Goal: Communication & Community: Answer question/provide support

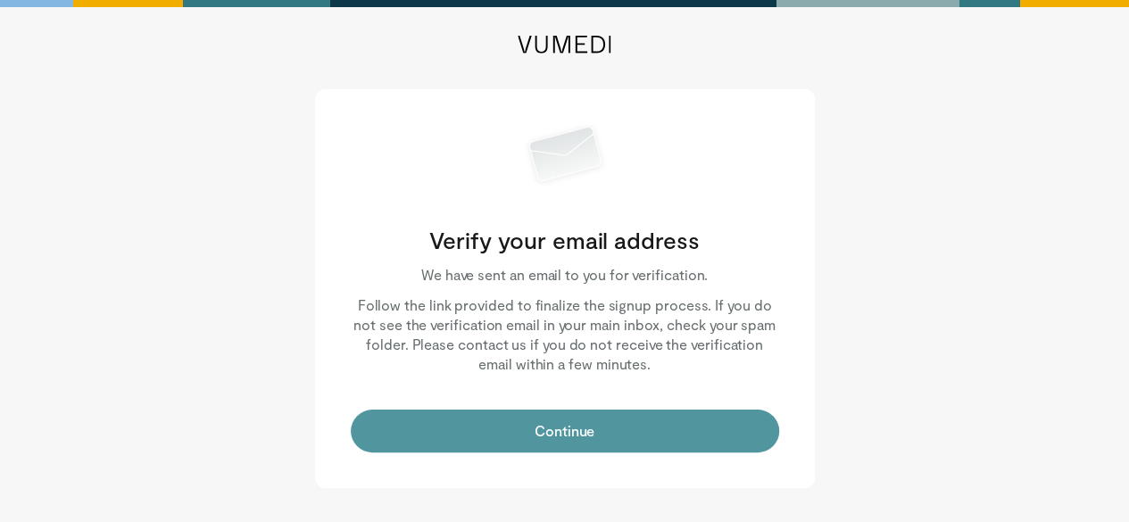
click at [592, 447] on button "Continue" at bounding box center [565, 431] width 428 height 43
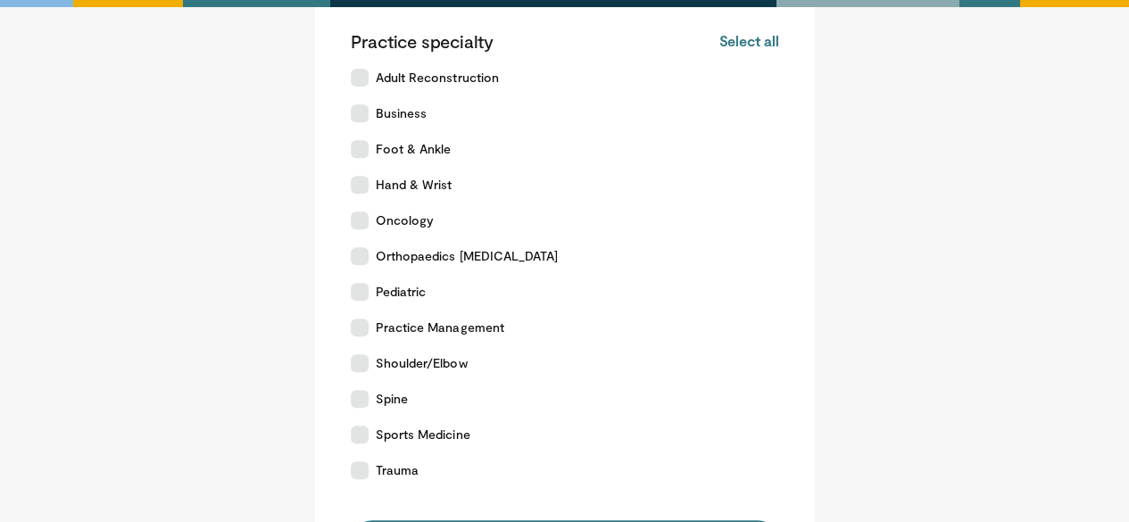
scroll to position [582, 0]
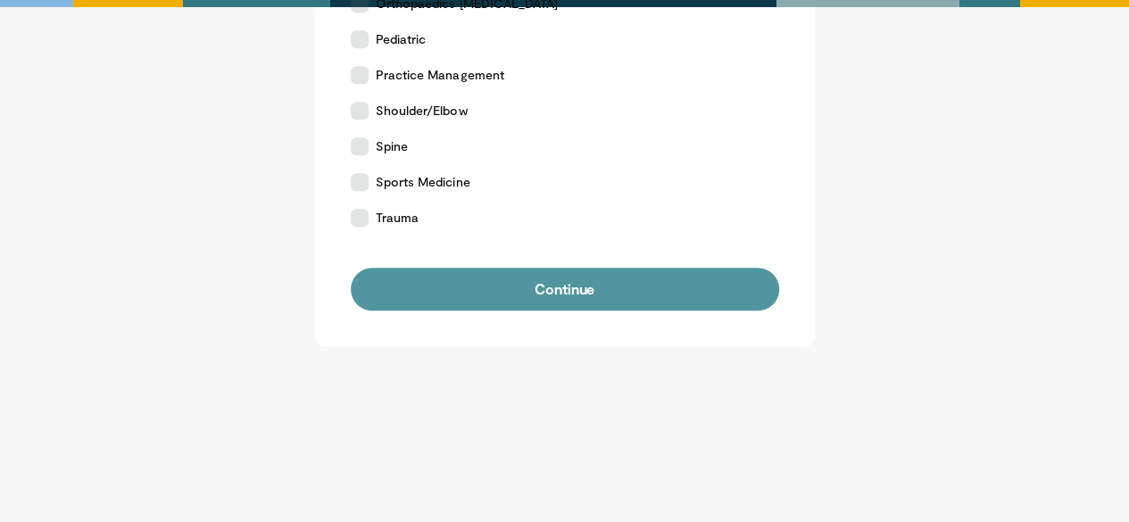
click at [568, 295] on button "Continue" at bounding box center [565, 289] width 428 height 43
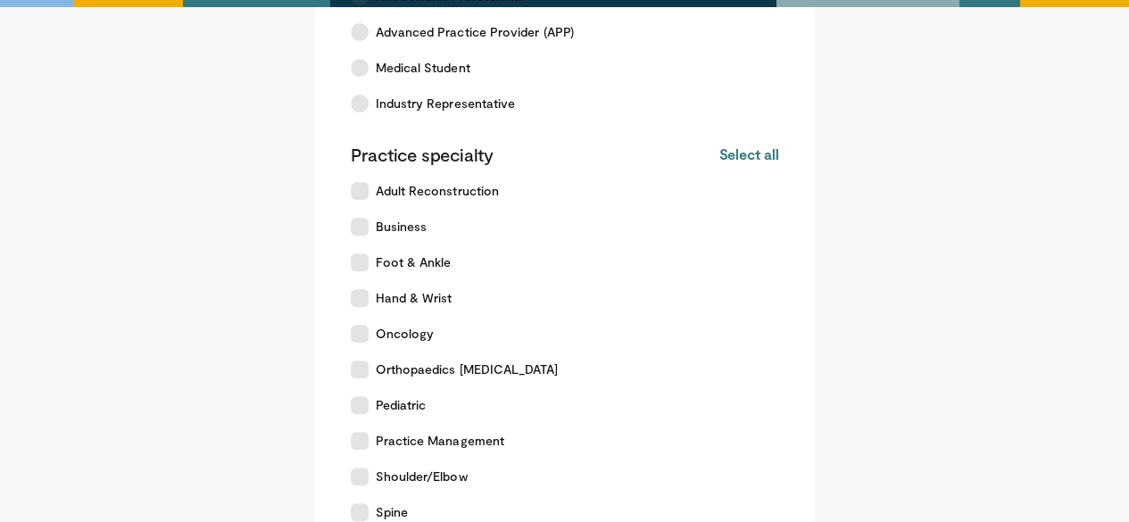
scroll to position [0, 0]
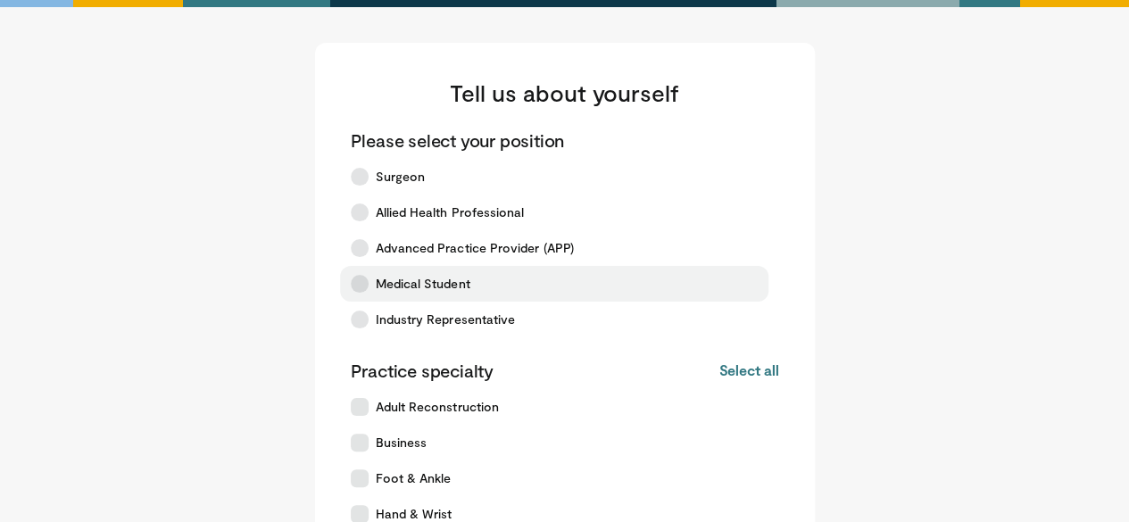
click at [359, 292] on icon at bounding box center [360, 284] width 18 height 18
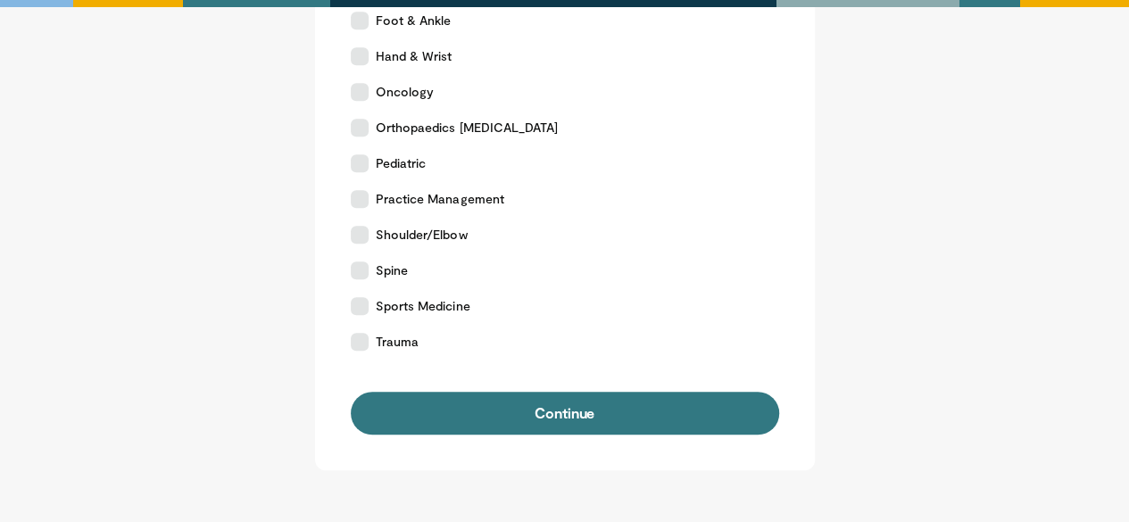
scroll to position [309, 0]
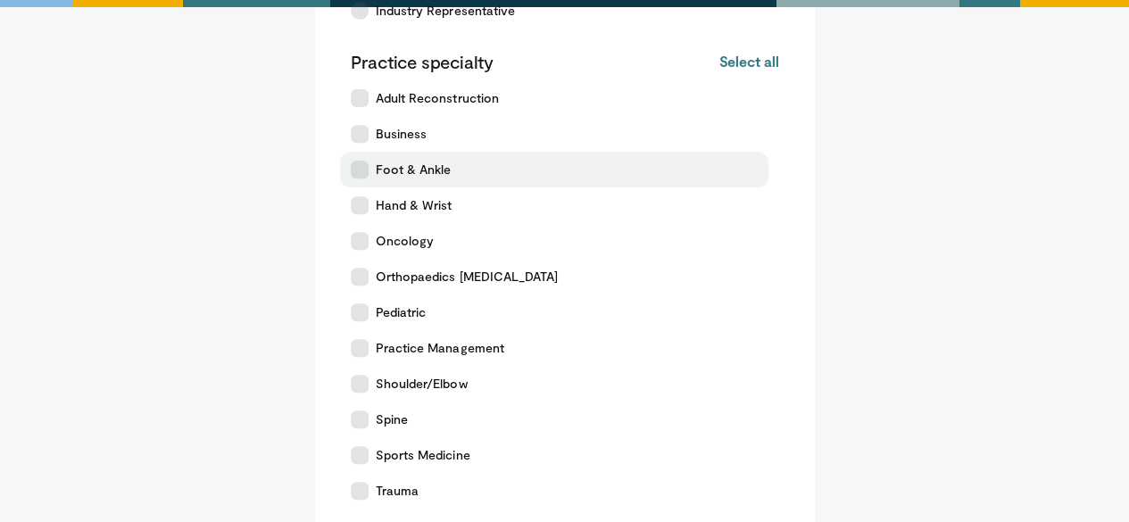
click at [354, 161] on icon at bounding box center [360, 170] width 18 height 18
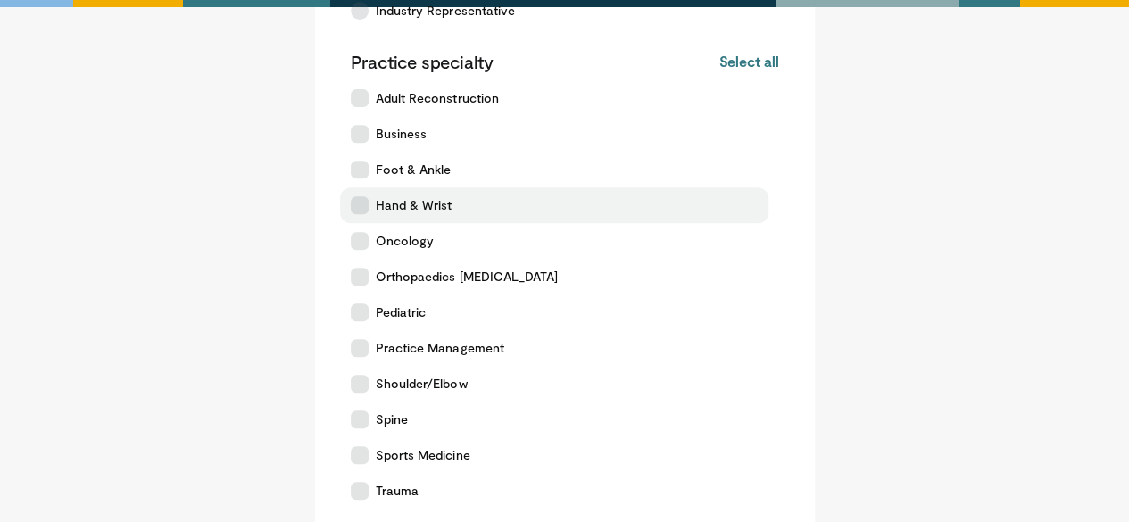
click at [359, 208] on icon at bounding box center [360, 205] width 18 height 18
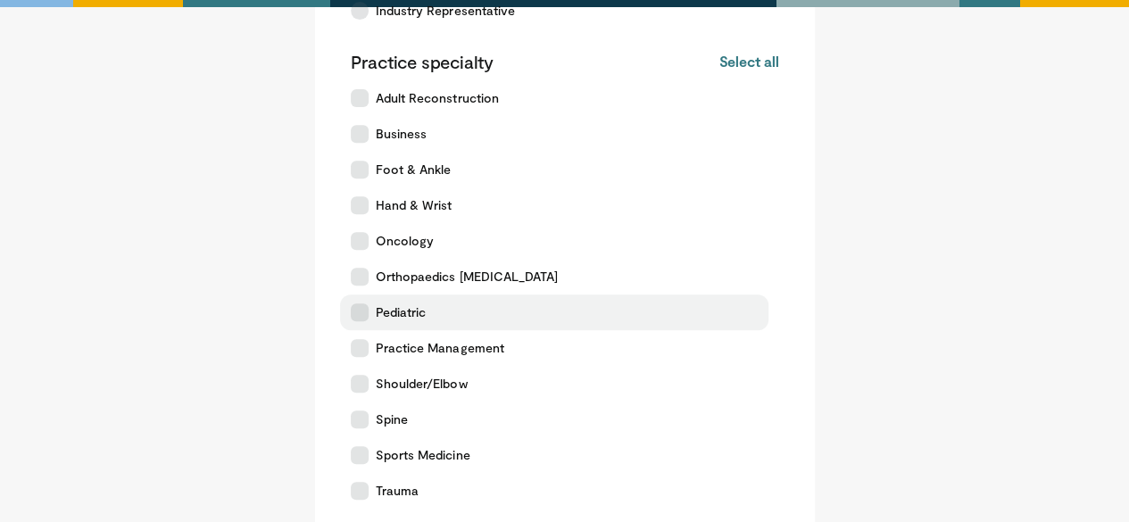
click at [361, 319] on icon at bounding box center [360, 312] width 18 height 18
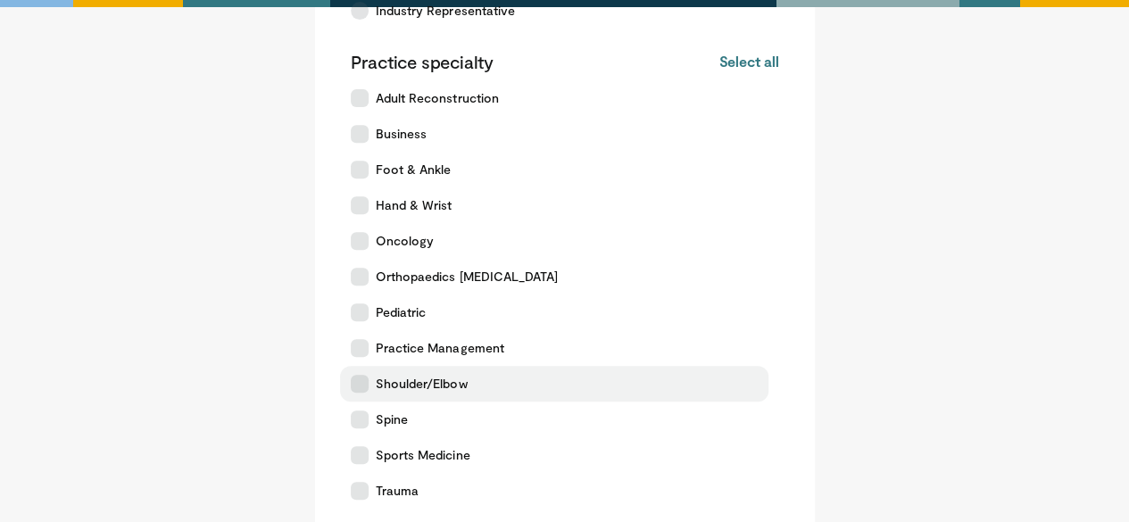
click at [360, 386] on icon at bounding box center [360, 384] width 18 height 18
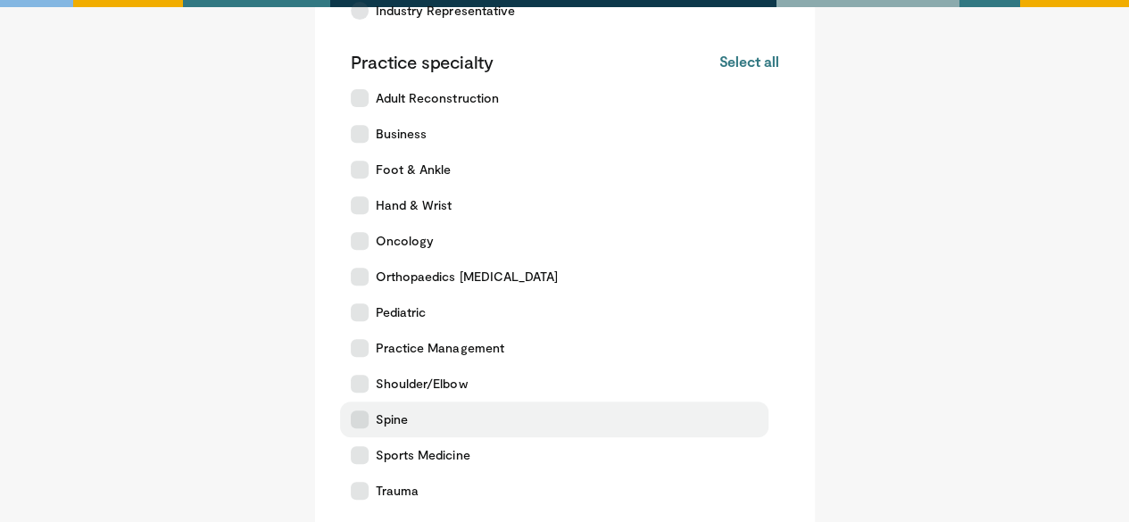
click at [360, 421] on icon at bounding box center [360, 419] width 18 height 18
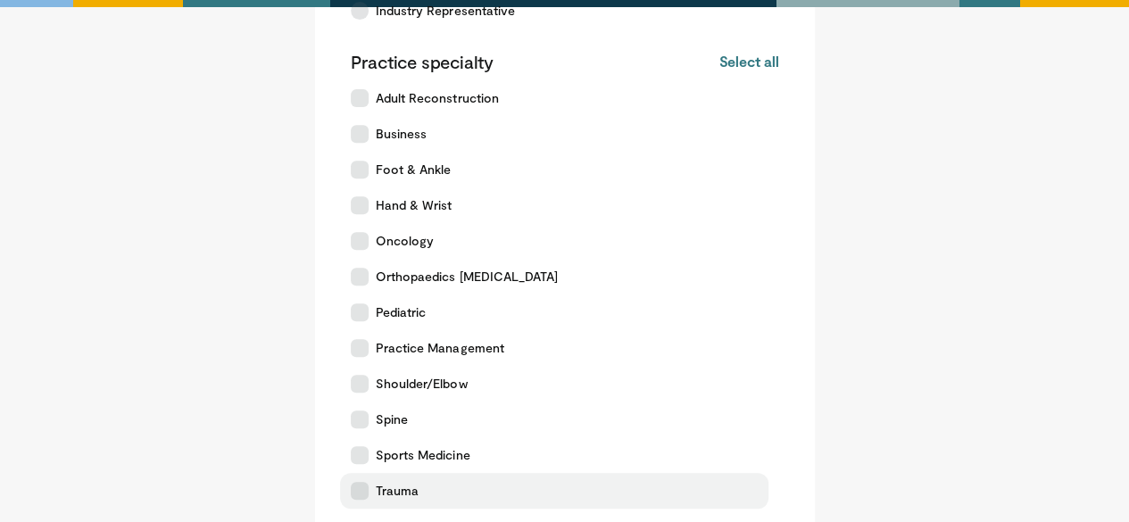
click at [360, 501] on label "Trauma" at bounding box center [554, 491] width 428 height 36
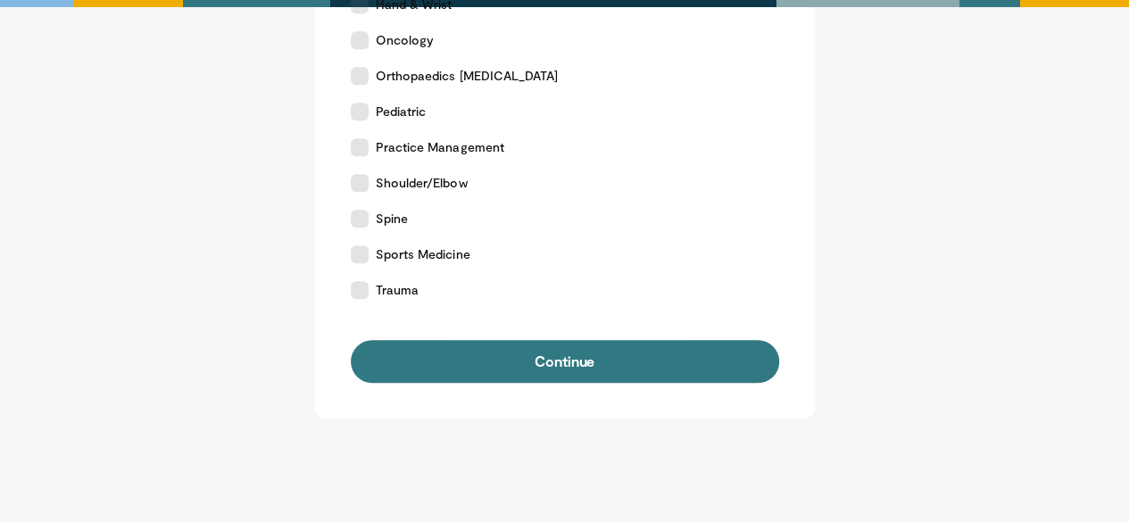
scroll to position [582, 0]
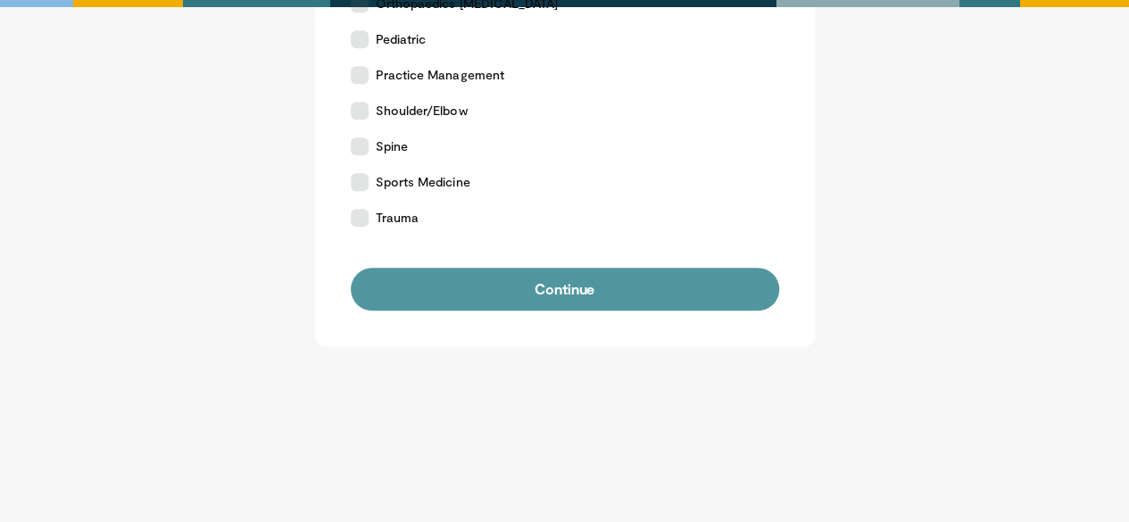
click at [559, 301] on button "Continue" at bounding box center [565, 289] width 428 height 43
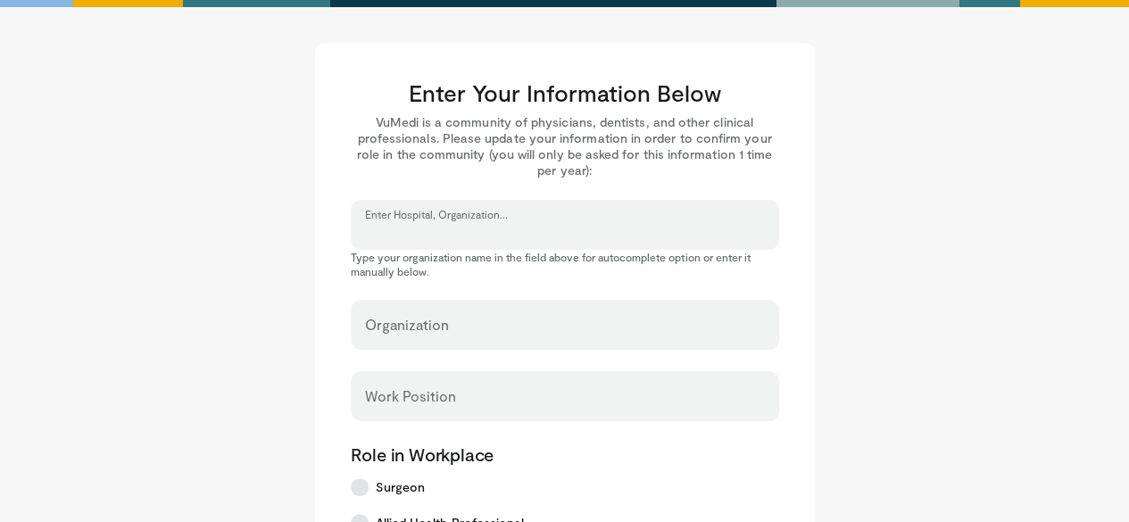
click at [484, 228] on input "Enter Hospital, Organization..." at bounding box center [565, 233] width 400 height 20
click at [589, 417] on div "Work Position" at bounding box center [565, 396] width 428 height 50
click at [502, 229] on input "Enter Hospital, Organization..." at bounding box center [565, 233] width 400 height 20
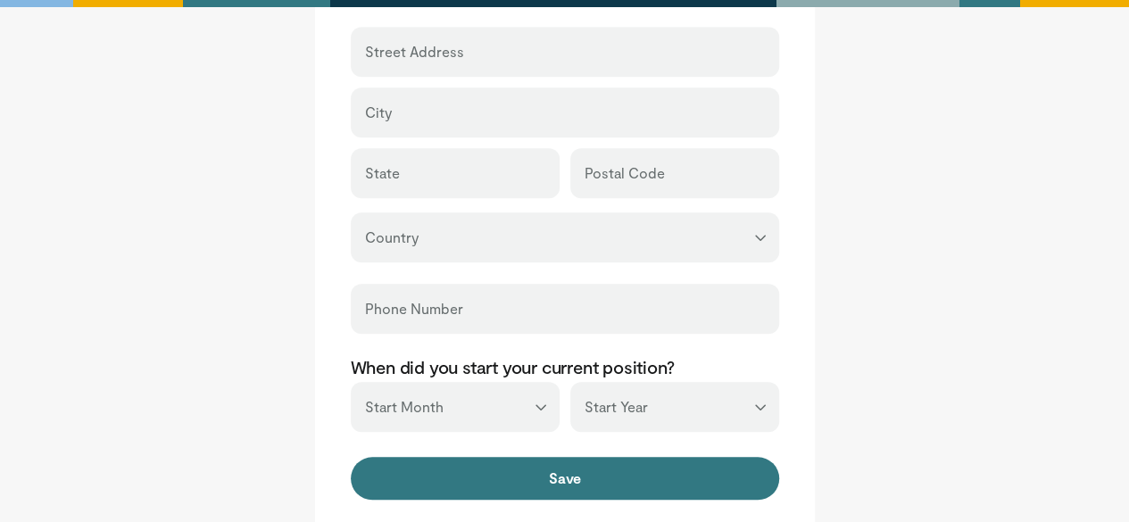
scroll to position [640, 0]
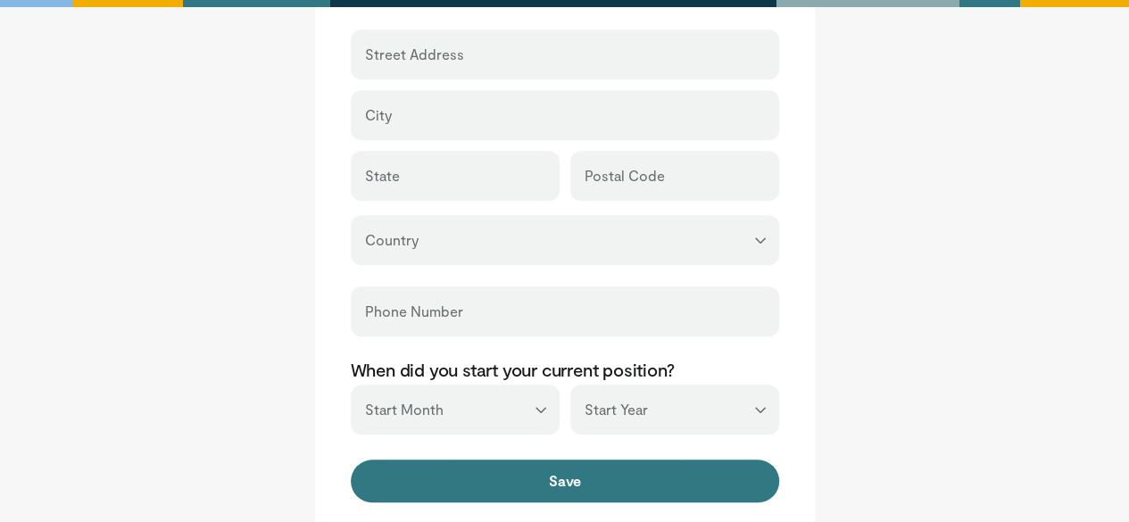
drag, startPoint x: 1124, startPoint y: 333, endPoint x: 1141, endPoint y: 347, distance: 22.2
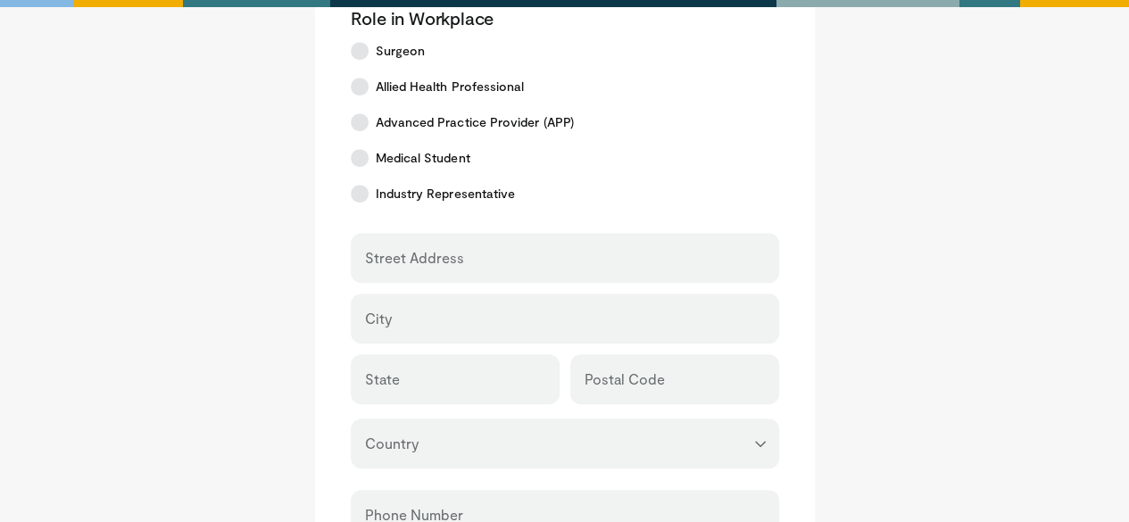
scroll to position [0, 0]
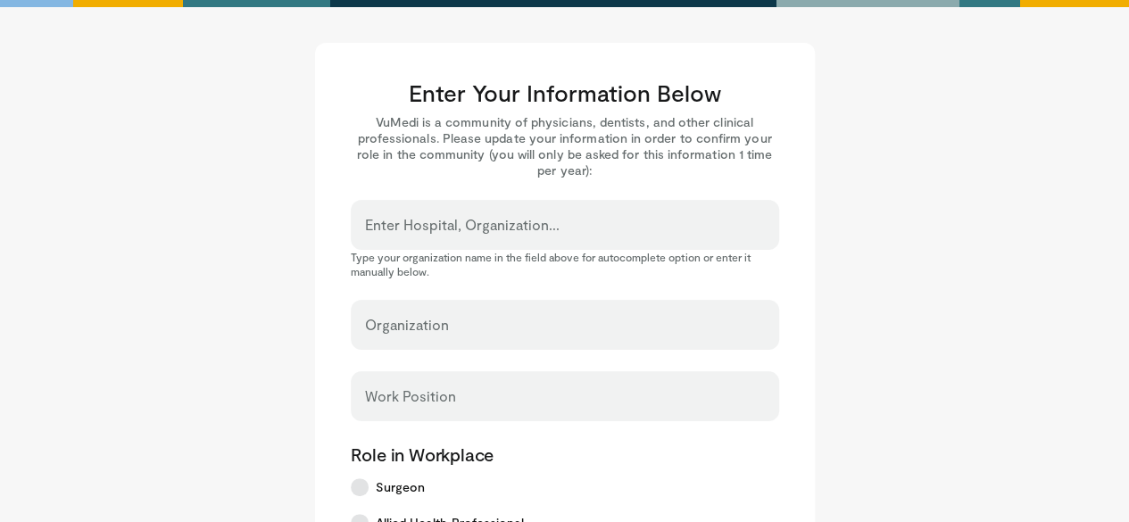
click at [414, 220] on label "Enter Hospital, Organization..." at bounding box center [462, 225] width 195 height 36
click at [414, 223] on input "Enter Hospital, Organization..." at bounding box center [565, 233] width 400 height 20
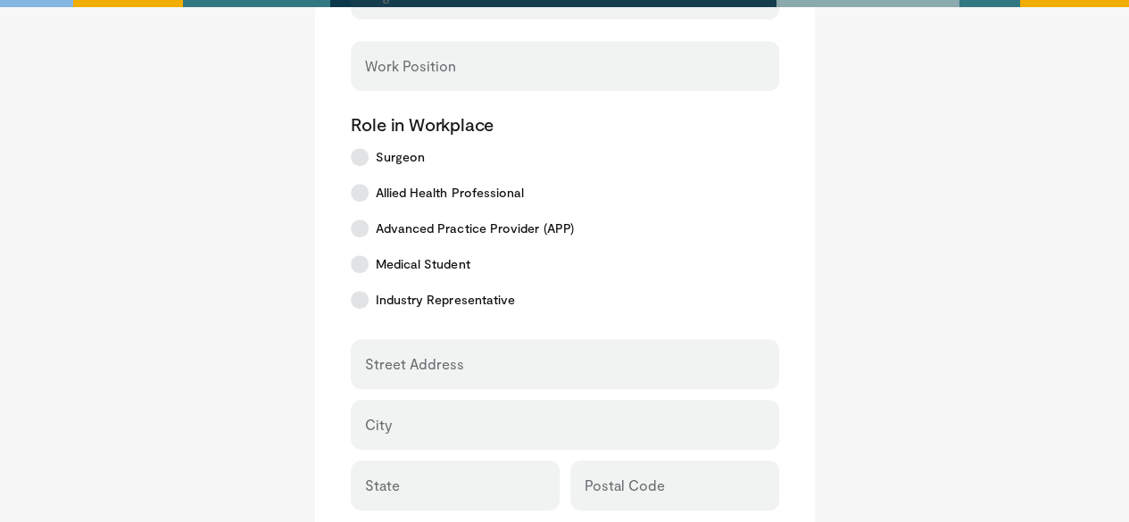
scroll to position [328, 0]
click at [485, 352] on div "Street Address" at bounding box center [565, 366] width 428 height 50
click at [476, 369] on input "Street Address" at bounding box center [565, 374] width 400 height 20
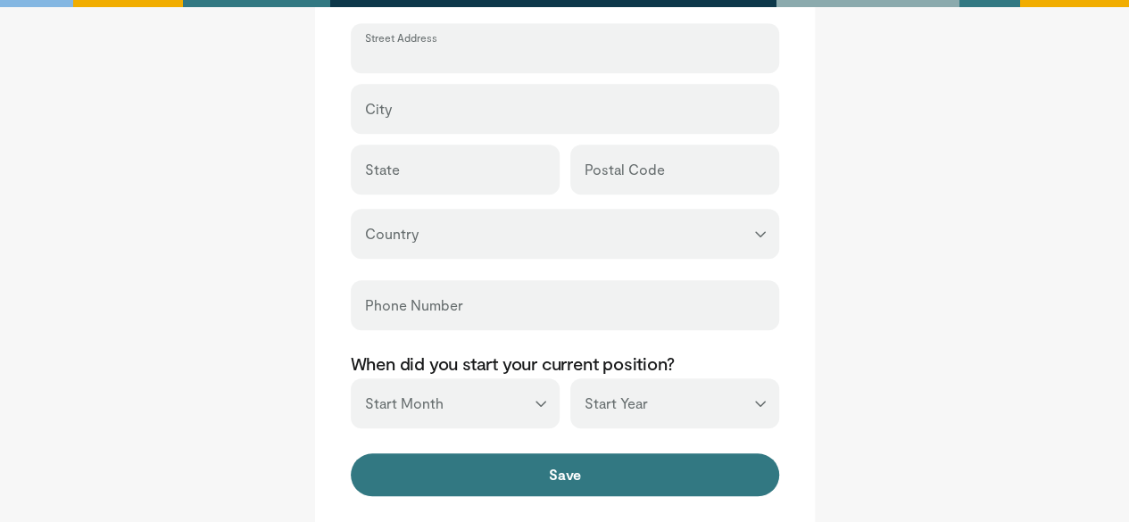
scroll to position [662, 0]
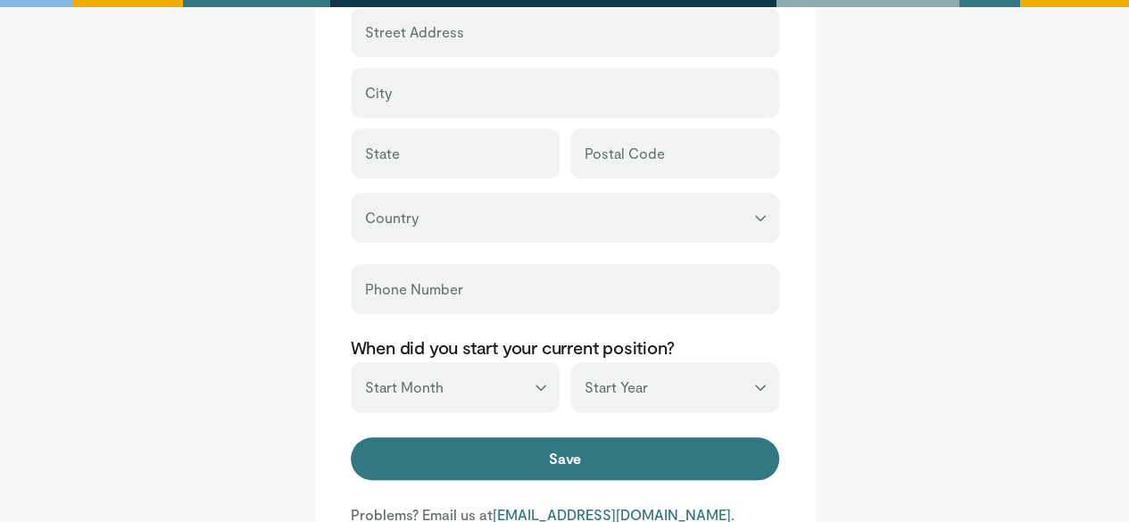
click at [528, 377] on select "*** ******* ******** ***** ***** *** **** **** ****** ********* ******* *******…" at bounding box center [455, 387] width 209 height 50
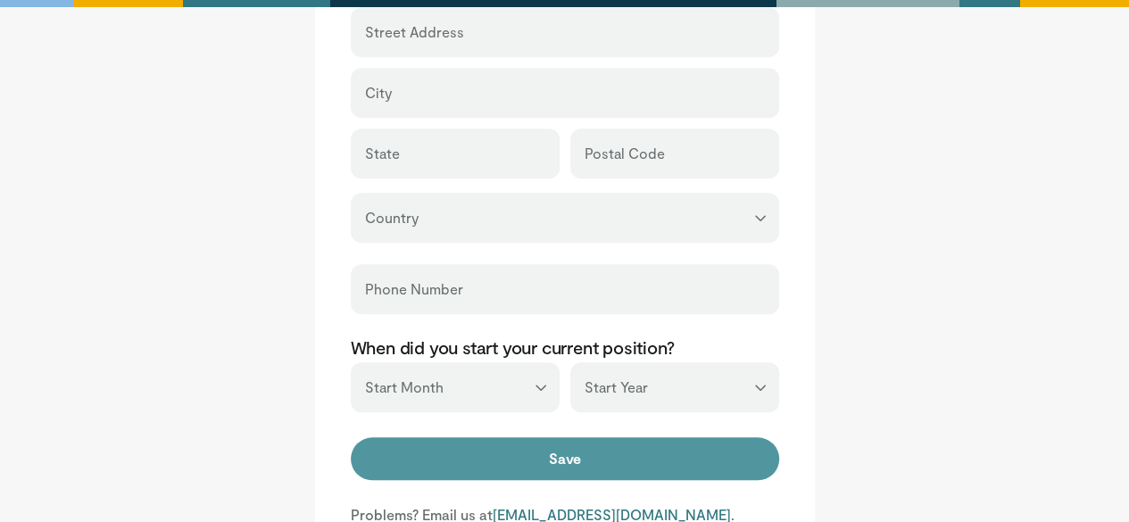
click at [710, 445] on button "Save" at bounding box center [565, 458] width 428 height 43
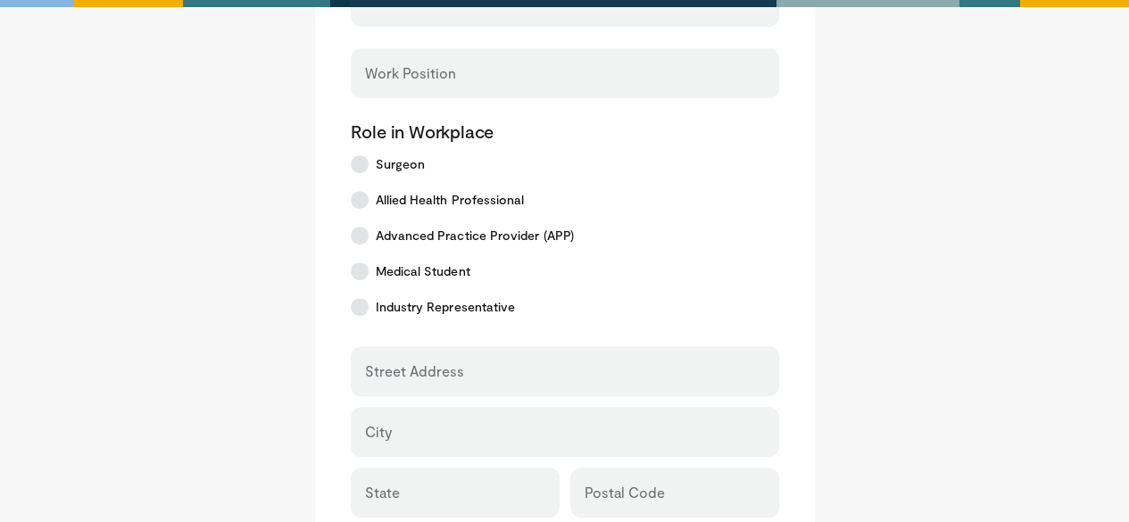
scroll to position [0, 0]
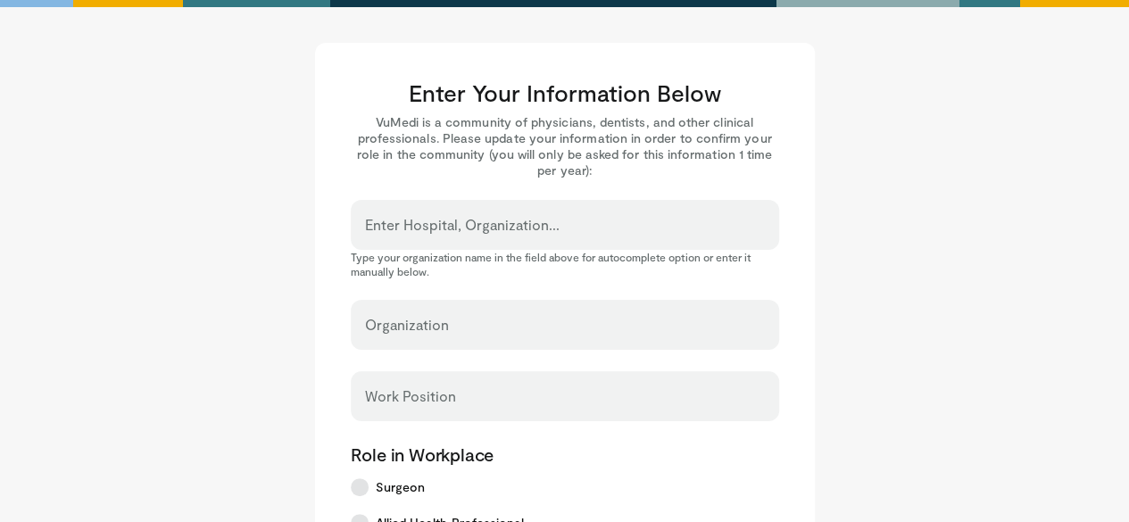
click at [62, 6] on div at bounding box center [564, 3] width 1129 height 7
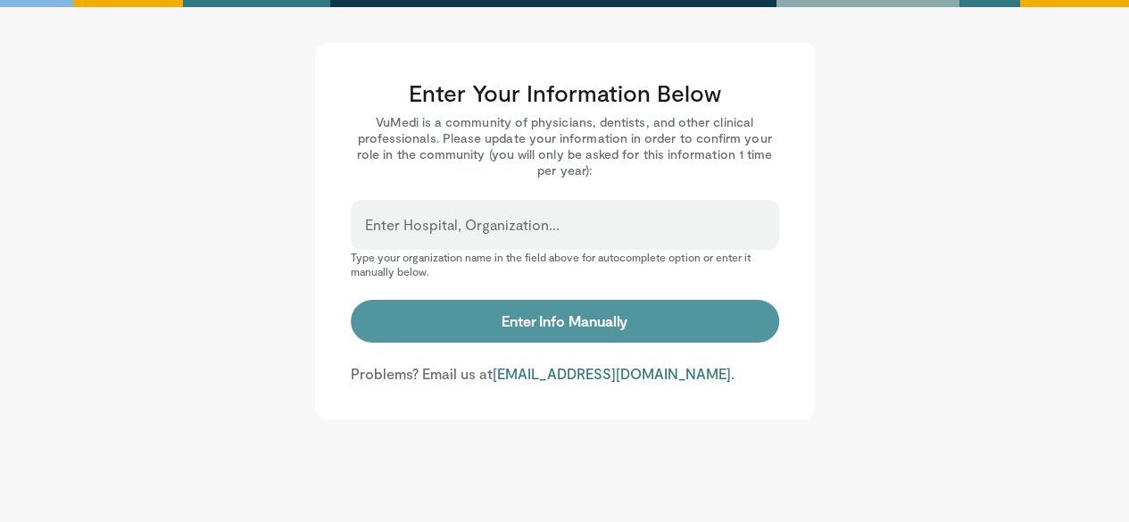
click at [544, 329] on button "Enter Info Manually" at bounding box center [565, 321] width 428 height 43
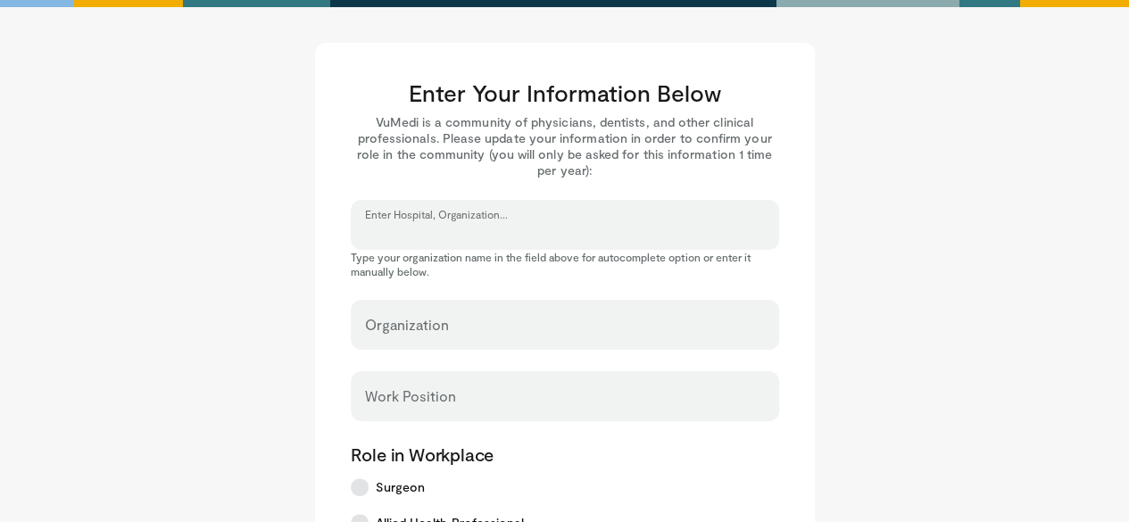
click at [410, 230] on input "Enter Hospital, Organization..." at bounding box center [565, 233] width 400 height 20
click at [452, 238] on input "Enter Hospital, Organization..." at bounding box center [565, 233] width 400 height 20
type input "*"
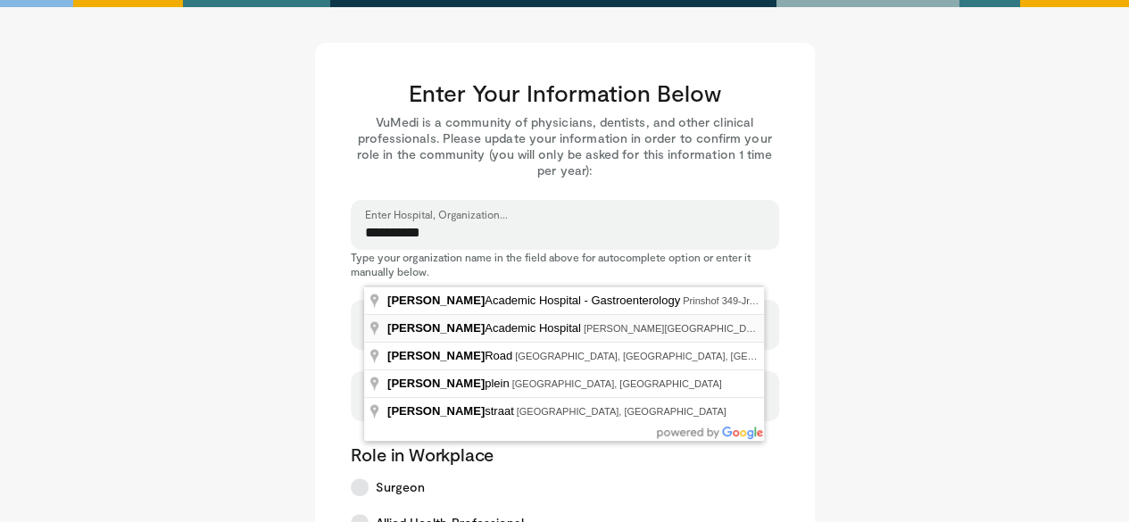
type input "**********"
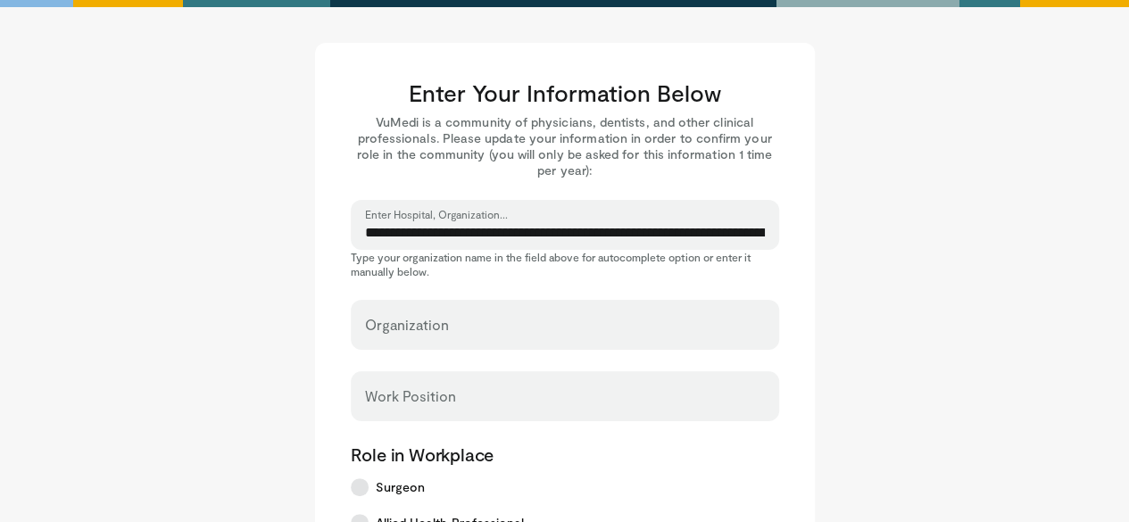
select select "**"
type input "**********"
type input "********"
type input "*******"
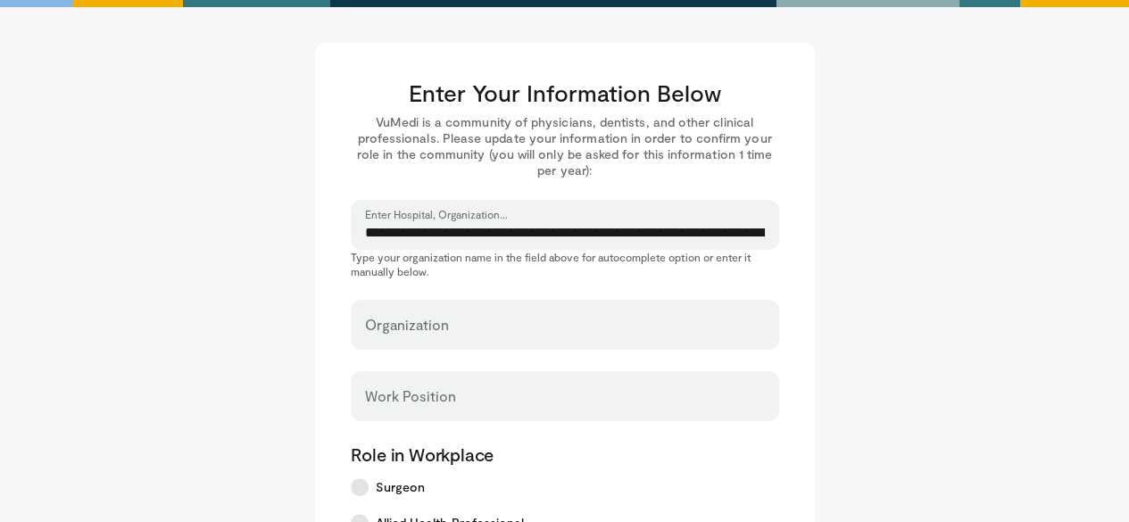
type input "****"
click at [452, 388] on div "Work Position" at bounding box center [565, 396] width 428 height 50
click at [405, 399] on input "Work Position" at bounding box center [565, 404] width 400 height 20
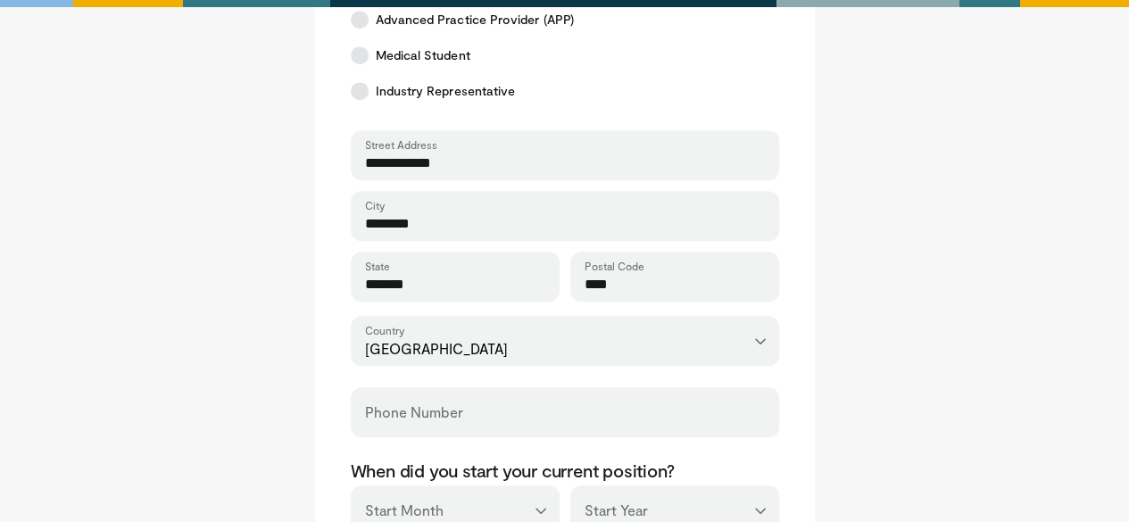
scroll to position [593, 0]
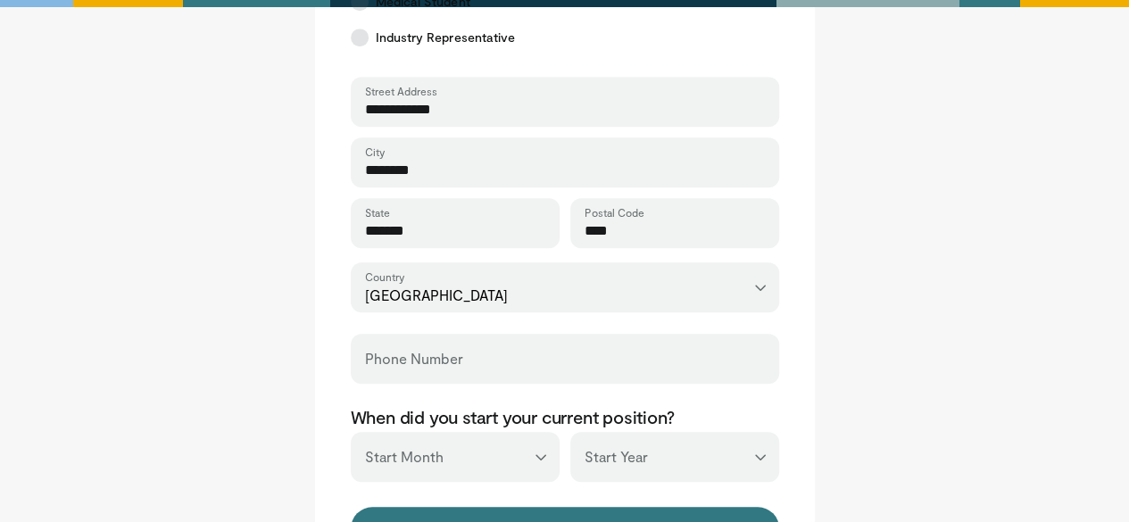
type input "*******"
click at [510, 344] on div "Phone Number" at bounding box center [565, 359] width 428 height 50
click at [505, 361] on input "Phone Number" at bounding box center [565, 367] width 400 height 20
click at [539, 454] on select "*** ******* ******** ***** ***** *** **** **** ****** ********* ******* *******…" at bounding box center [455, 457] width 209 height 50
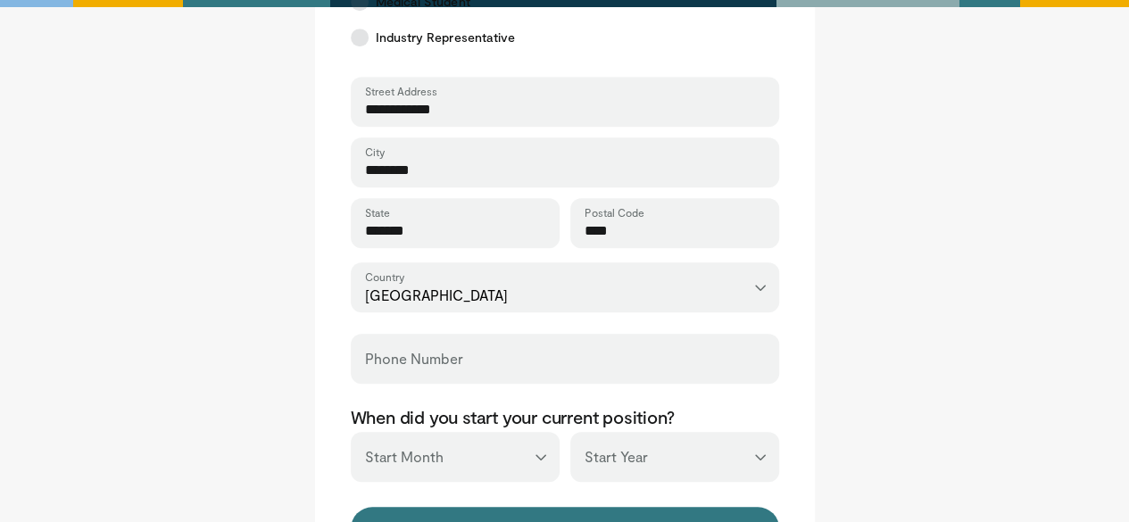
click at [766, 455] on select "*** **** **** **** **** **** **** **** **** **** **** **** **** **** **** **** …" at bounding box center [674, 457] width 209 height 50
select select "****"
click at [570, 432] on select "*** **** **** **** **** **** **** **** **** **** **** **** **** **** **** **** …" at bounding box center [674, 457] width 209 height 50
click at [543, 463] on select "*** ******* ******** ***** ***** *** **** **** ****** ********* ******* *******…" at bounding box center [455, 457] width 209 height 50
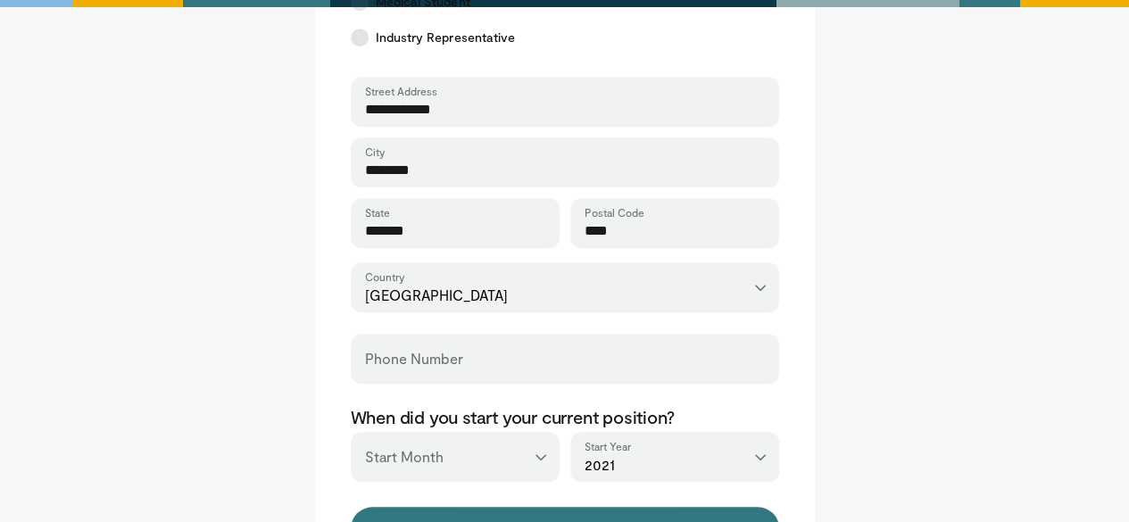
click at [543, 463] on select "*** ******* ******** ***** ***** *** **** **** ****** ********* ******* *******…" at bounding box center [455, 457] width 209 height 50
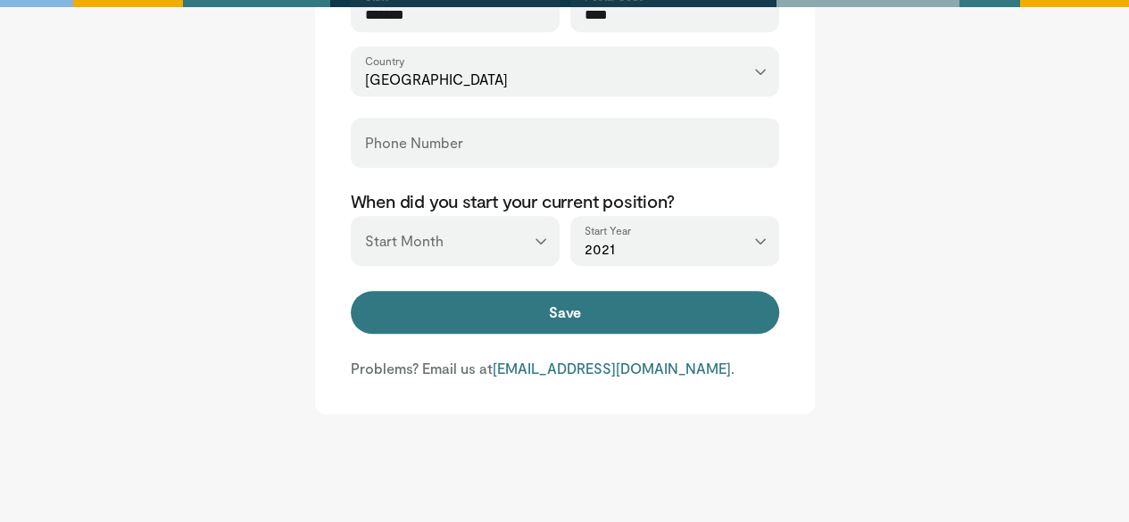
scroll to position [812, 0]
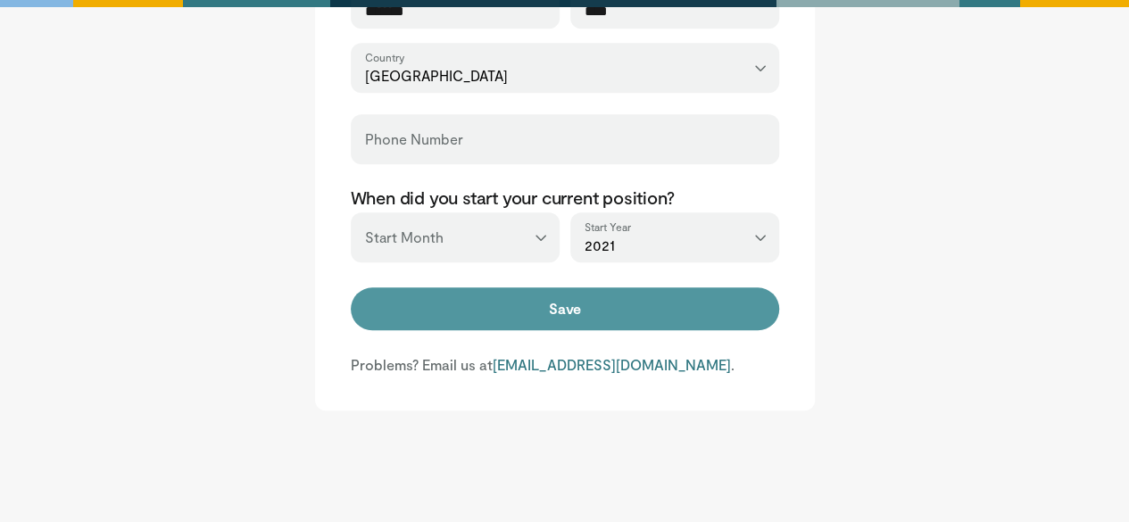
click at [596, 311] on button "Save" at bounding box center [565, 308] width 428 height 43
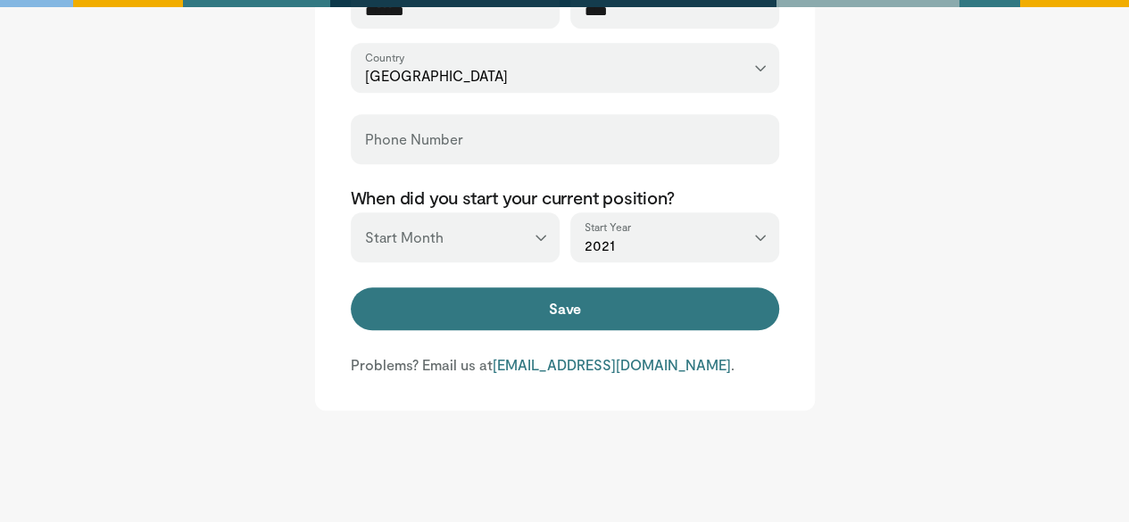
click at [427, 135] on label "Phone Number" at bounding box center [414, 139] width 98 height 36
click at [427, 137] on input "Phone Number" at bounding box center [565, 147] width 400 height 20
click at [427, 135] on label "Phone Number" at bounding box center [414, 139] width 98 height 36
click at [427, 137] on input "Phone Number" at bounding box center [565, 147] width 400 height 20
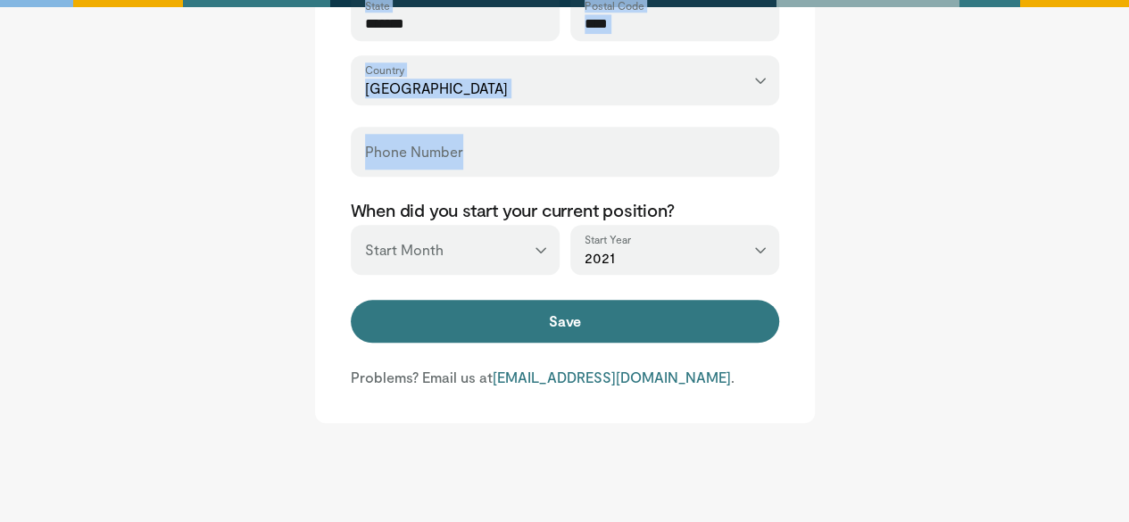
scroll to position [792, 0]
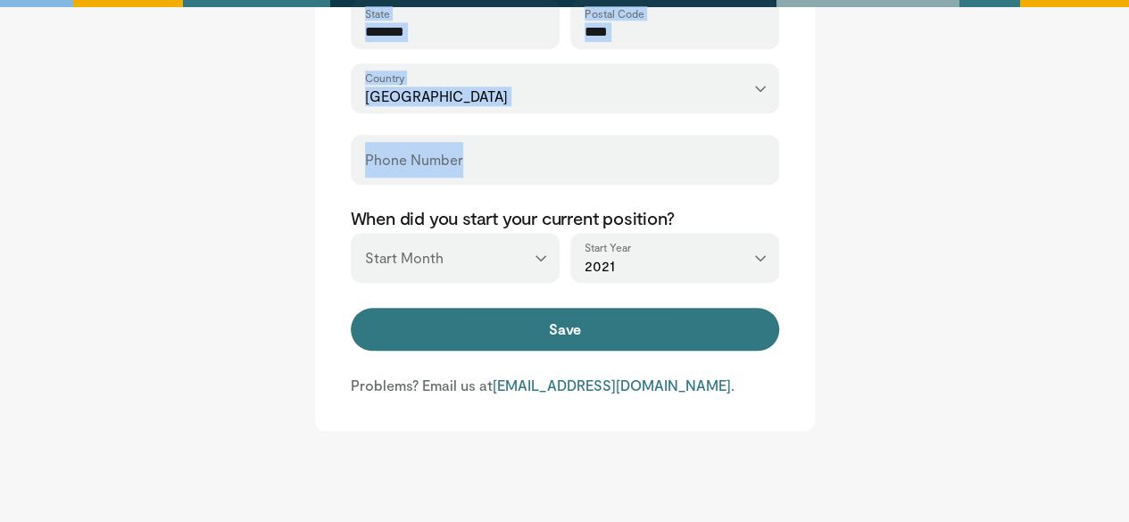
drag, startPoint x: 427, startPoint y: 135, endPoint x: 369, endPoint y: 40, distance: 110.5
click at [394, 156] on div "Phone Number" at bounding box center [565, 160] width 428 height 50
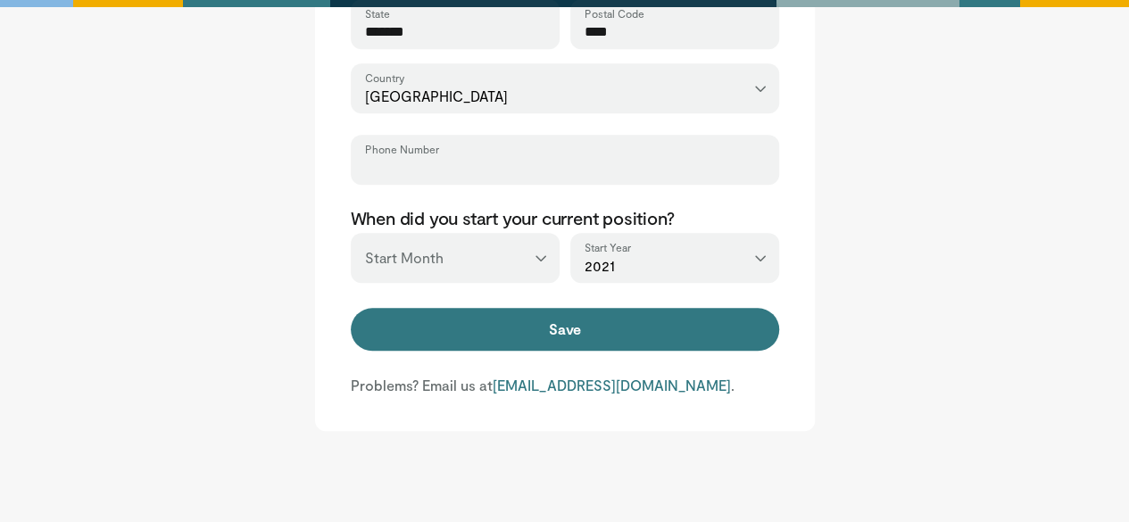
click at [393, 165] on input "Phone Number" at bounding box center [565, 168] width 400 height 20
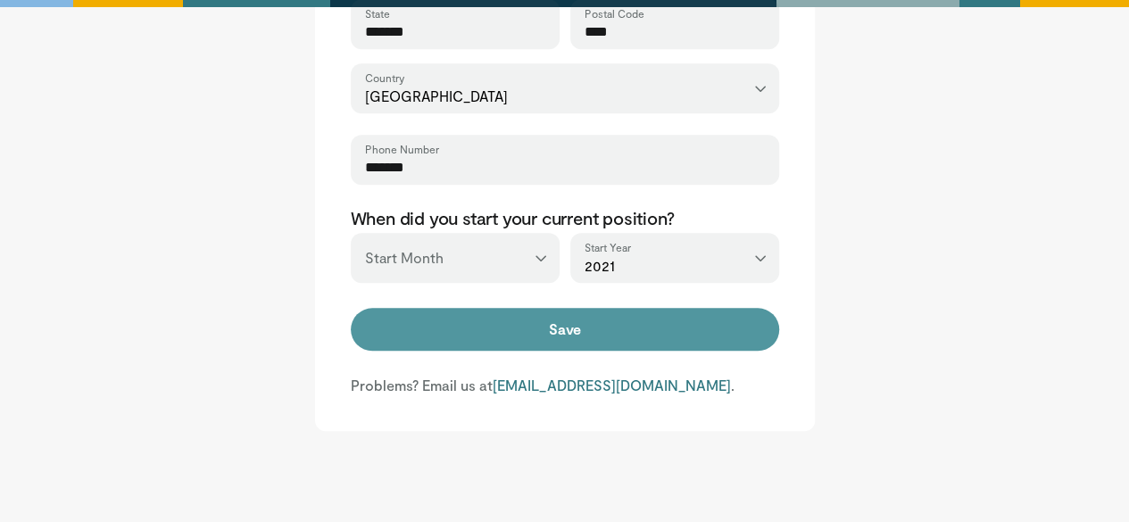
type input "*******"
click at [457, 329] on button "Save" at bounding box center [565, 329] width 428 height 43
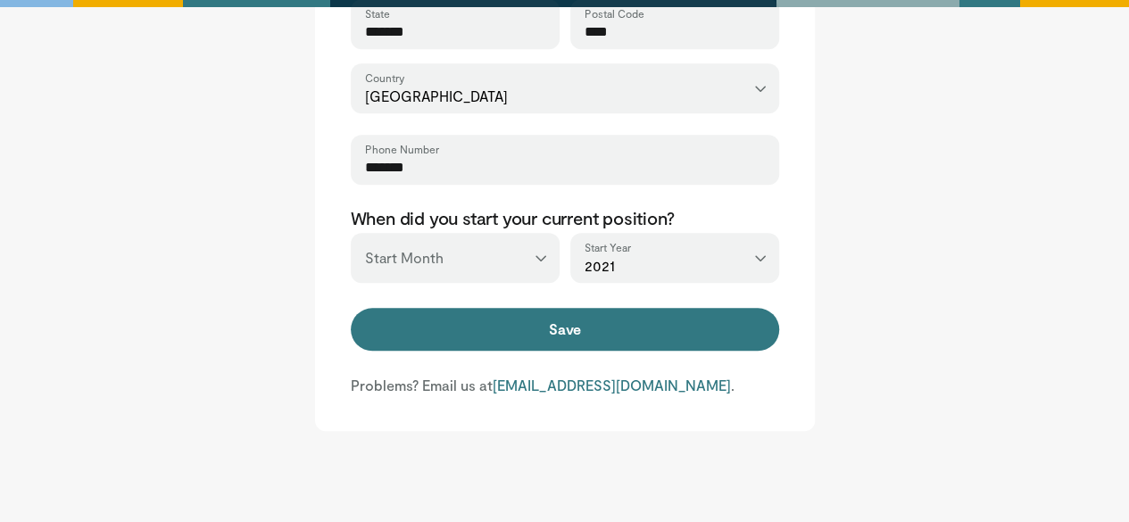
click at [433, 235] on select "*** ******* ******** ***** ***** *** **** **** ****** ********* ******* *******…" at bounding box center [455, 258] width 209 height 50
select select "*"
click at [351, 233] on select "*** ******* ******** ***** ***** *** **** **** ****** ********* ******* *******…" at bounding box center [455, 258] width 209 height 50
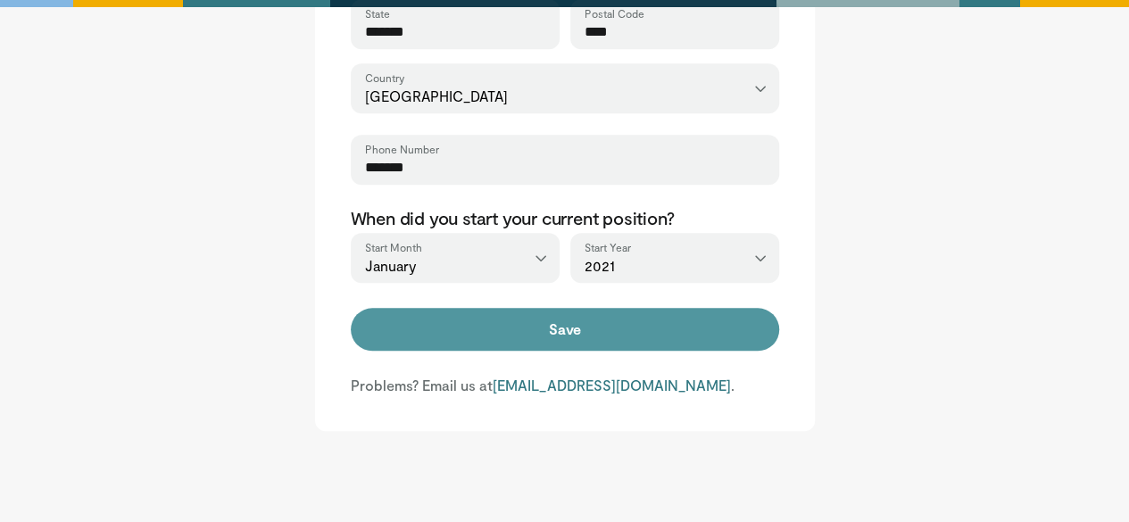
click at [512, 321] on button "Save" at bounding box center [565, 329] width 428 height 43
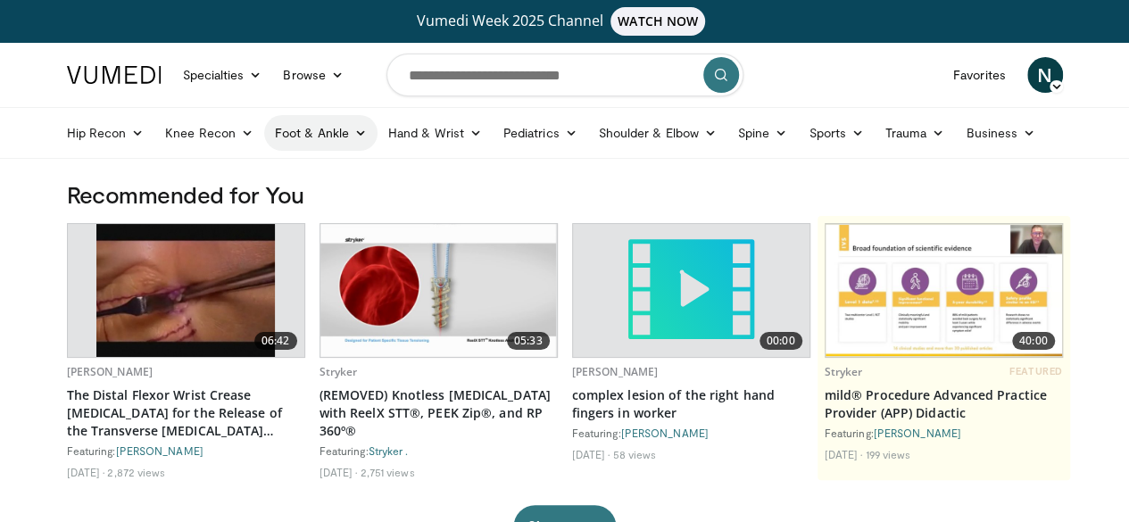
click at [277, 135] on link "Foot & Ankle" at bounding box center [320, 133] width 113 height 36
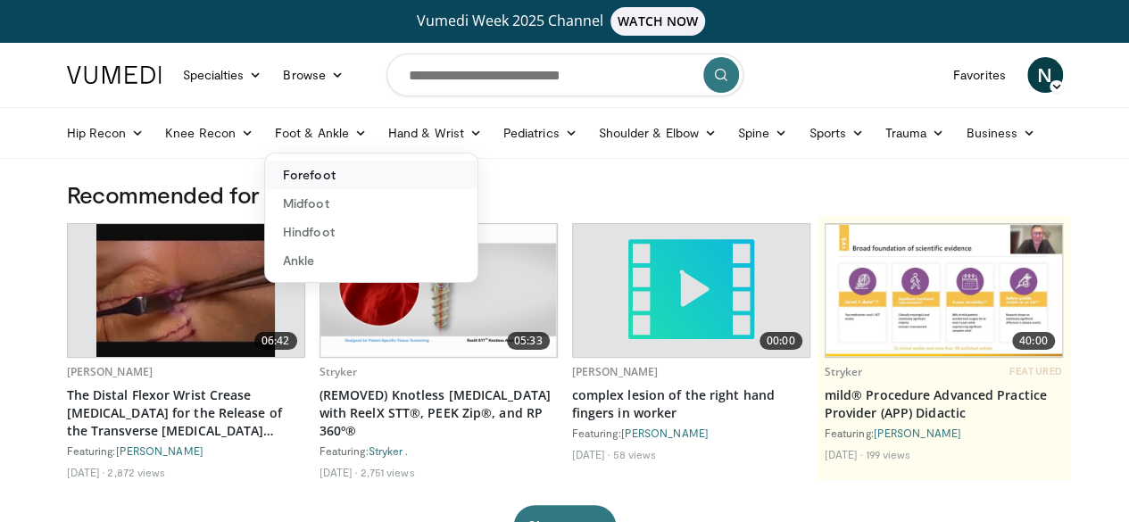
click at [280, 170] on link "Forefoot" at bounding box center [371, 175] width 212 height 29
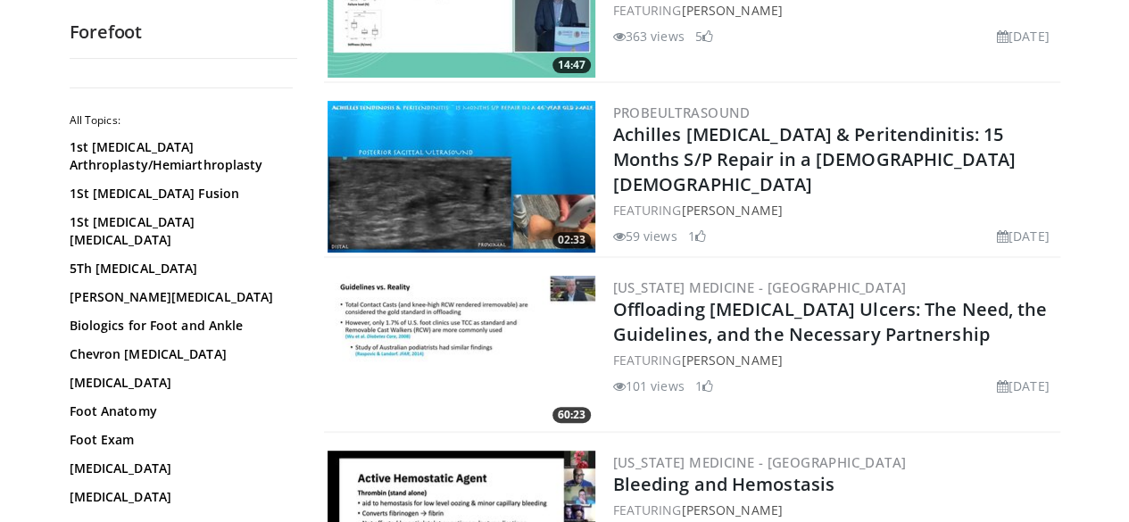
scroll to position [3689, 0]
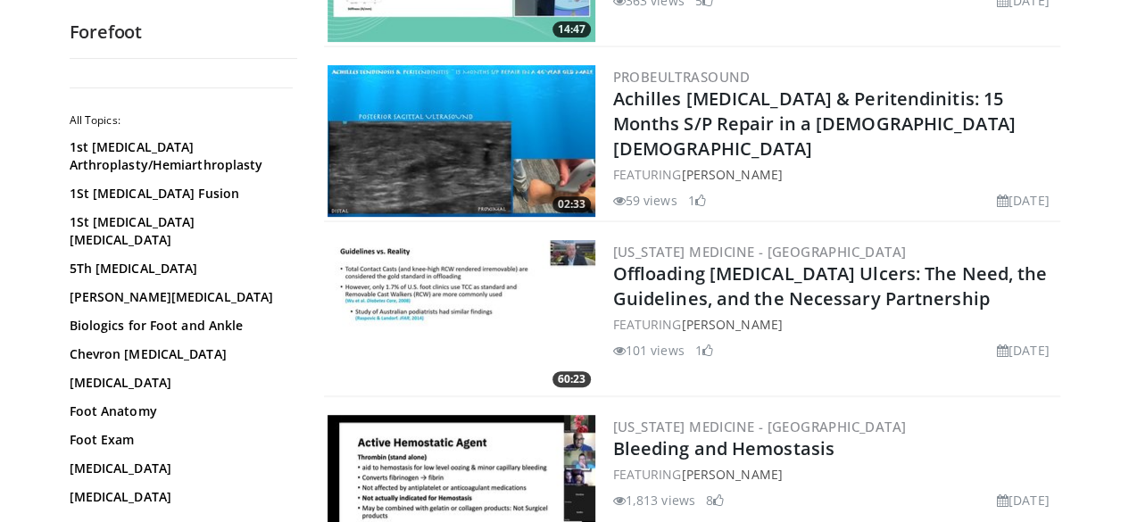
click at [70, 411] on div "1st [MEDICAL_DATA] Arthroplasty/Hemiarthroplasty 1St [MEDICAL_DATA] Fusion 1St …" at bounding box center [181, 479] width 223 height 682
click at [70, 430] on div "1st [MEDICAL_DATA] Arthroplasty/Hemiarthroplasty 1St [MEDICAL_DATA] Fusion 1St …" at bounding box center [181, 479] width 223 height 682
click at [70, 411] on div "1st [MEDICAL_DATA] Arthroplasty/Hemiarthroplasty 1St [MEDICAL_DATA] Fusion 1St …" at bounding box center [181, 479] width 223 height 682
click at [70, 431] on link "Foot Exam" at bounding box center [179, 440] width 219 height 18
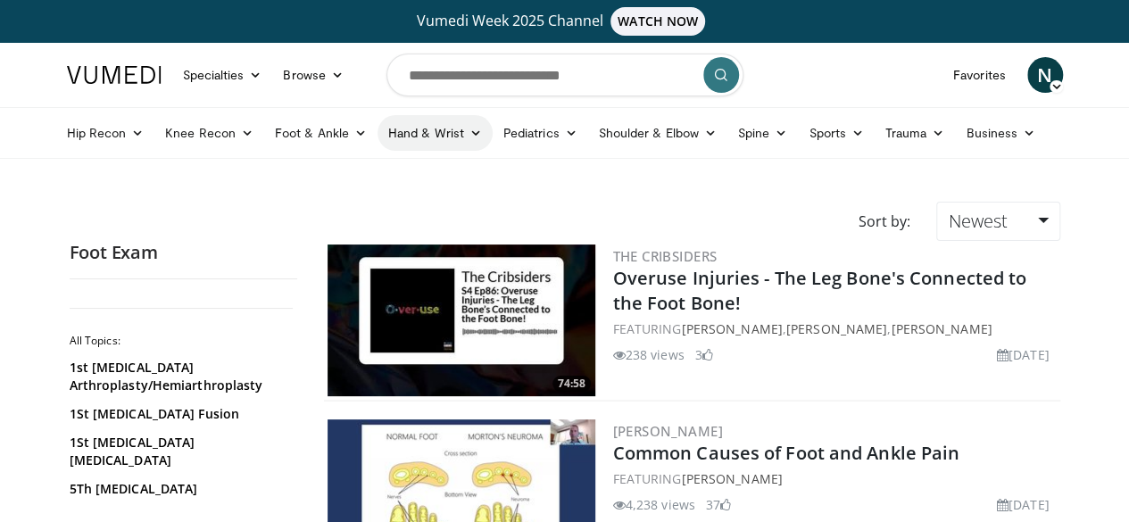
click at [377, 137] on link "Hand & Wrist" at bounding box center [434, 133] width 115 height 36
click at [386, 170] on link "Hand" at bounding box center [484, 175] width 212 height 29
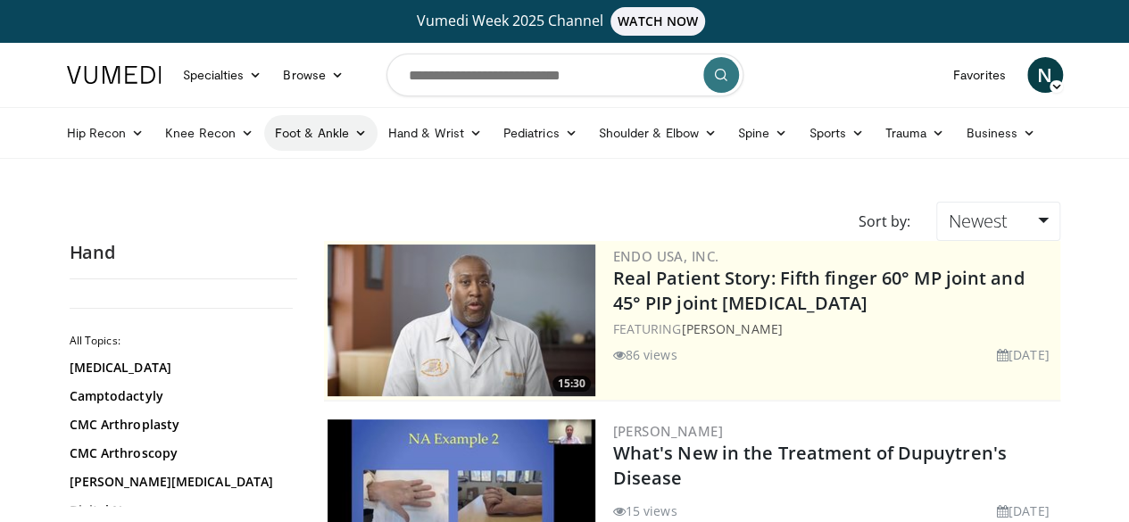
click at [287, 128] on link "Foot & Ankle" at bounding box center [320, 133] width 113 height 36
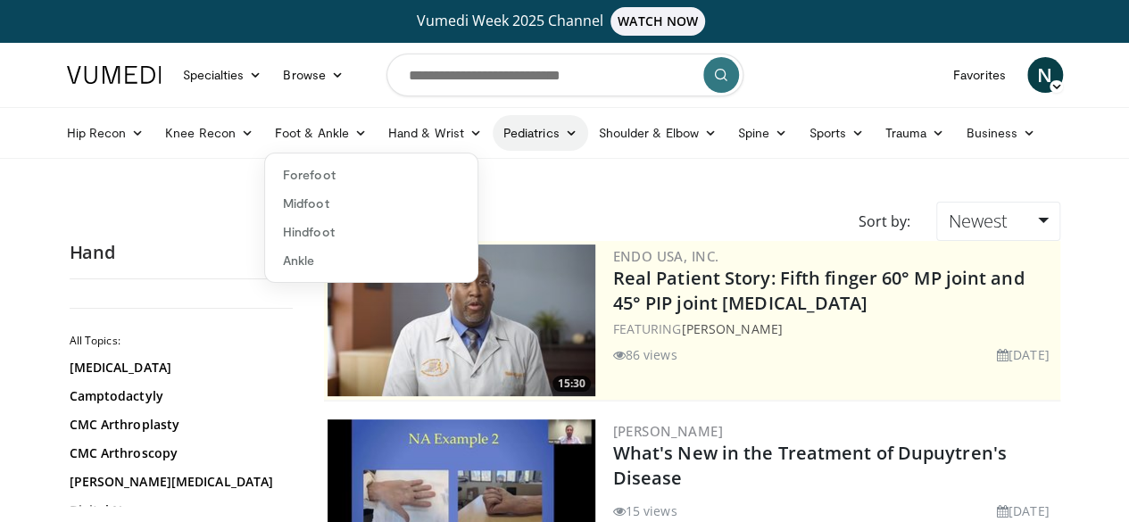
click at [493, 132] on link "Pediatrics" at bounding box center [540, 133] width 95 height 36
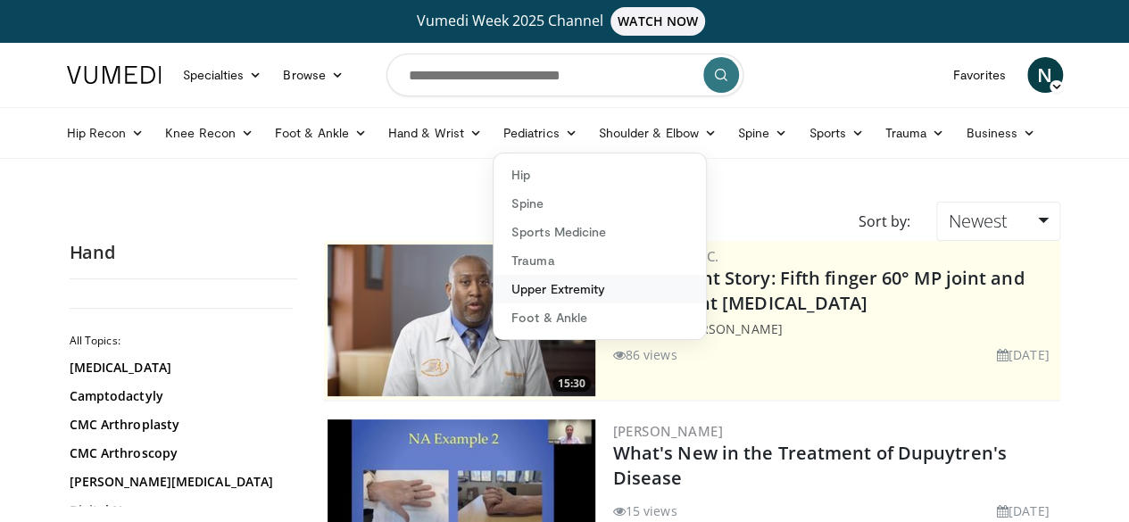
click at [498, 288] on link "Upper Extremity" at bounding box center [599, 289] width 212 height 29
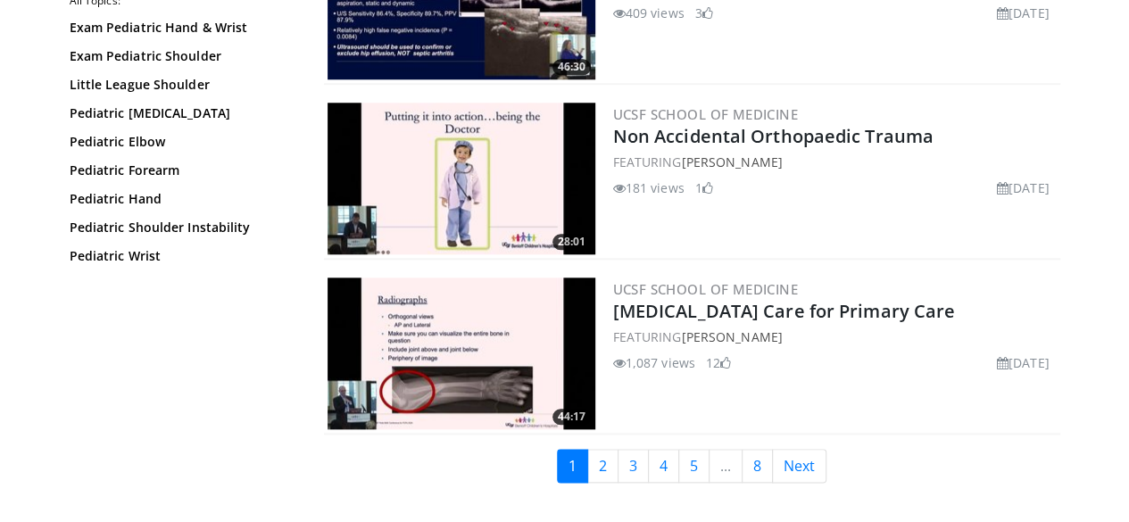
scroll to position [4226, 0]
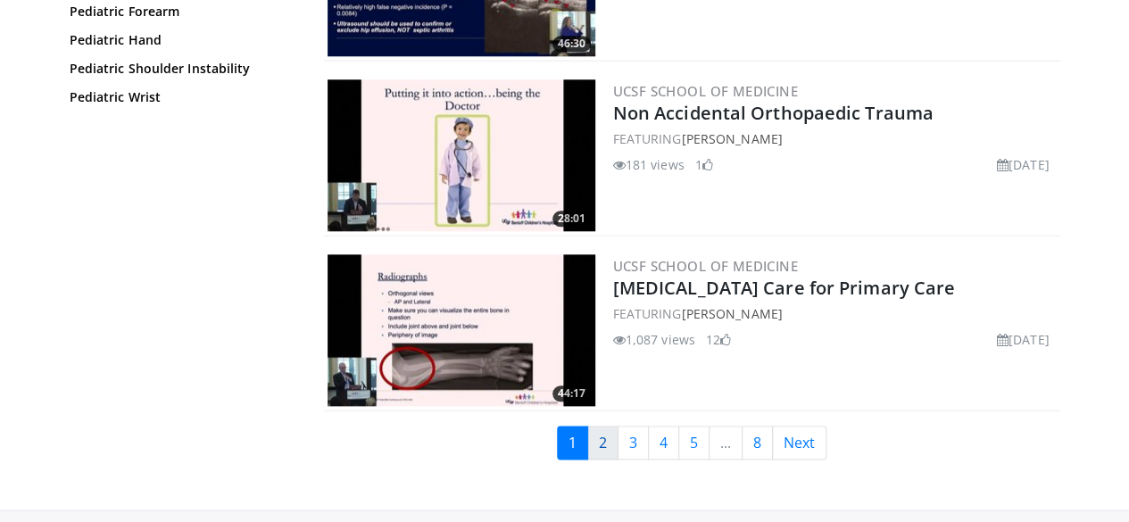
click at [612, 426] on link "2" at bounding box center [602, 443] width 31 height 34
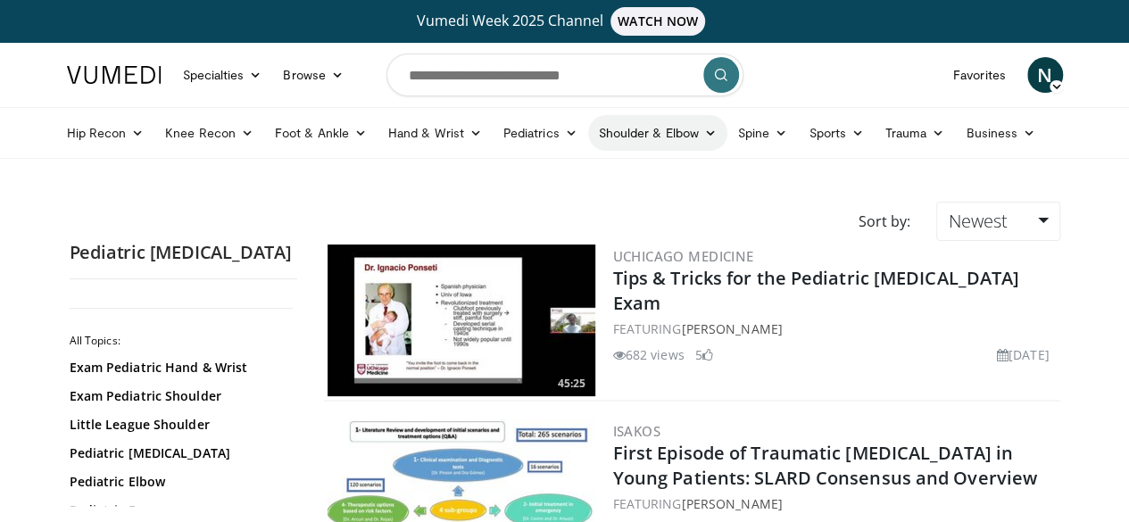
click at [588, 138] on link "Shoulder & Elbow" at bounding box center [657, 133] width 139 height 36
click at [589, 130] on link "Shoulder & Elbow" at bounding box center [657, 133] width 139 height 36
click at [588, 137] on link "Shoulder & Elbow" at bounding box center [657, 133] width 139 height 36
click at [527, 178] on link "Elbow" at bounding box center [620, 175] width 212 height 29
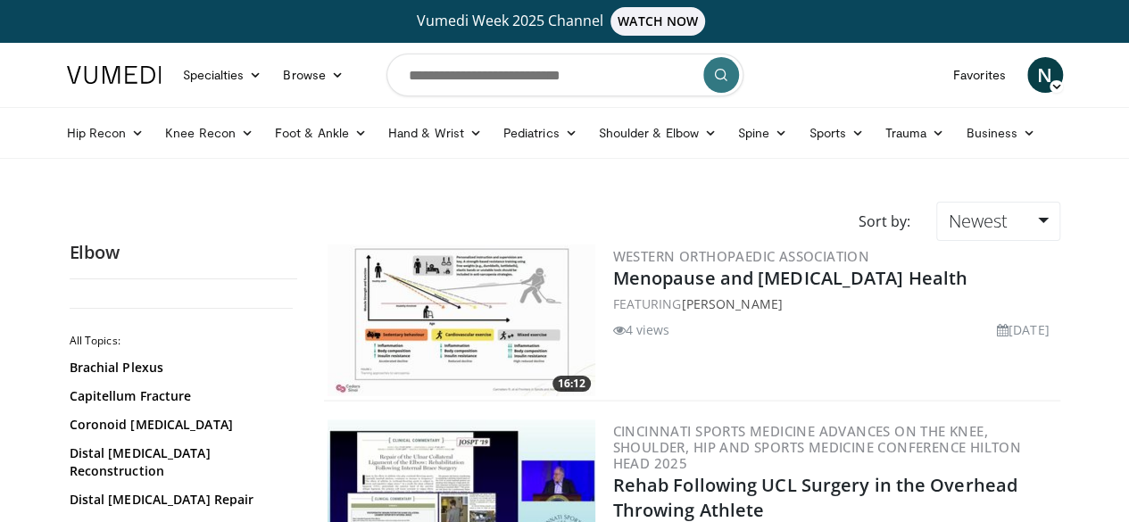
click at [614, 134] on link "Shoulder & Elbow" at bounding box center [657, 133] width 139 height 36
click at [514, 179] on link "Elbow" at bounding box center [620, 175] width 212 height 29
click at [493, 129] on link "Pediatrics" at bounding box center [540, 133] width 95 height 36
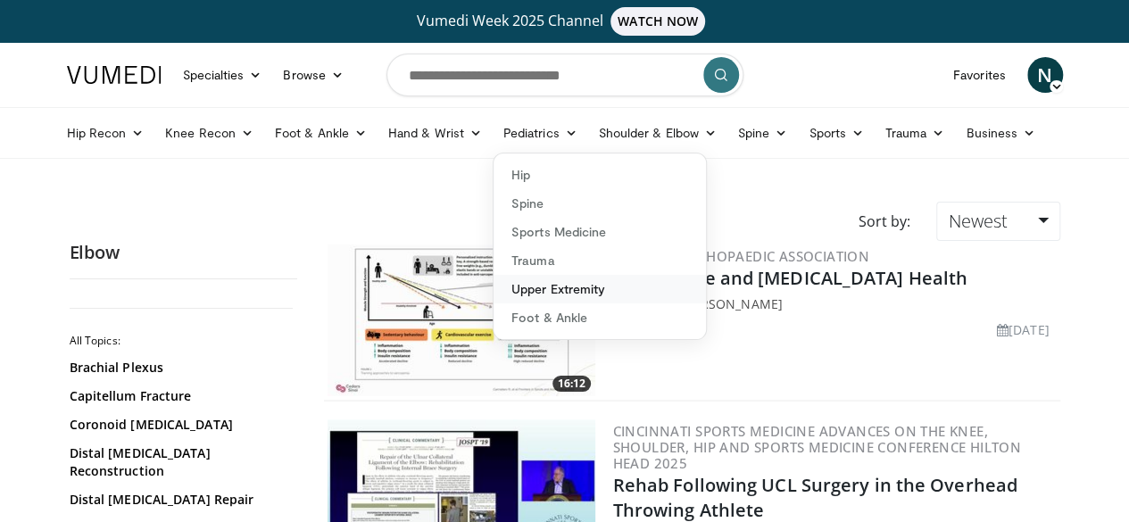
click at [493, 292] on link "Upper Extremity" at bounding box center [599, 289] width 212 height 29
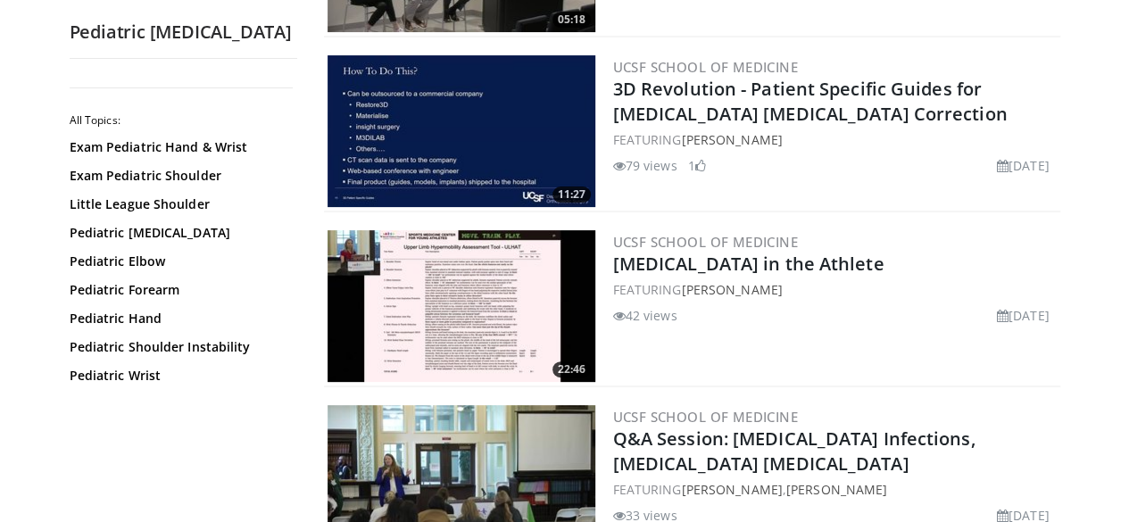
scroll to position [4314, 0]
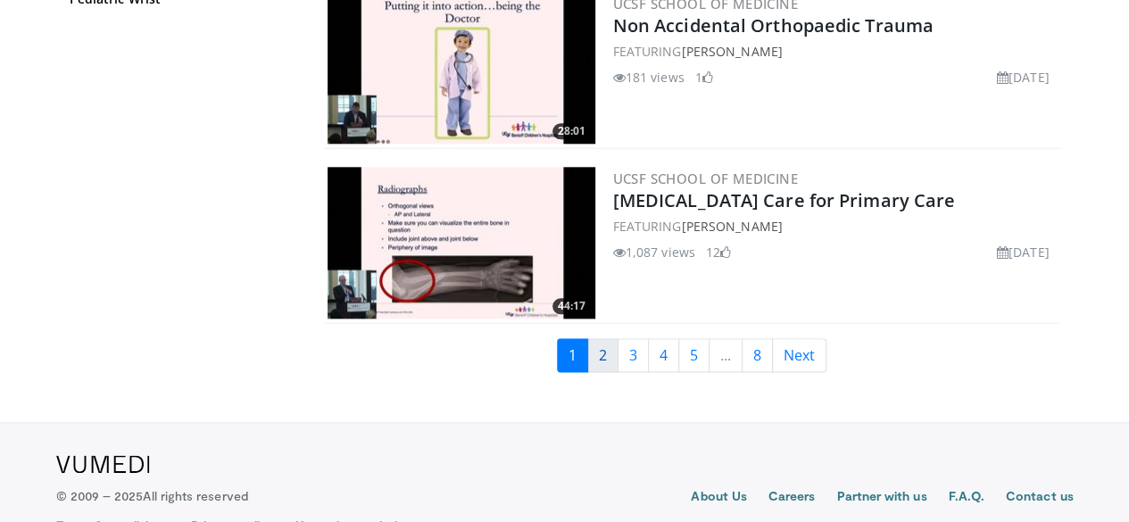
click at [607, 338] on link "2" at bounding box center [602, 355] width 31 height 34
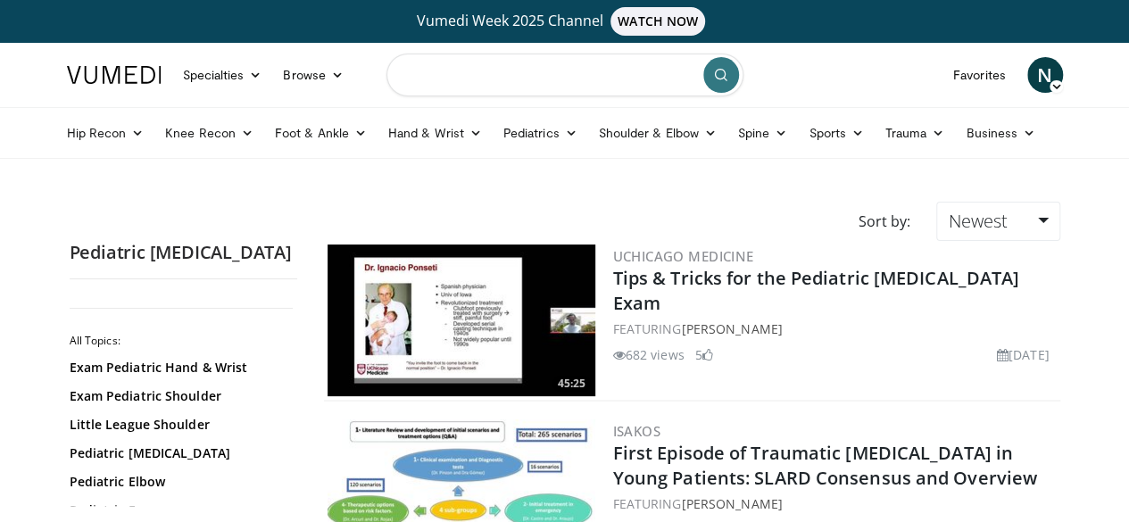
click at [486, 74] on input "Search topics, interventions" at bounding box center [564, 75] width 357 height 43
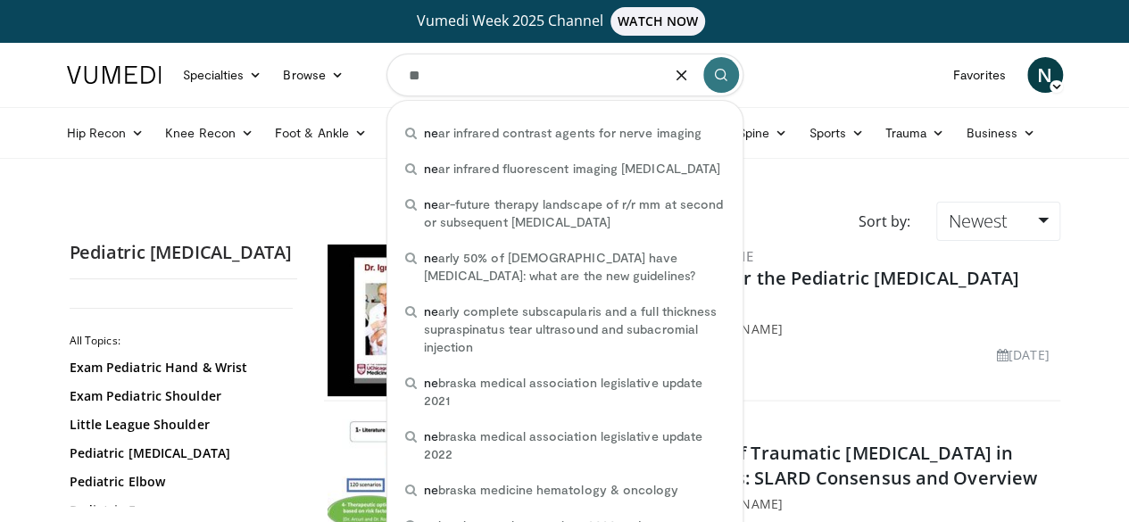
type input "*"
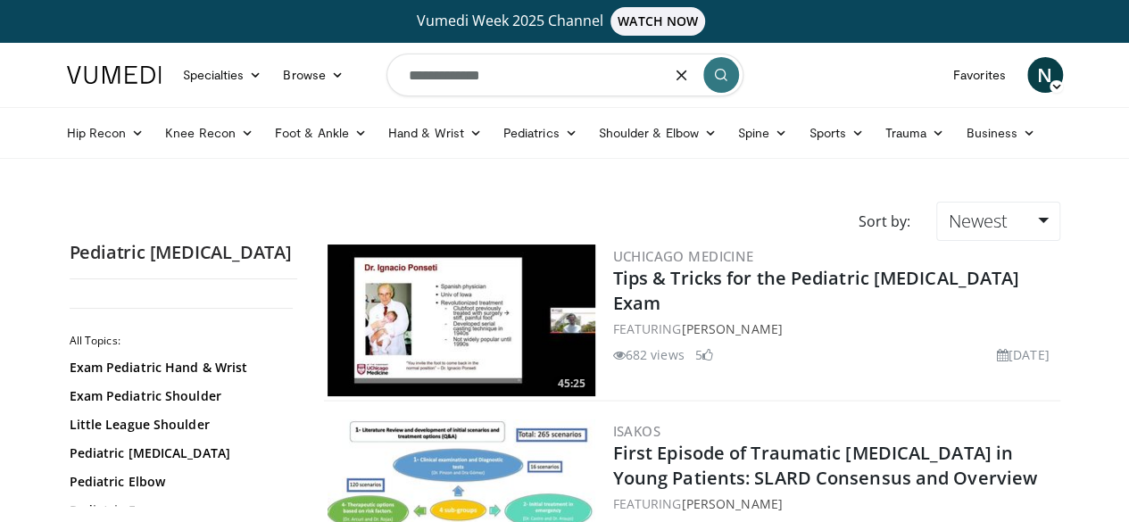
type input "**********"
click at [726, 74] on icon "submit" at bounding box center [721, 75] width 14 height 14
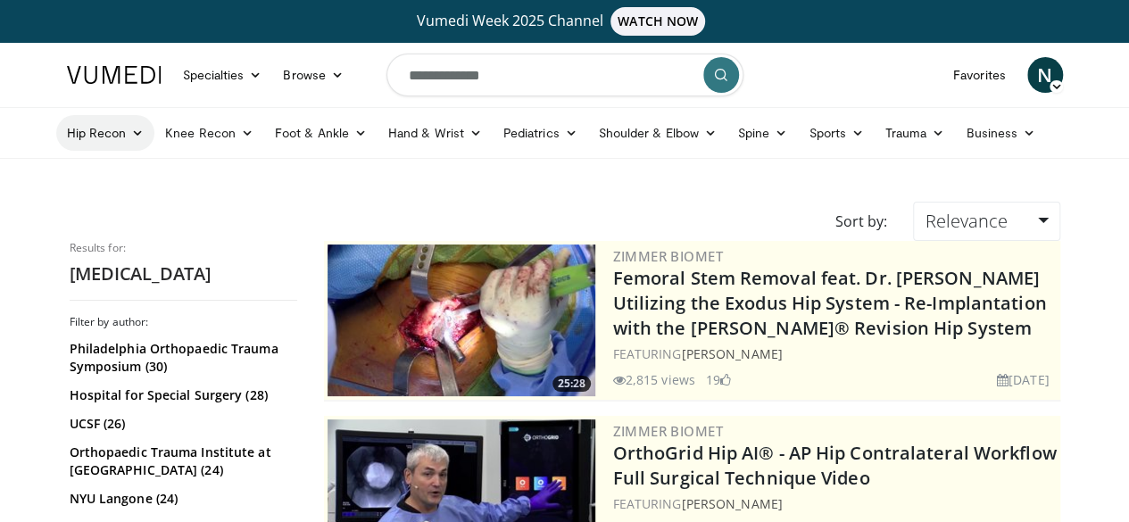
click at [56, 137] on link "Hip Recon" at bounding box center [105, 133] width 99 height 36
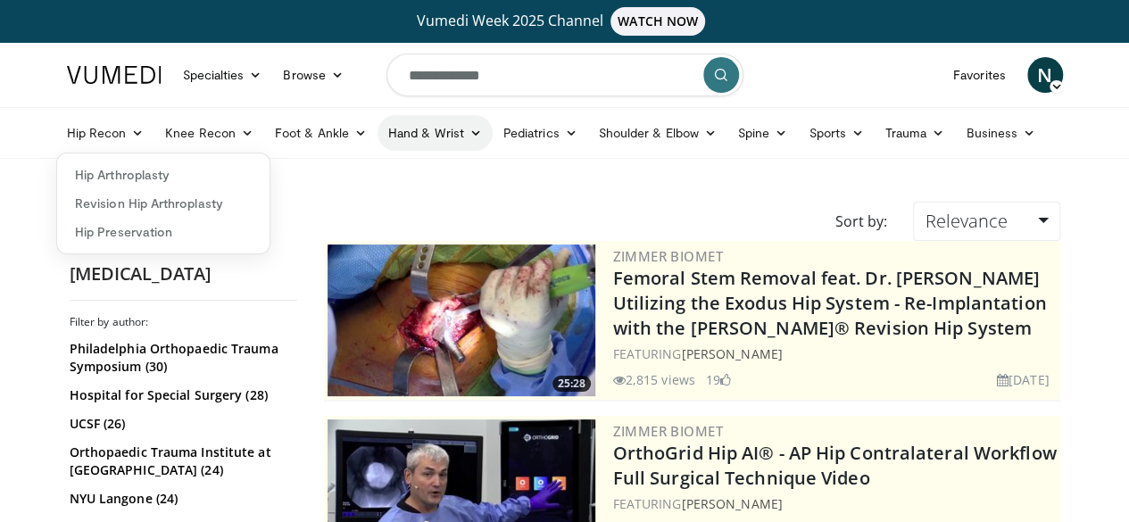
click at [377, 129] on link "Hand & Wrist" at bounding box center [434, 133] width 115 height 36
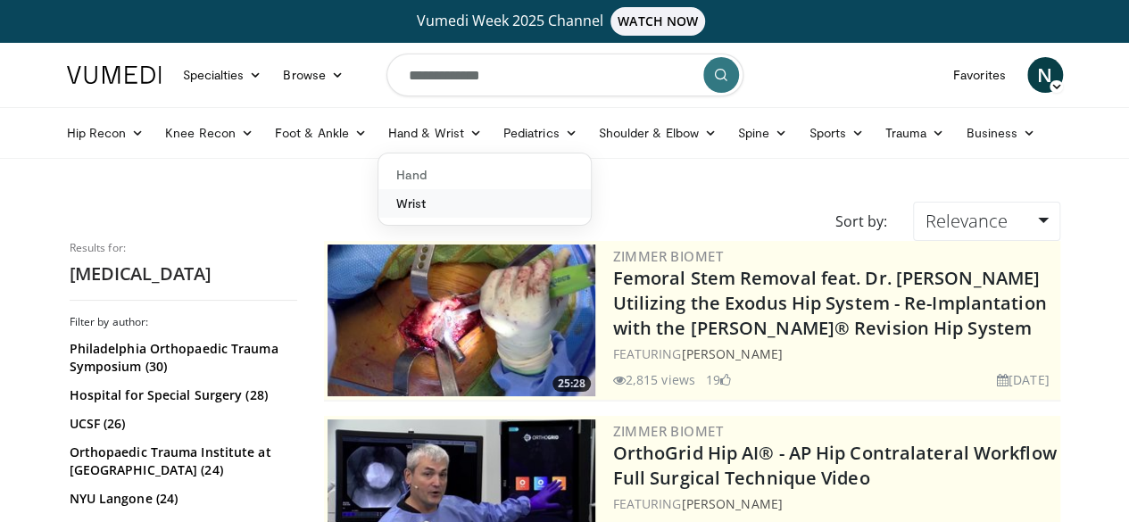
click at [378, 195] on link "Wrist" at bounding box center [484, 203] width 212 height 29
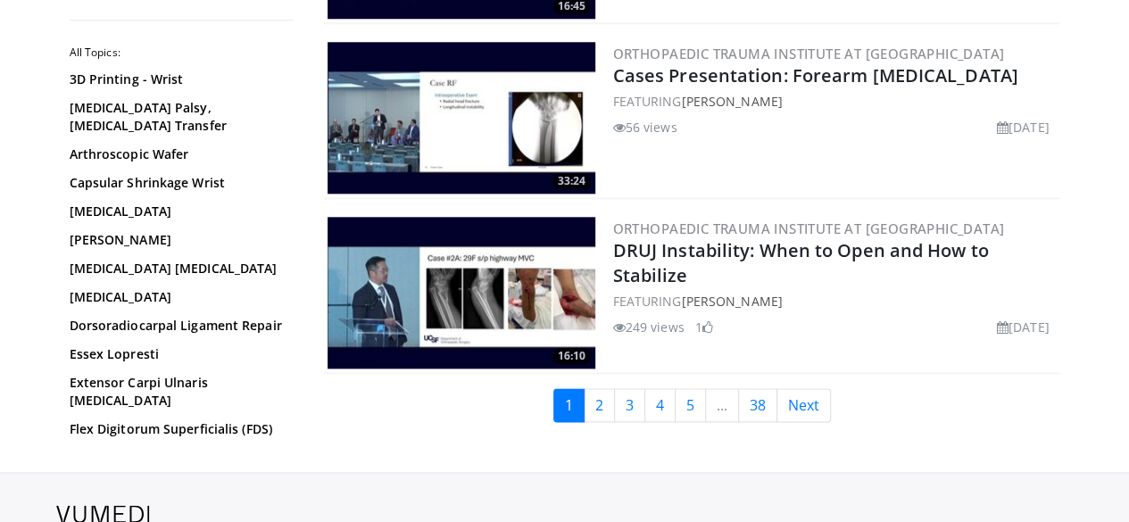
scroll to position [4314, 0]
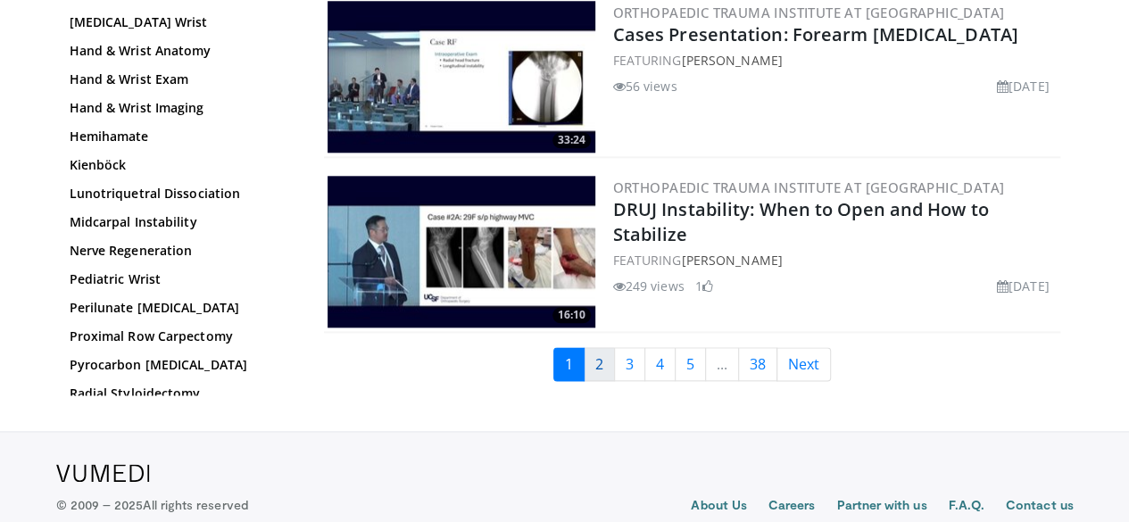
click at [602, 347] on link "2" at bounding box center [599, 364] width 31 height 34
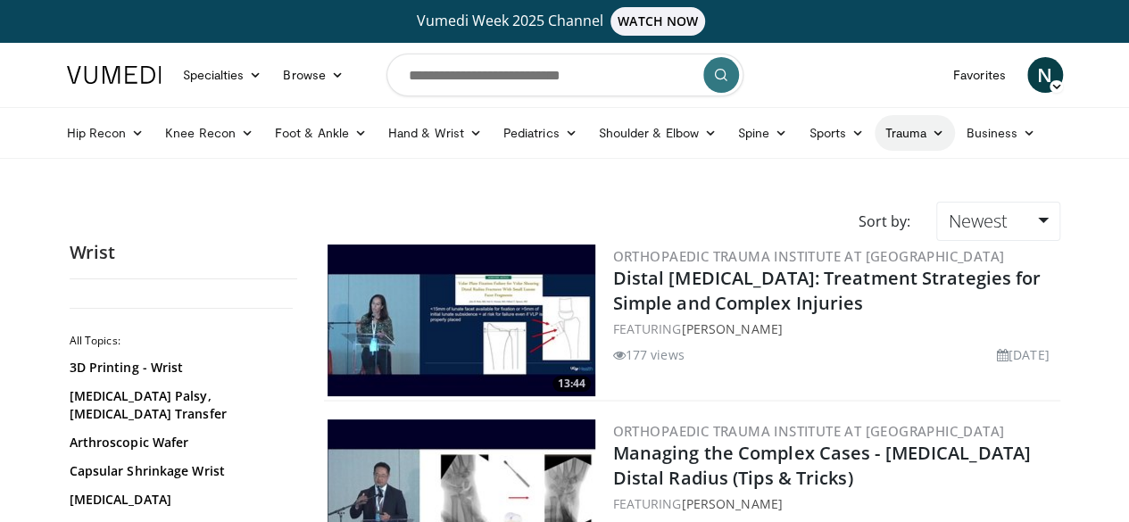
click at [875, 136] on link "Trauma" at bounding box center [915, 133] width 81 height 36
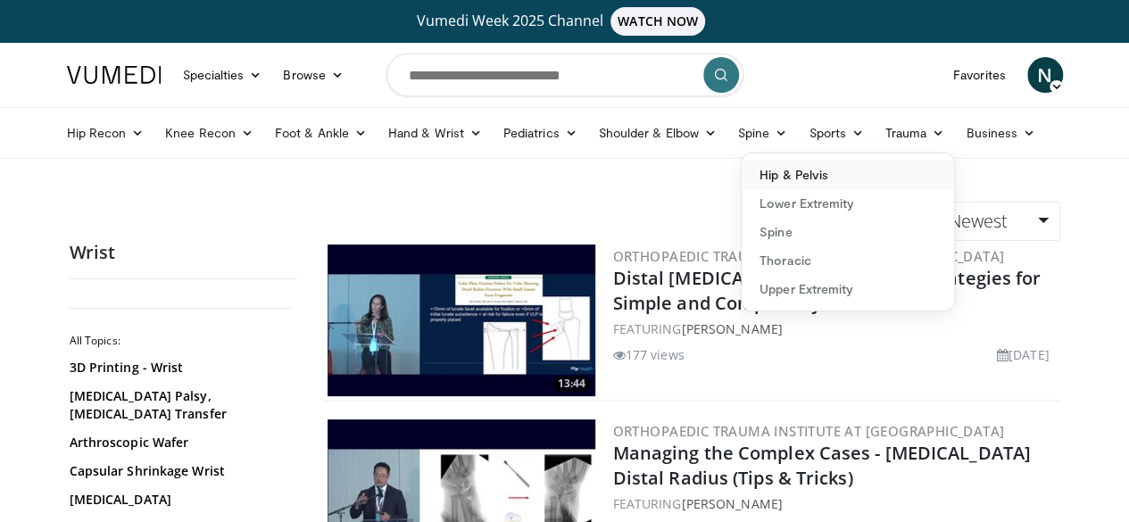
click at [771, 176] on link "Hip & Pelvis" at bounding box center [848, 175] width 212 height 29
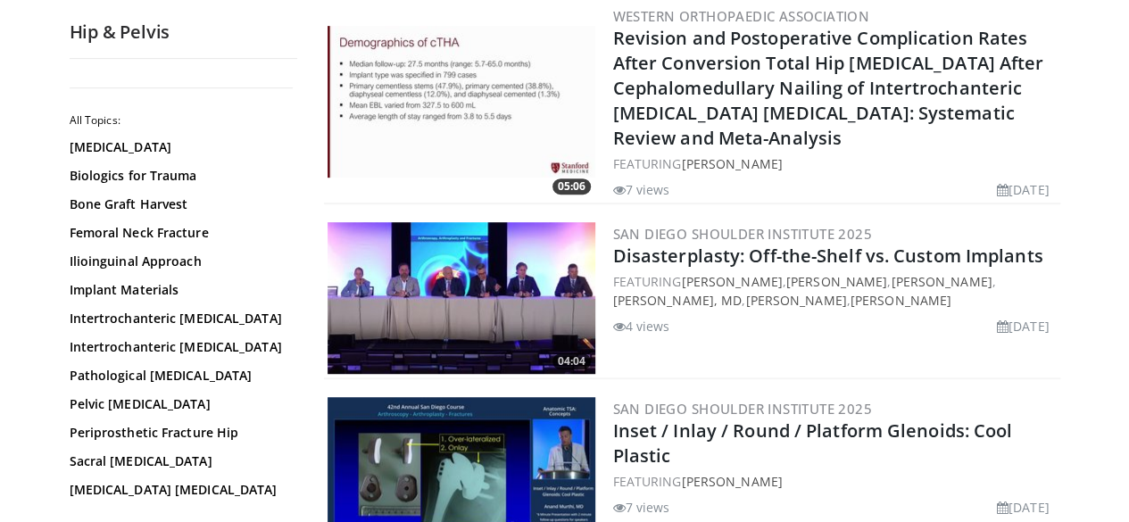
scroll to position [657, 0]
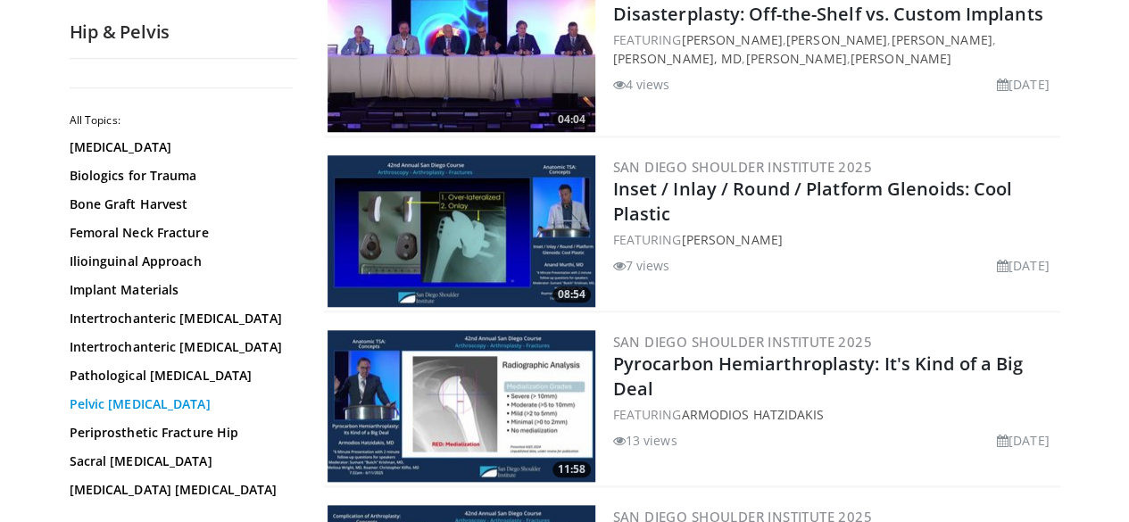
click at [75, 410] on link "Pelvic Fractures" at bounding box center [179, 404] width 219 height 18
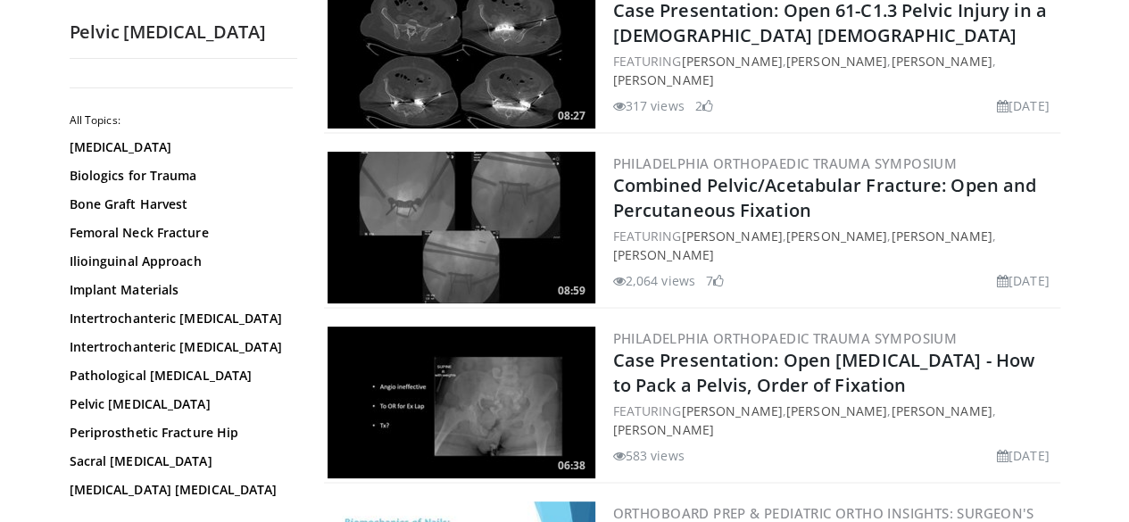
scroll to position [4191, 0]
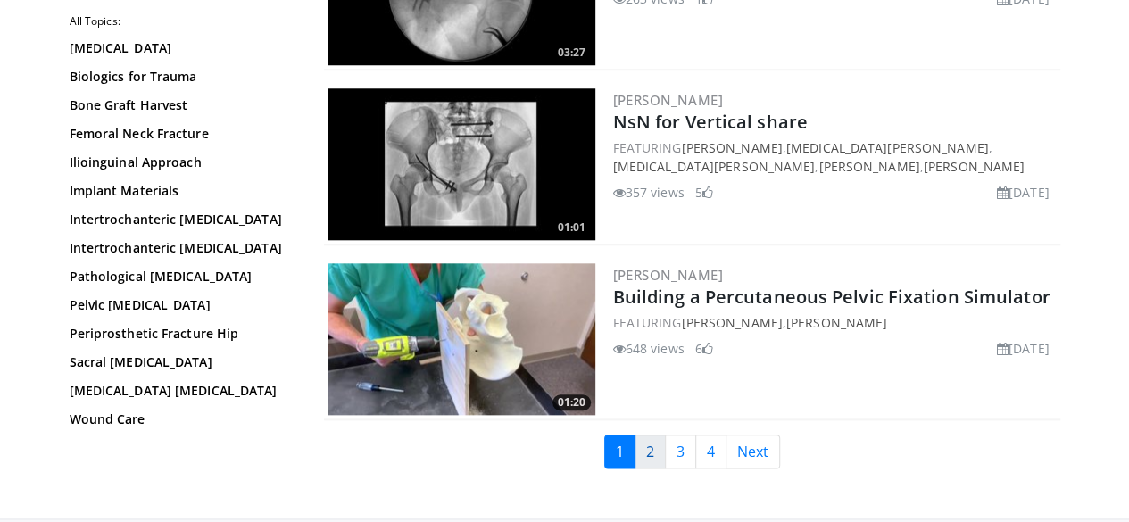
click at [663, 449] on link "2" at bounding box center [649, 452] width 31 height 34
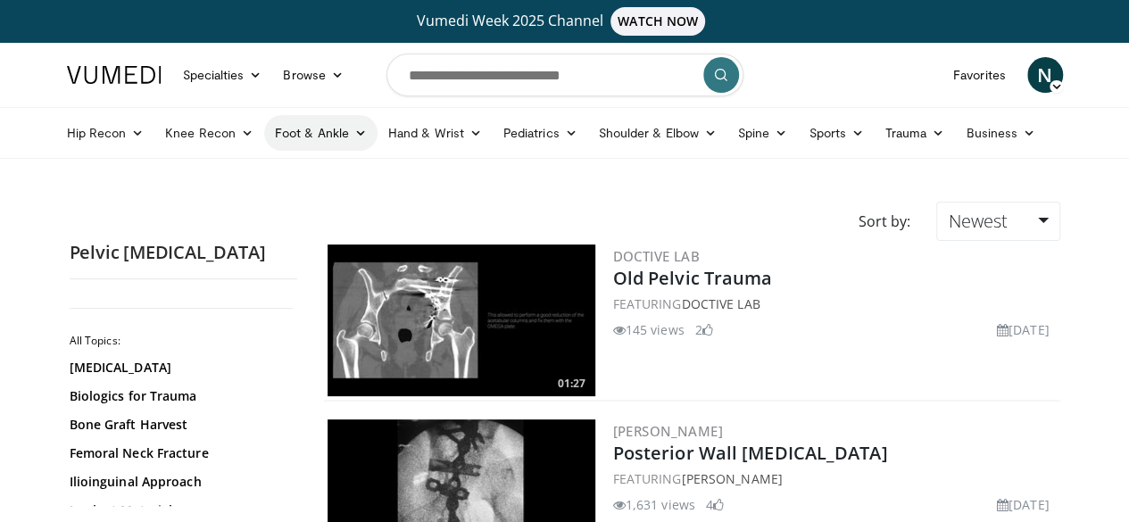
click at [278, 135] on link "Foot & Ankle" at bounding box center [320, 133] width 113 height 36
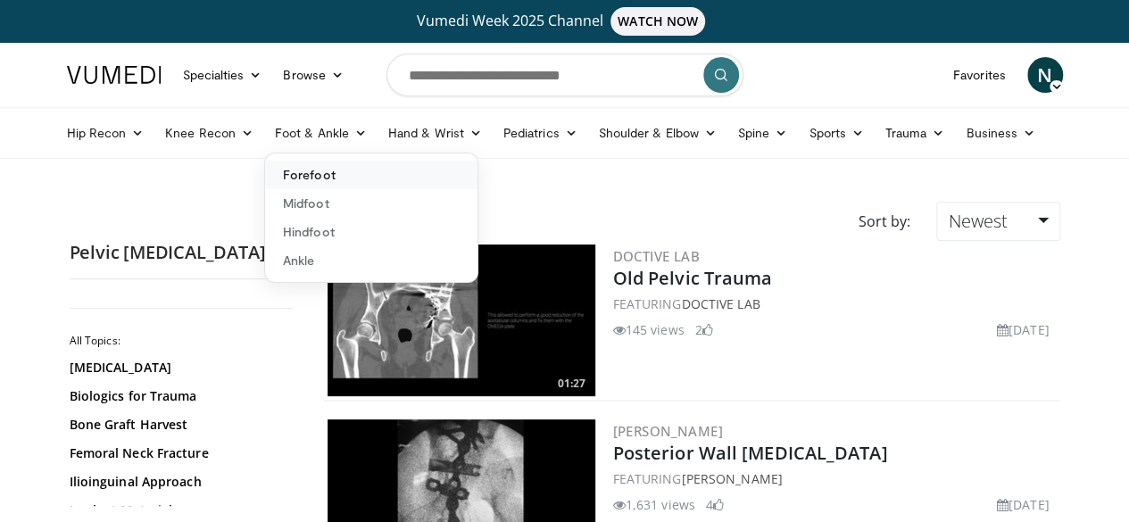
click at [278, 175] on link "Forefoot" at bounding box center [371, 175] width 212 height 29
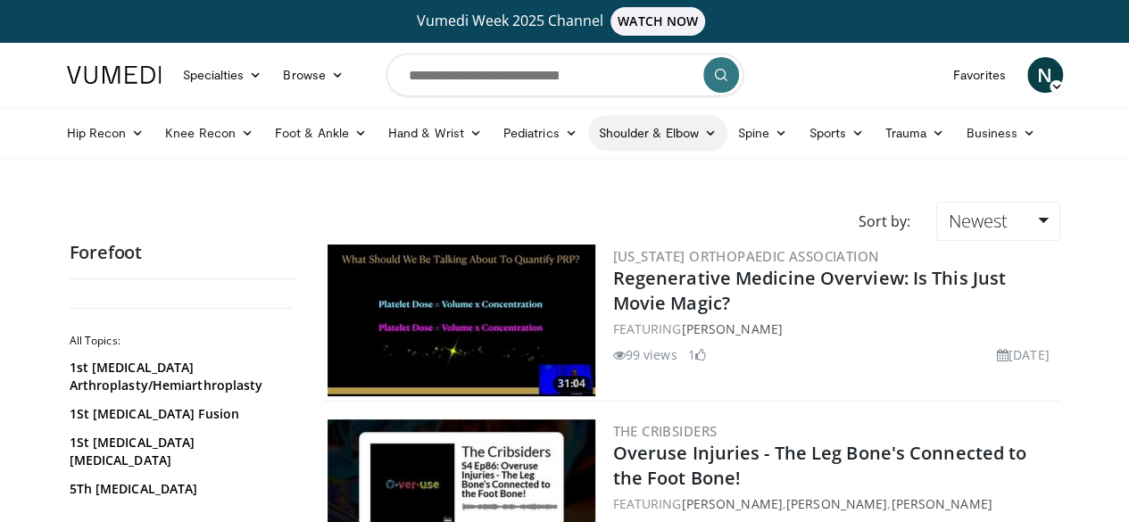
click at [704, 127] on icon at bounding box center [710, 133] width 12 height 12
click at [562, 211] on link "Shoulder" at bounding box center [620, 203] width 212 height 29
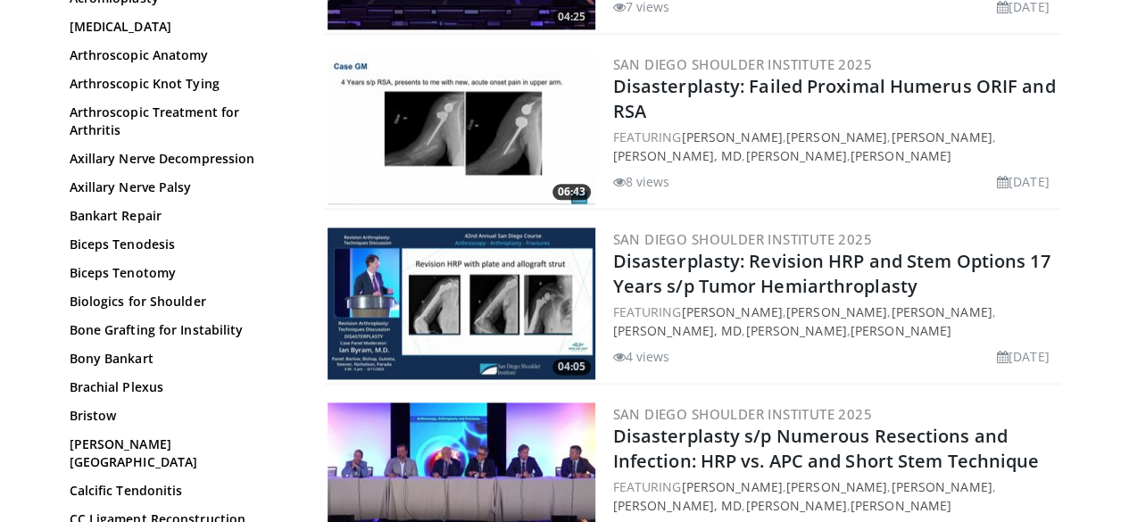
scroll to position [4512, 0]
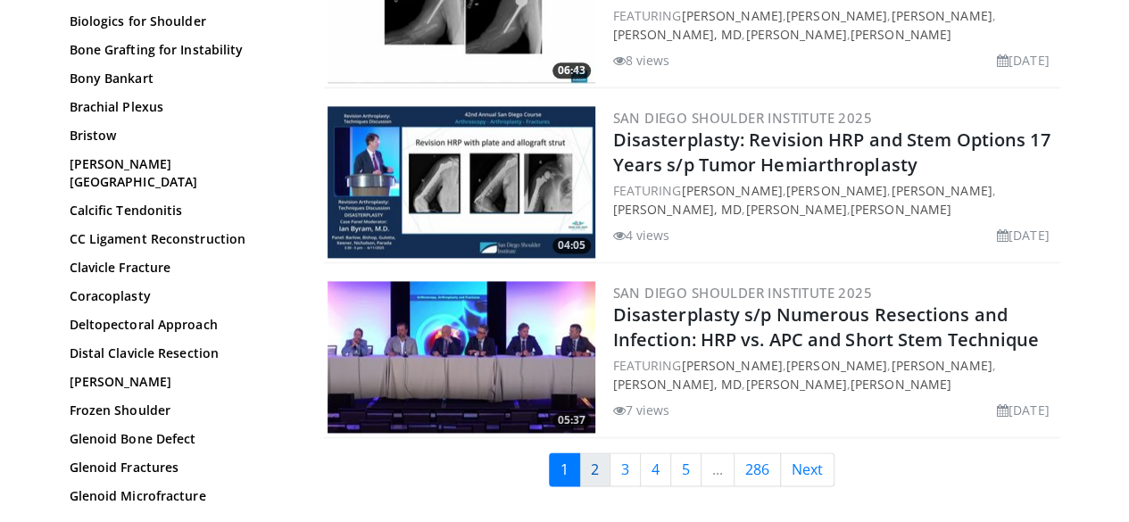
click at [607, 452] on link "2" at bounding box center [594, 469] width 31 height 34
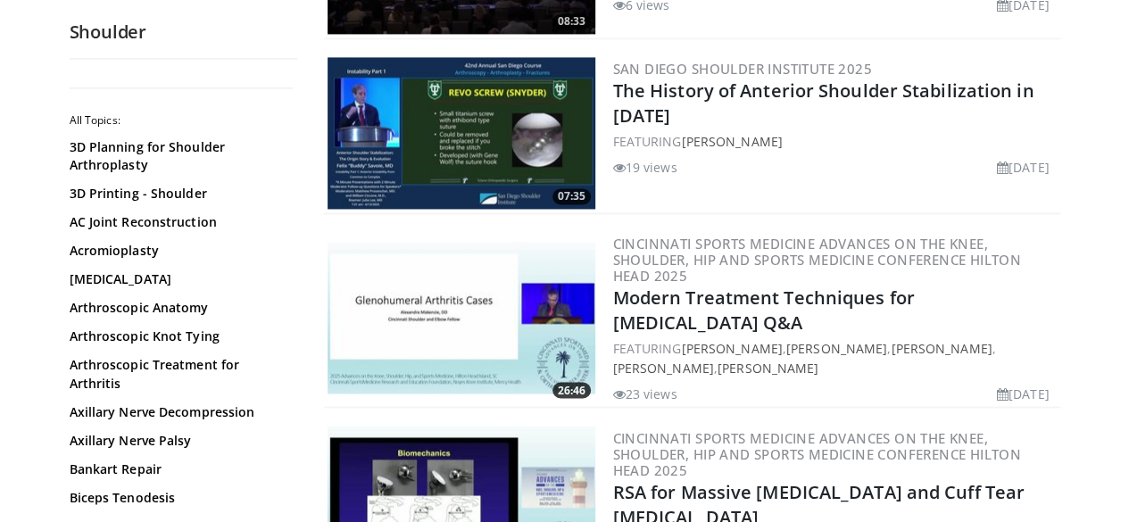
scroll to position [1604, 0]
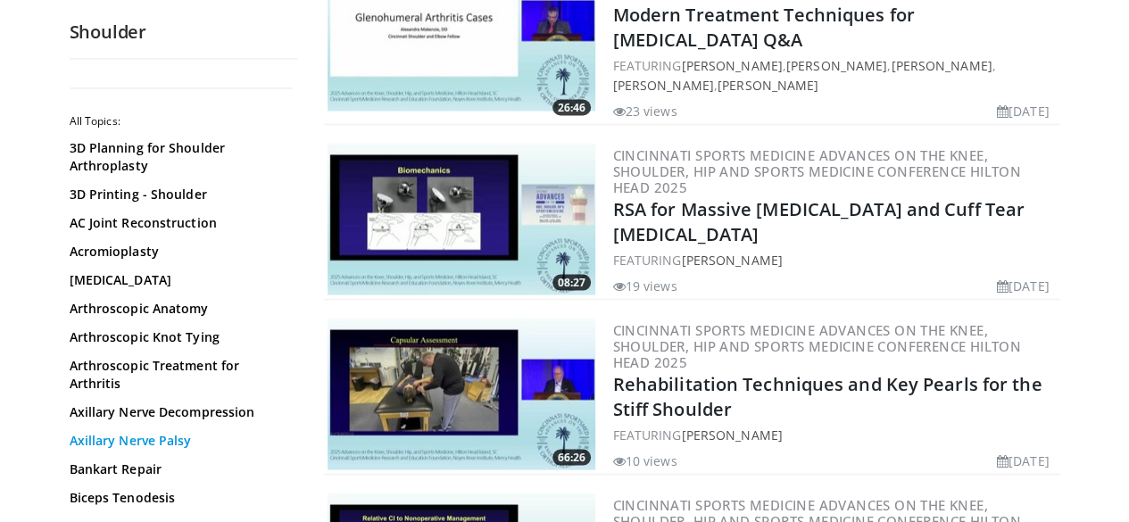
click at [106, 431] on link "Axillary Nerve Palsy" at bounding box center [179, 440] width 219 height 18
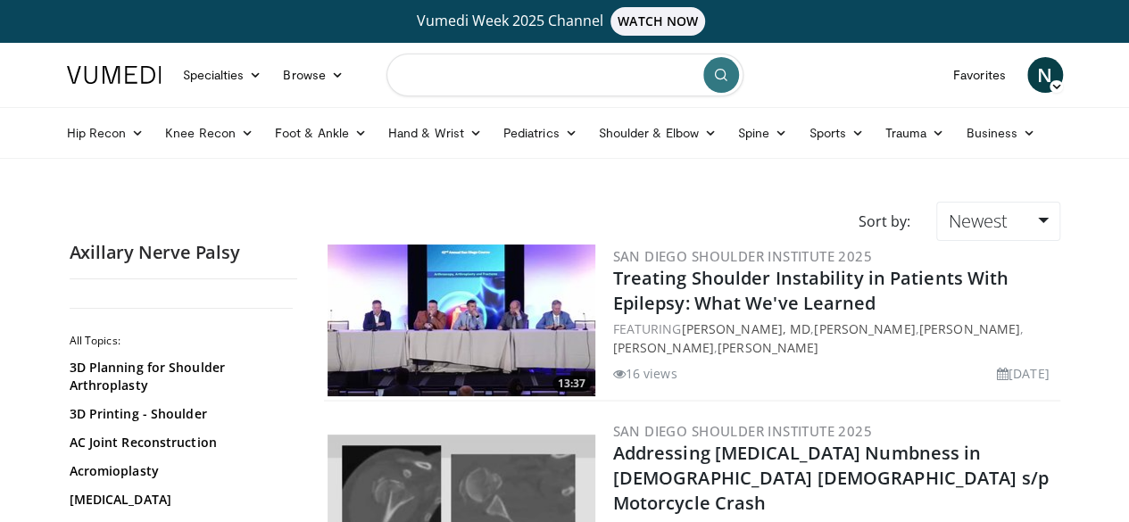
click at [452, 83] on input "Search topics, interventions" at bounding box center [564, 75] width 357 height 43
type input "**********"
click at [714, 76] on icon "submit" at bounding box center [721, 75] width 14 height 14
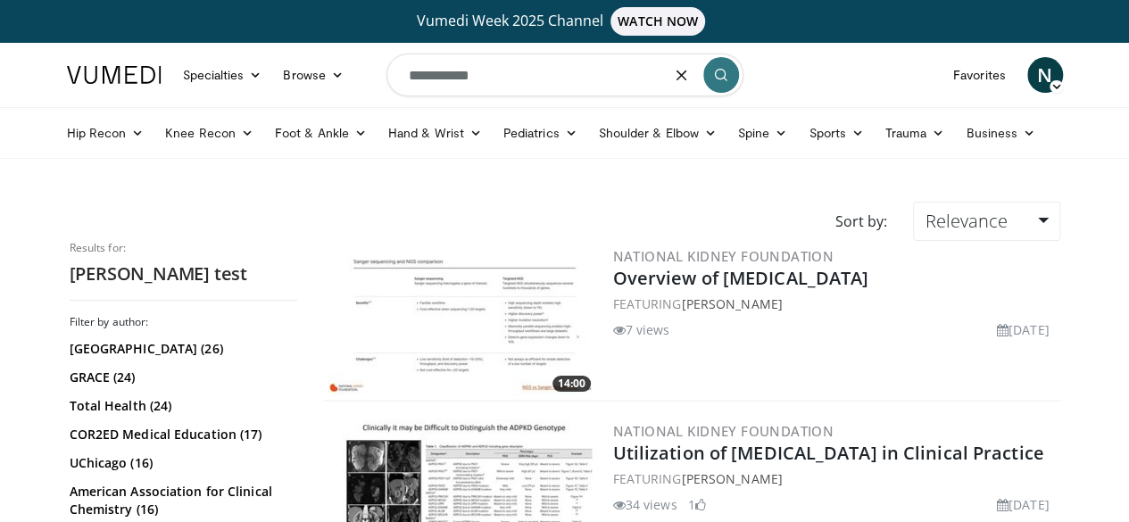
click at [502, 75] on input "**********" at bounding box center [564, 75] width 357 height 43
type input "**********"
click at [727, 83] on button "submit" at bounding box center [721, 75] width 36 height 36
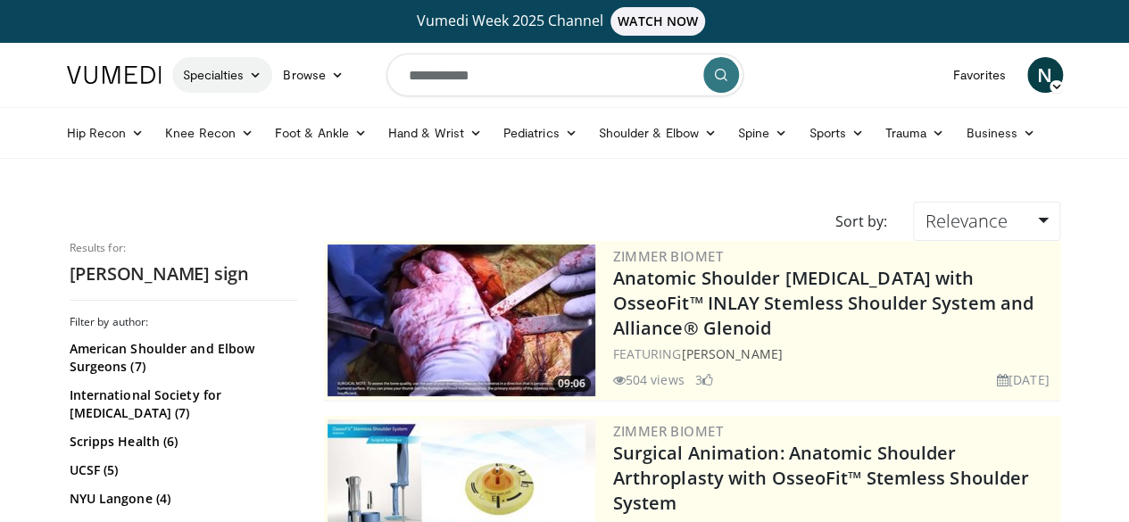
click at [189, 81] on link "Specialties" at bounding box center [222, 75] width 101 height 36
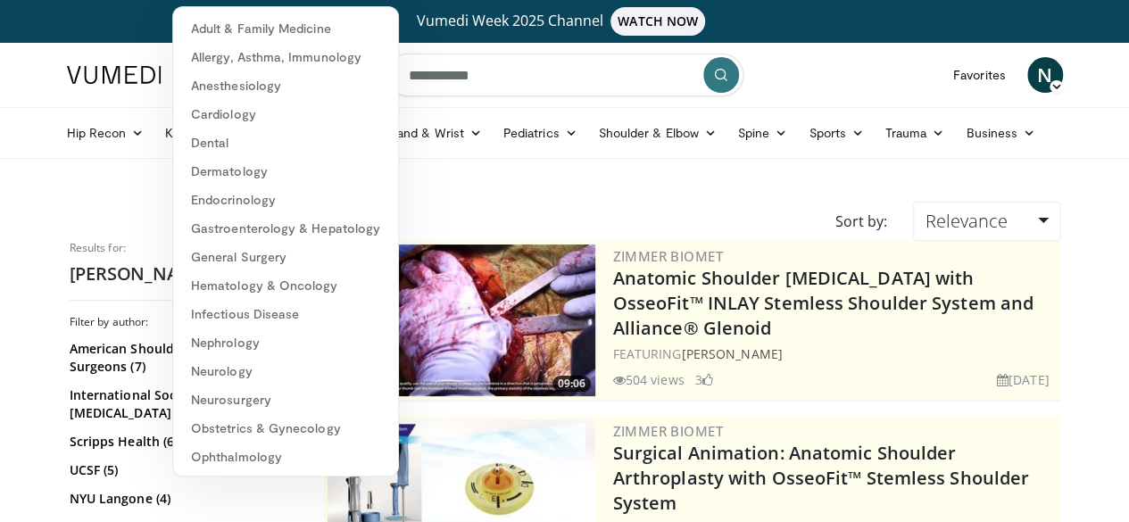
click at [368, 65] on nav "Specialties Adult & Family Medicine Allergy, Asthma, Immunology Anesthesiology …" at bounding box center [564, 75] width 1017 height 64
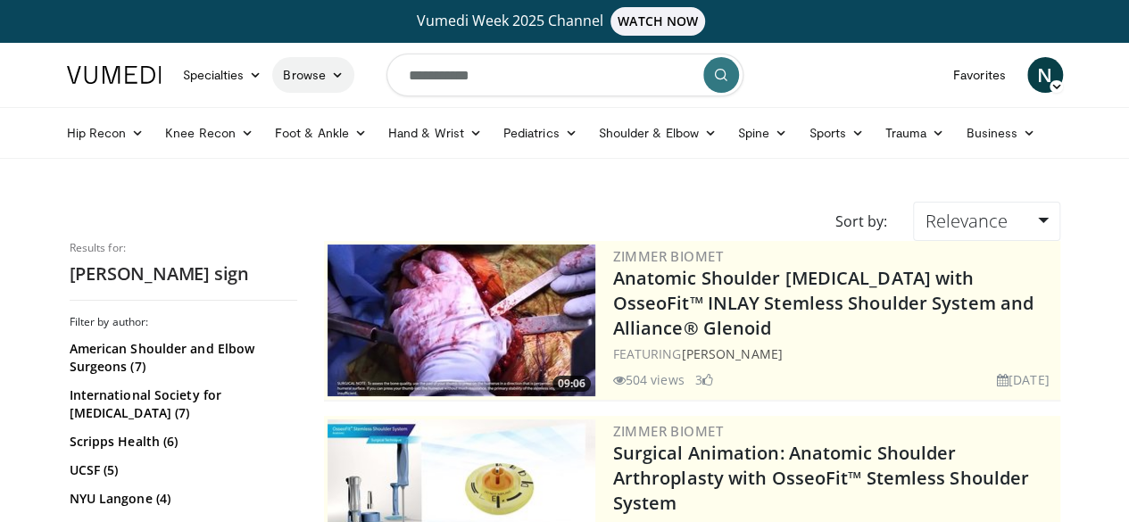
click at [280, 74] on link "Browse" at bounding box center [313, 75] width 82 height 36
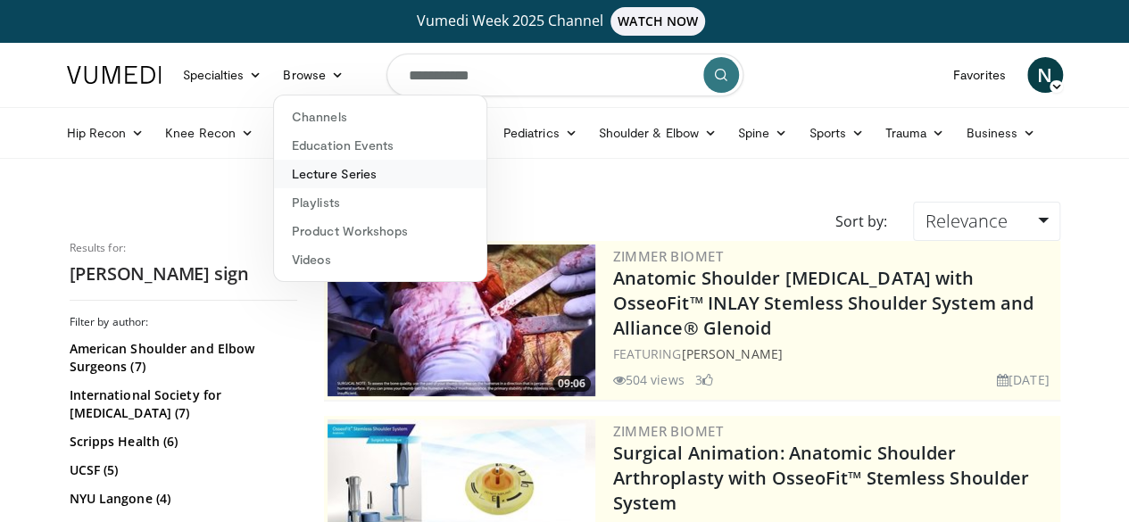
click at [313, 162] on link "Lecture Series" at bounding box center [380, 174] width 212 height 29
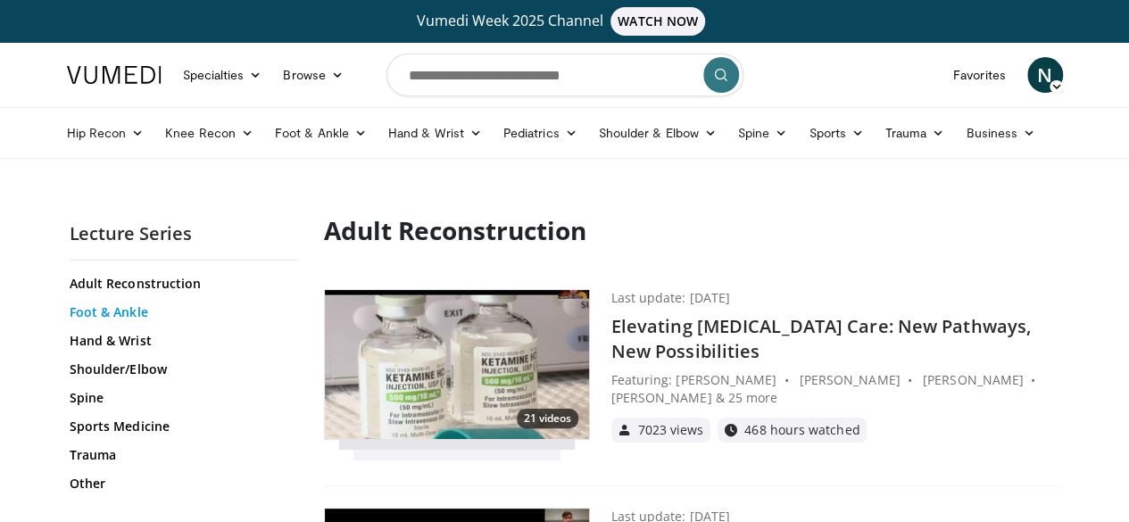
click at [87, 312] on link "Foot & Ankle" at bounding box center [181, 312] width 223 height 18
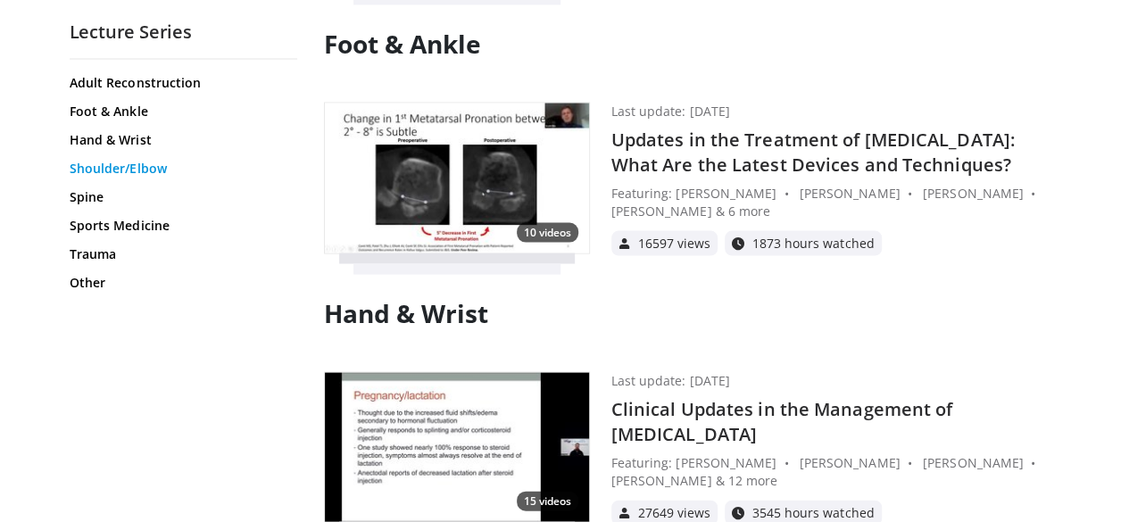
click at [98, 169] on link "Shoulder/Elbow" at bounding box center [181, 168] width 223 height 18
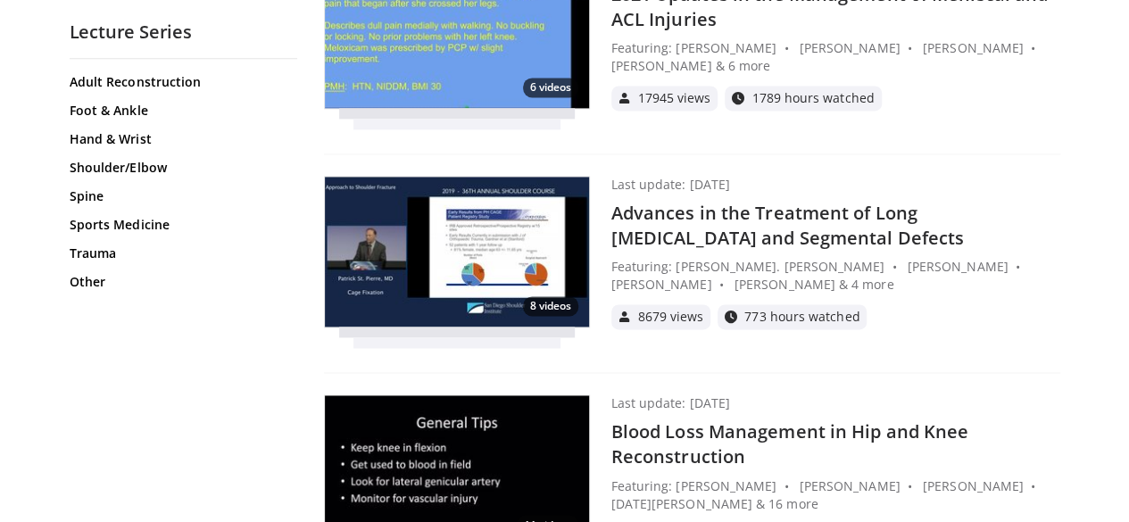
scroll to position [17682, 0]
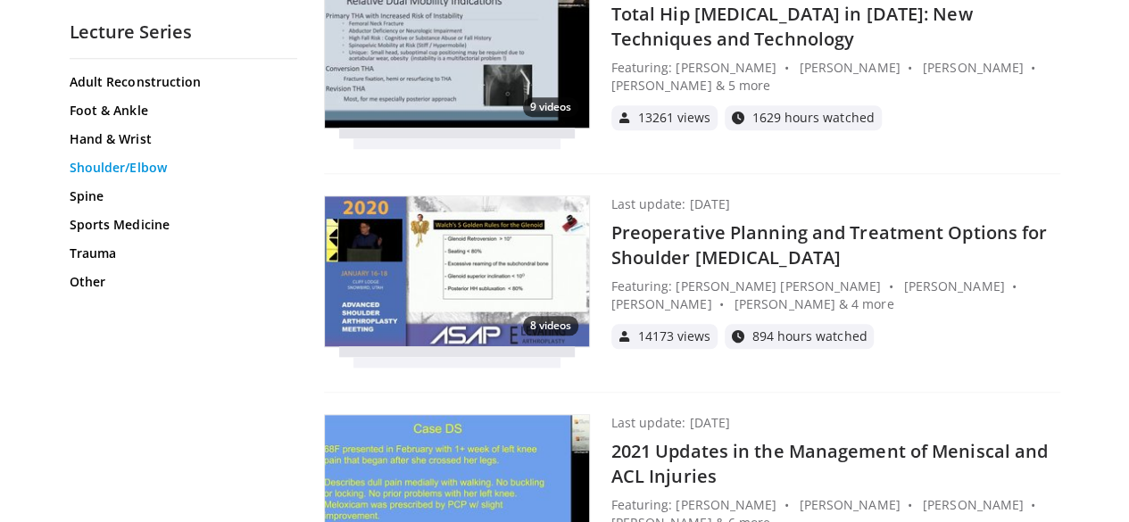
click at [87, 168] on link "Shoulder/Elbow" at bounding box center [181, 168] width 223 height 18
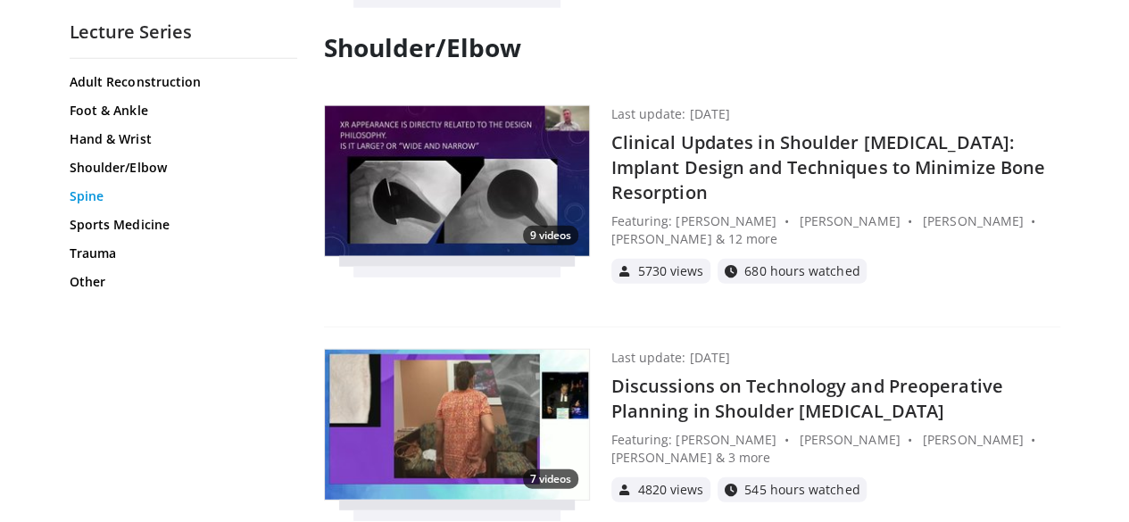
click at [70, 198] on link "Spine" at bounding box center [181, 196] width 223 height 18
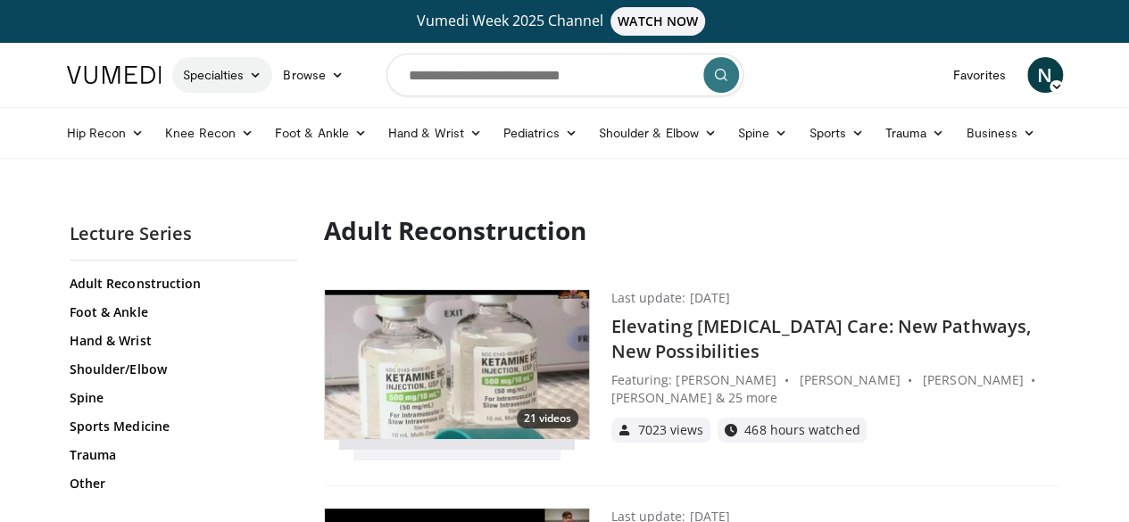
click at [249, 76] on icon at bounding box center [255, 75] width 12 height 12
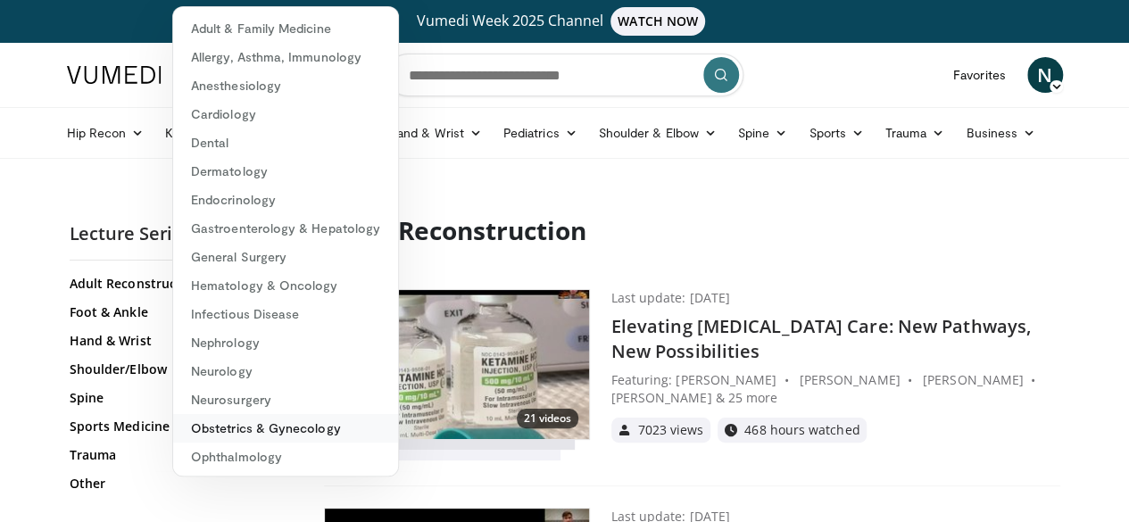
click at [220, 415] on link "Obstetrics & Gynecology" at bounding box center [285, 428] width 225 height 29
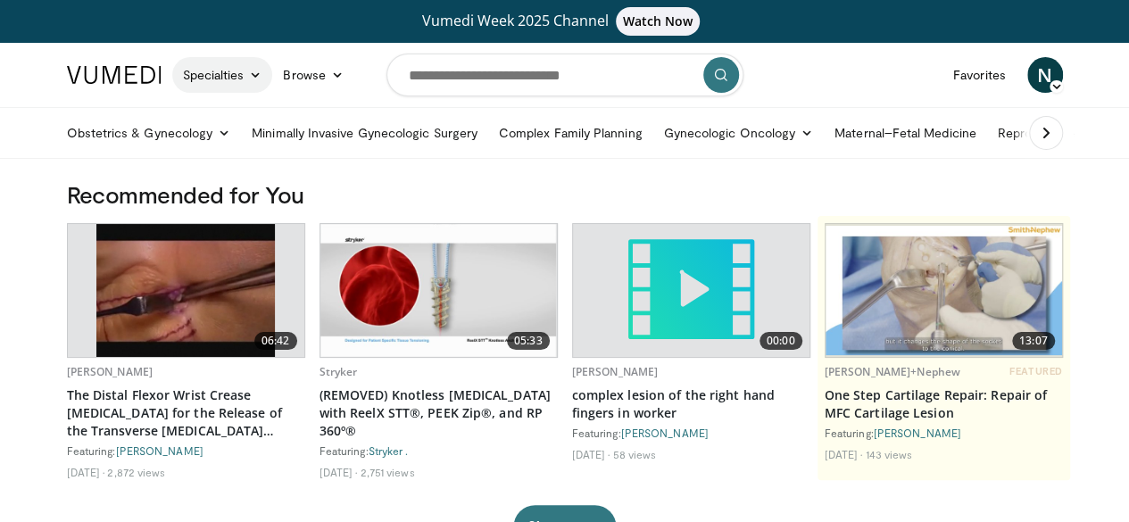
click at [195, 67] on link "Specialties" at bounding box center [222, 75] width 101 height 36
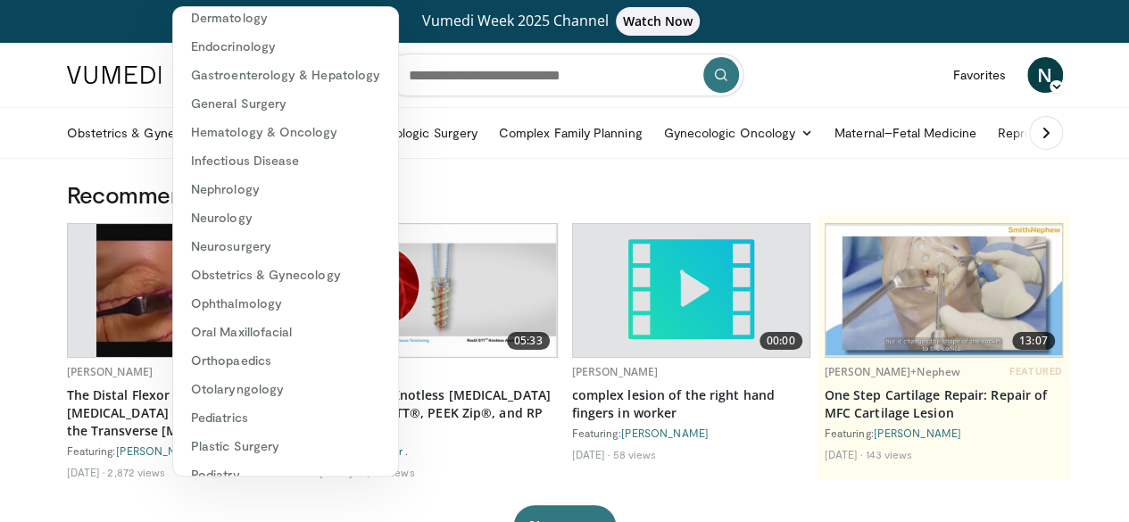
scroll to position [163, 0]
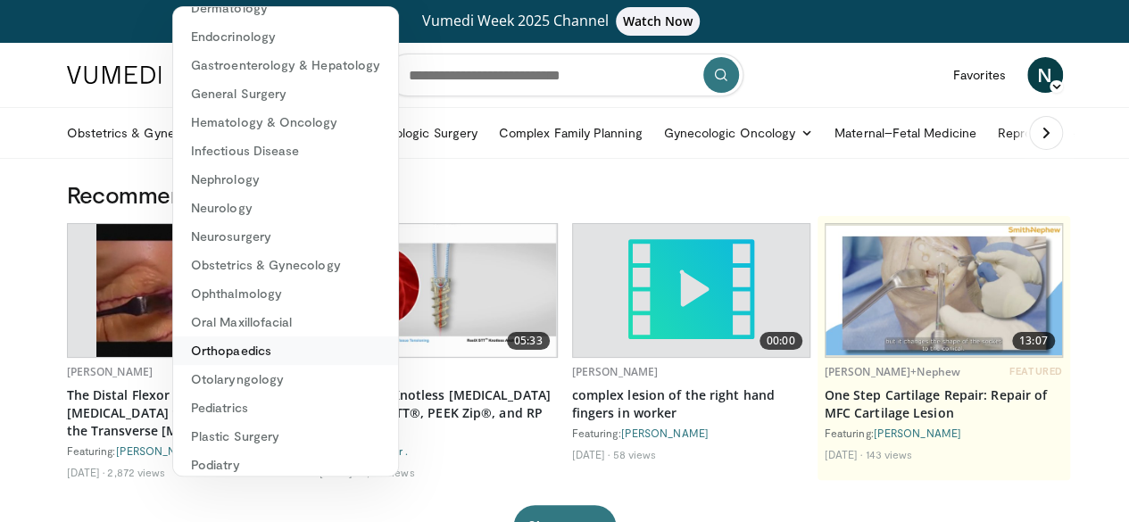
click at [193, 347] on link "Orthopaedics" at bounding box center [285, 350] width 225 height 29
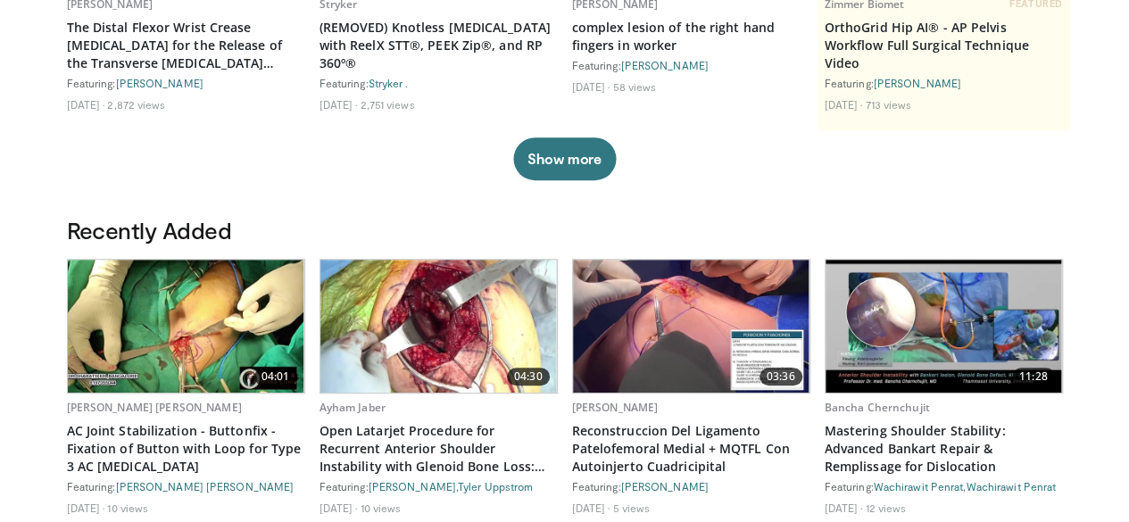
scroll to position [374, 0]
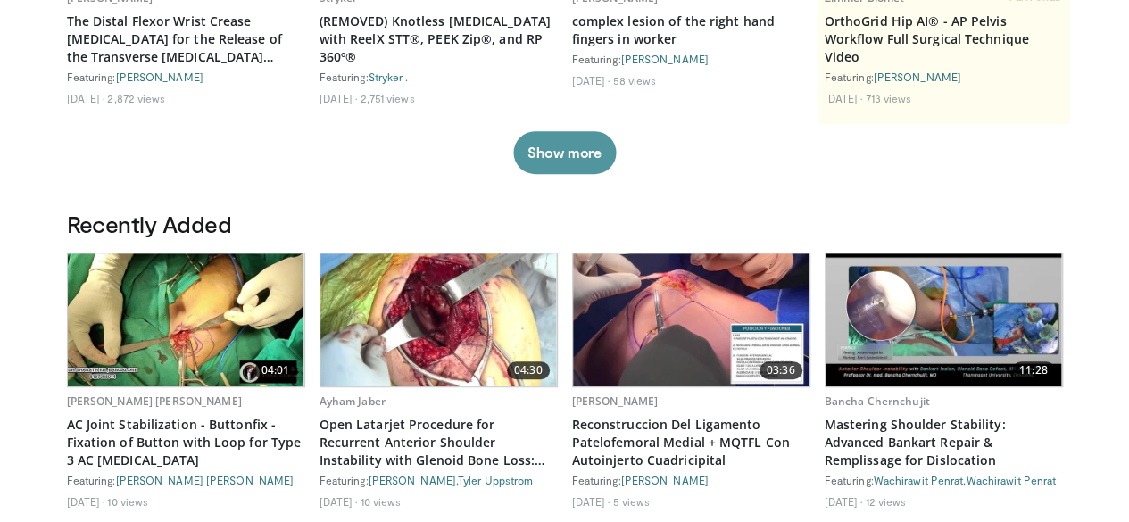
click at [592, 172] on button "Show more" at bounding box center [564, 152] width 103 height 43
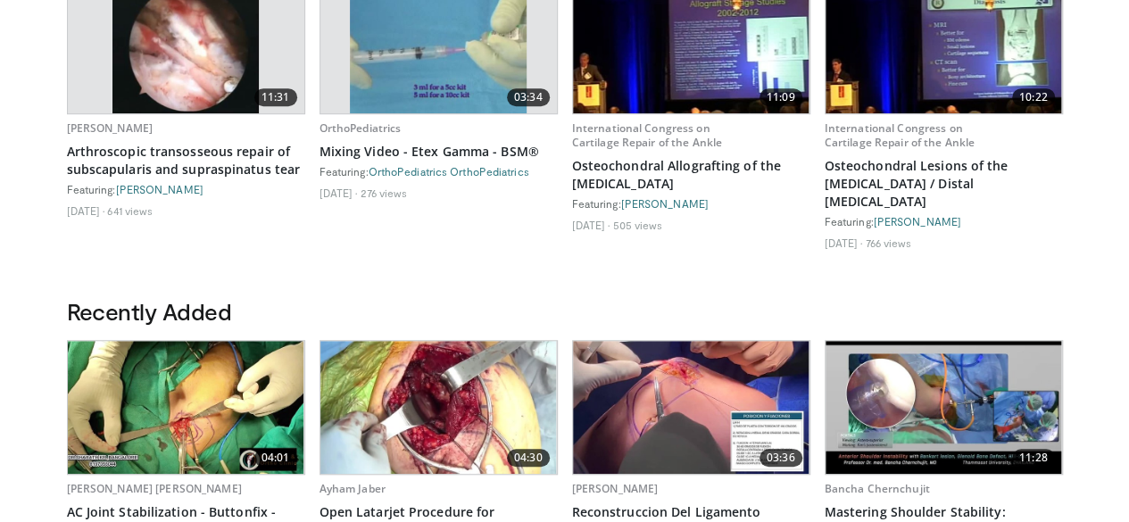
scroll to position [0, 0]
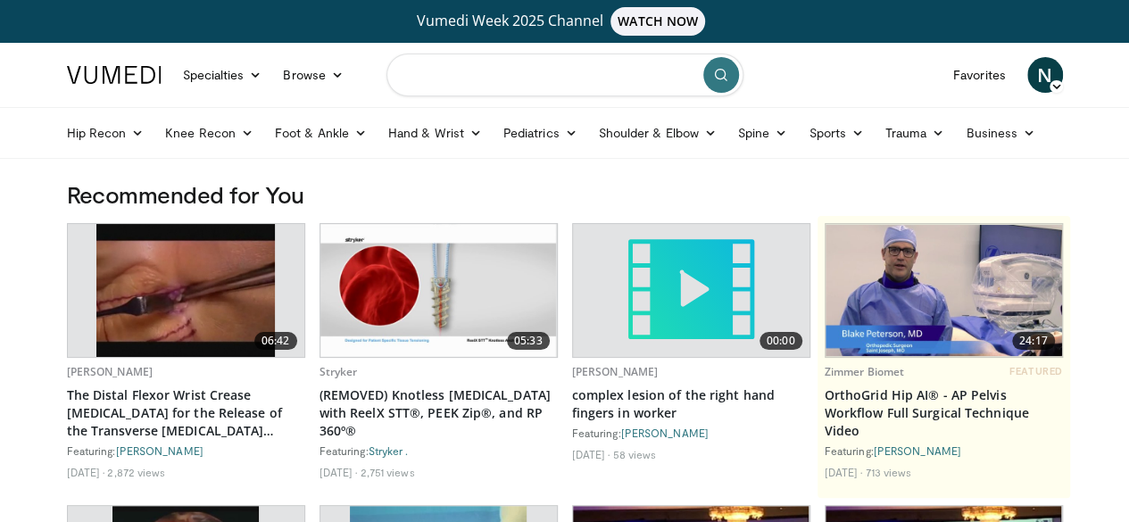
click at [584, 82] on input "Search topics, interventions" at bounding box center [564, 75] width 357 height 43
type input "**********"
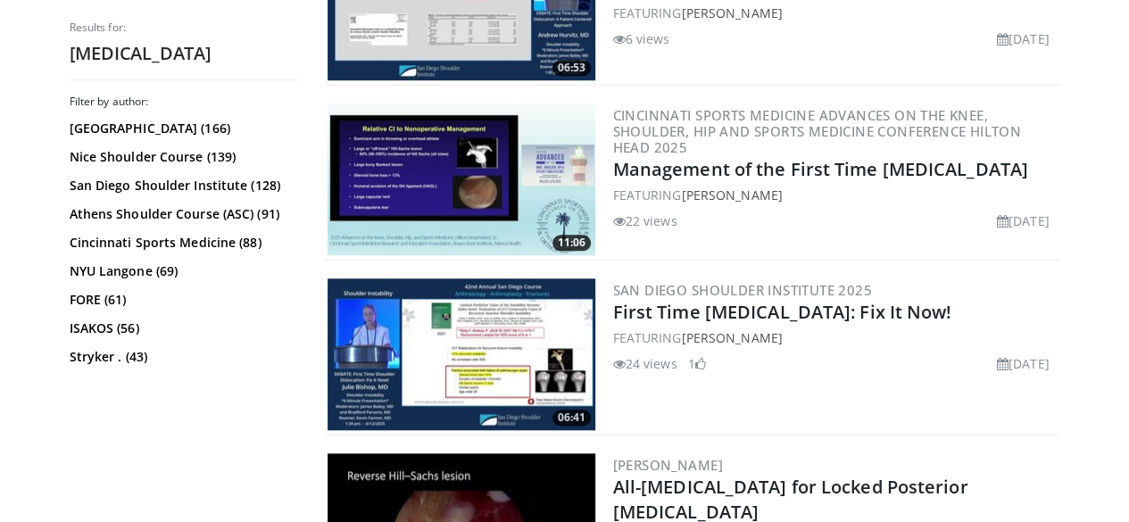
scroll to position [696, 0]
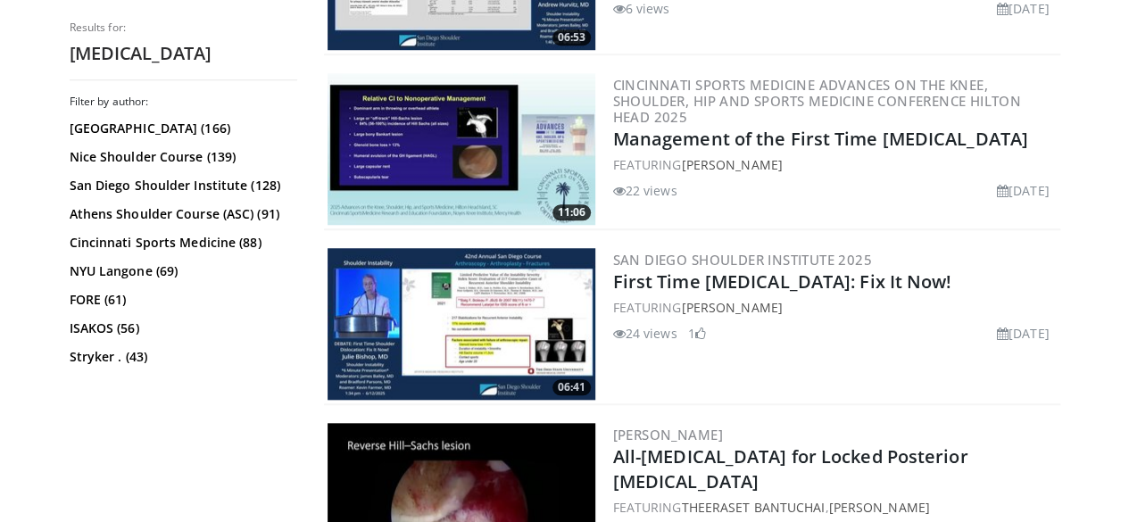
click at [510, 174] on img at bounding box center [462, 149] width 268 height 152
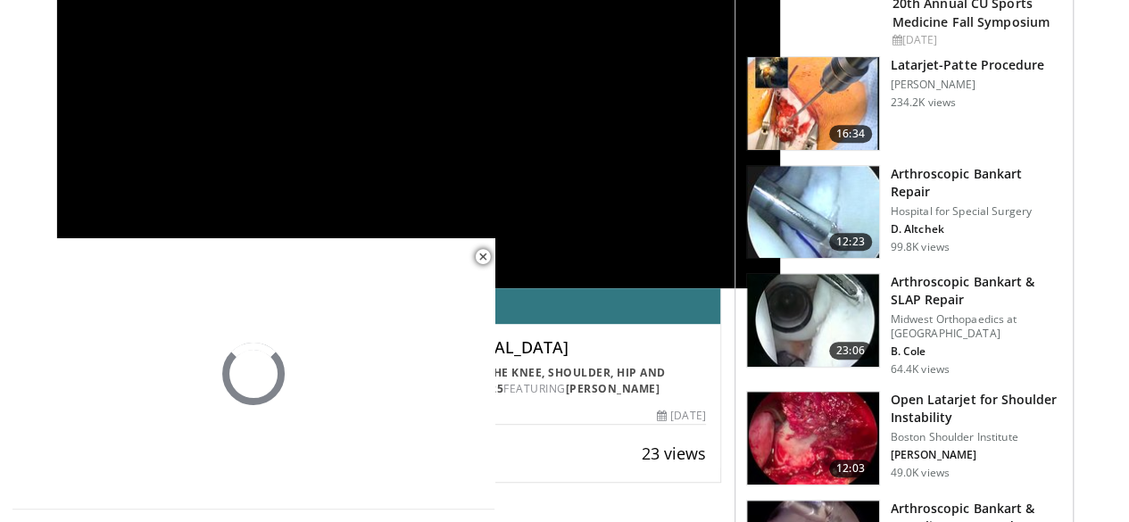
scroll to position [316, 0]
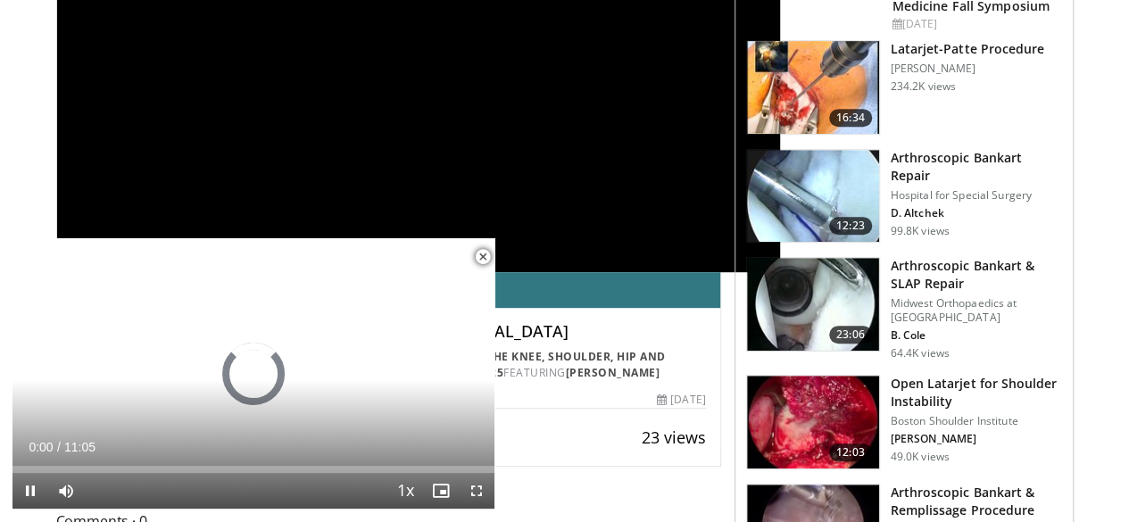
click at [485, 261] on span "Video Player" at bounding box center [483, 257] width 36 height 36
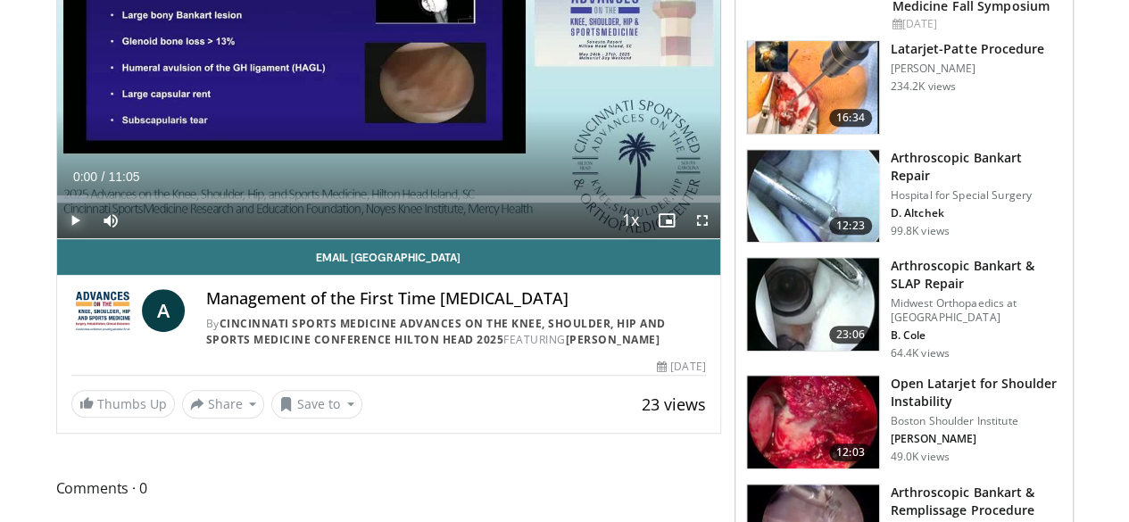
click at [57, 238] on span "Video Player" at bounding box center [75, 221] width 36 height 36
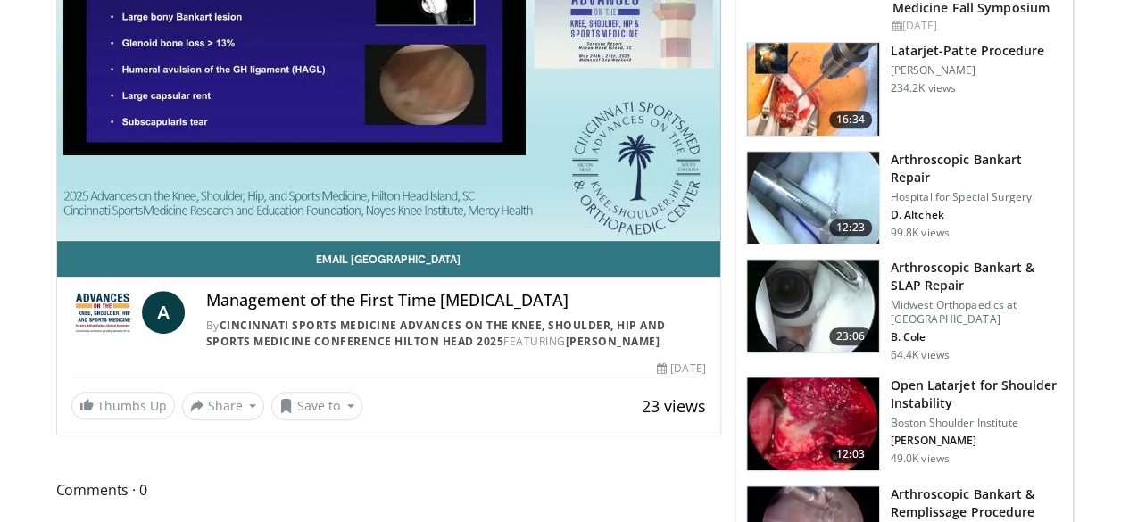
scroll to position [0, 0]
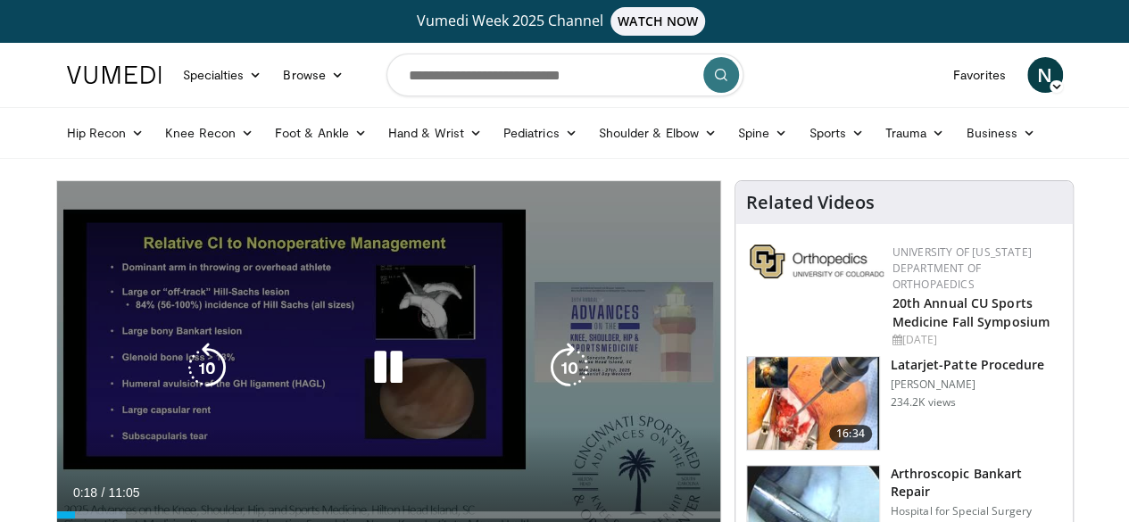
click at [373, 386] on icon "Video Player" at bounding box center [388, 368] width 50 height 50
click at [372, 386] on icon "Video Player" at bounding box center [388, 368] width 50 height 50
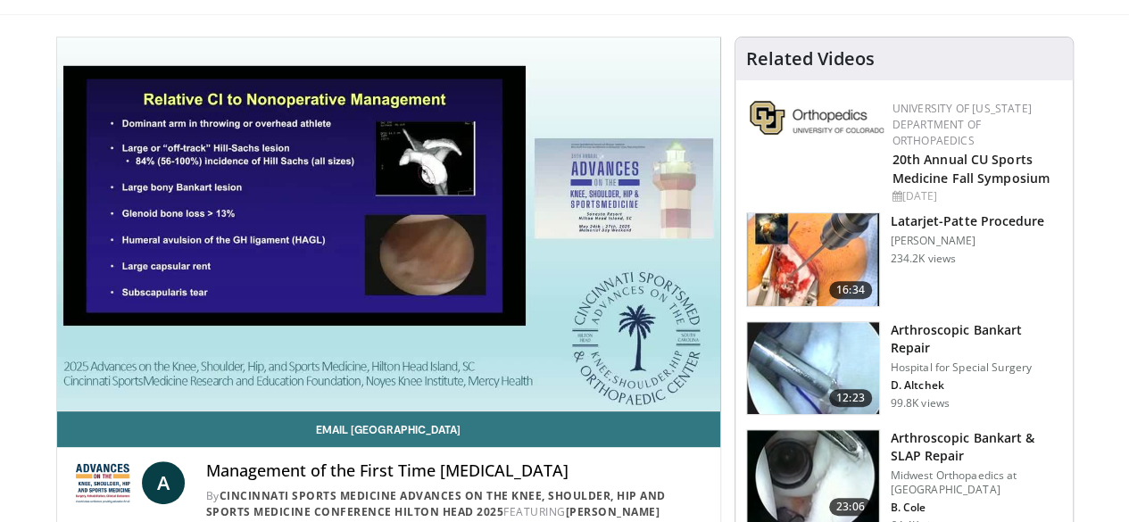
scroll to position [130, 0]
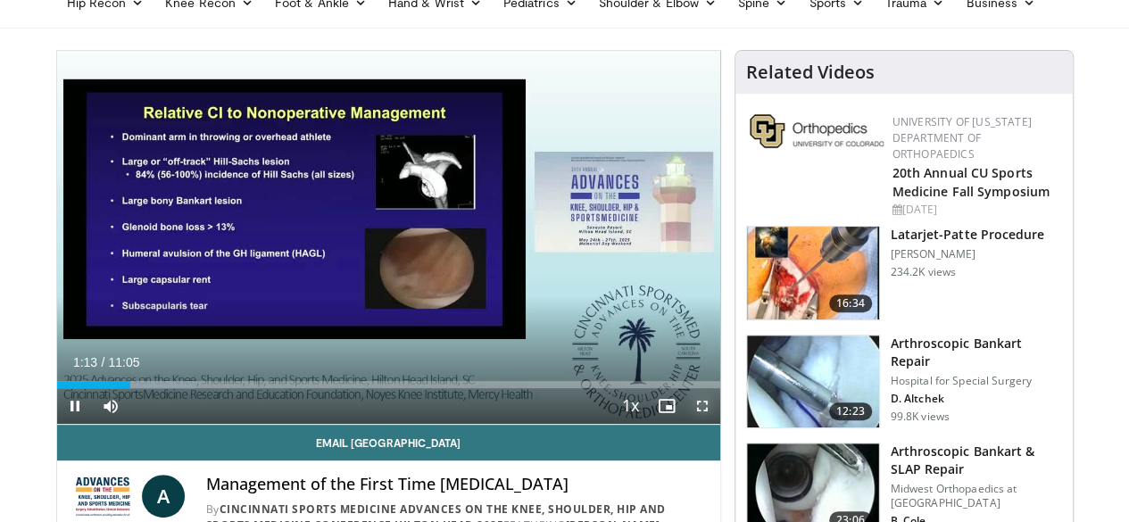
click at [720, 424] on span "Video Player" at bounding box center [702, 406] width 36 height 36
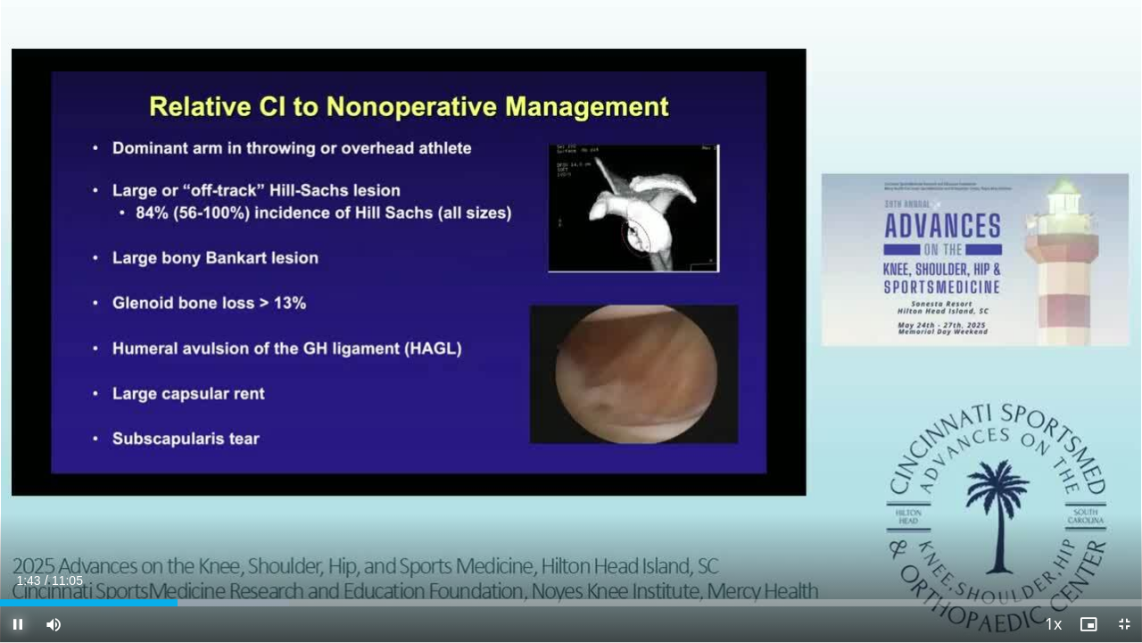
click at [18, 521] on span "Video Player" at bounding box center [18, 624] width 36 height 36
click at [21, 521] on span "Video Player" at bounding box center [18, 624] width 36 height 36
click at [1131, 521] on span "Video Player" at bounding box center [1125, 624] width 36 height 36
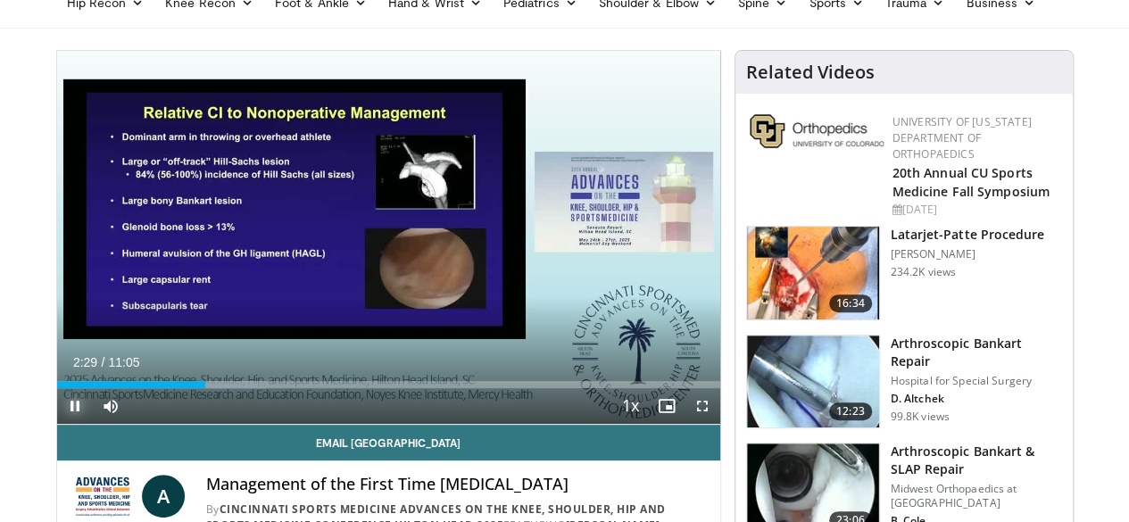
click at [57, 424] on span "Video Player" at bounding box center [75, 406] width 36 height 36
click at [715, 424] on span "Video Player" at bounding box center [702, 406] width 36 height 36
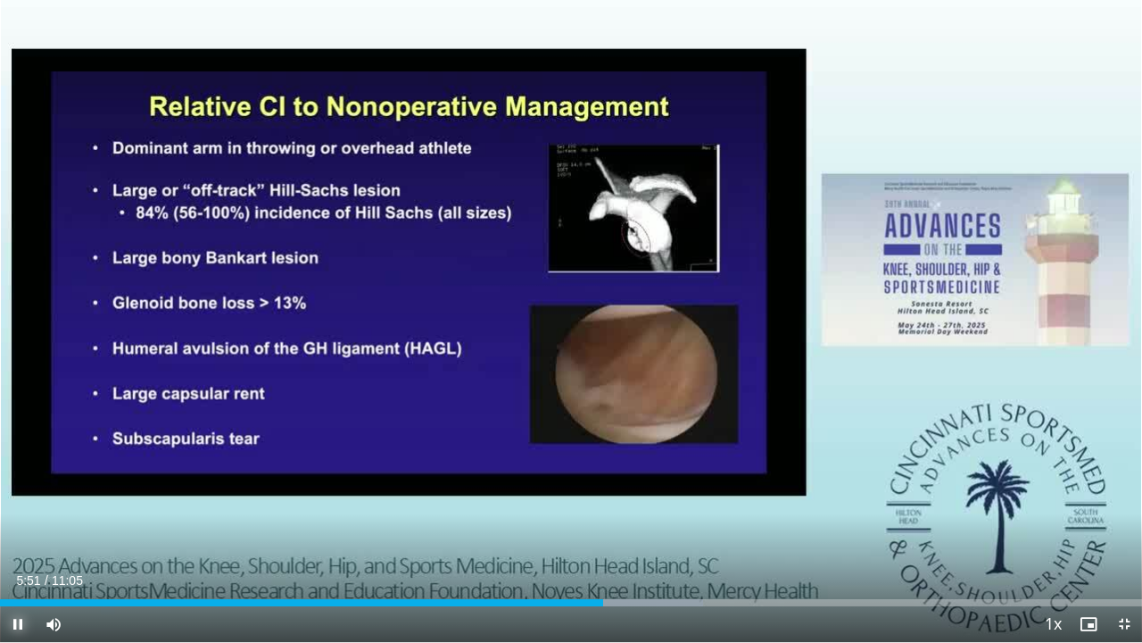
click at [14, 521] on span "Video Player" at bounding box center [18, 624] width 36 height 36
click at [1135, 521] on span "Video Player" at bounding box center [1125, 624] width 36 height 36
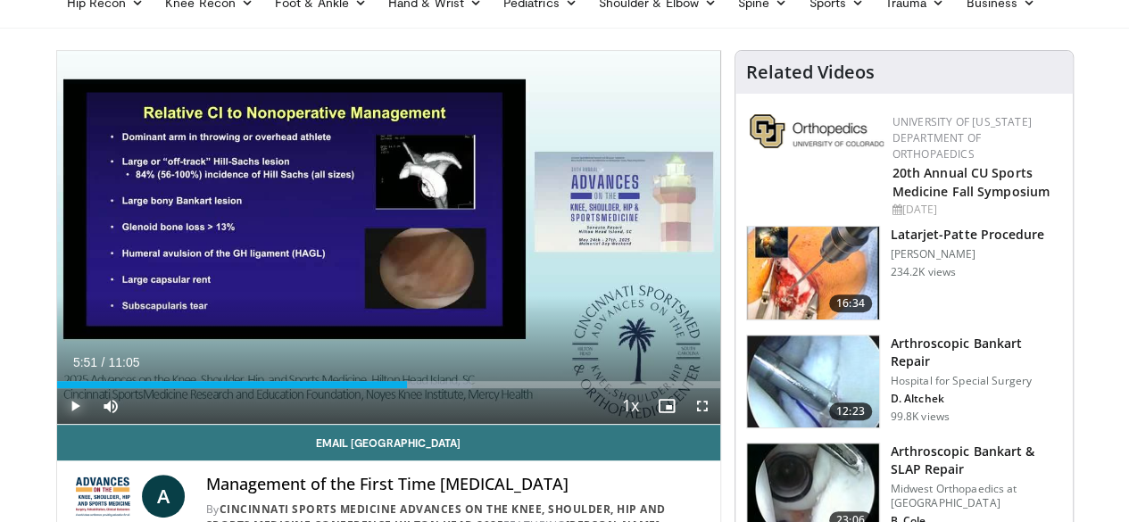
click at [57, 424] on span "Video Player" at bounding box center [75, 406] width 36 height 36
